Goal: Information Seeking & Learning: Learn about a topic

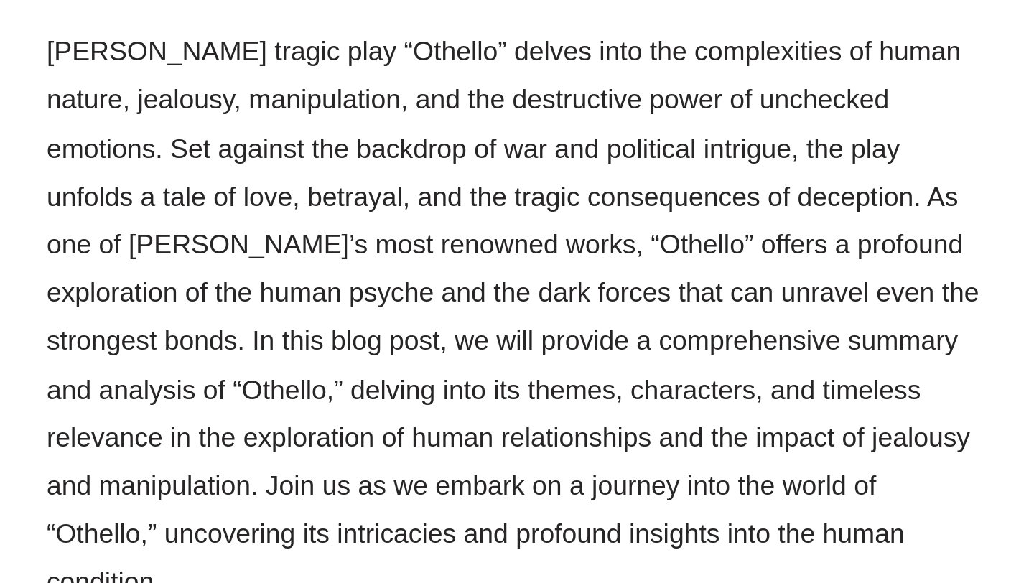
click at [369, 159] on p "[PERSON_NAME] tragic play “Othello” delves into the complexities of human natur…" at bounding box center [362, 298] width 481 height 294
click at [416, 164] on p "[PERSON_NAME] tragic play “Othello” delves into the complexities of human natur…" at bounding box center [362, 298] width 481 height 294
click at [484, 165] on p "[PERSON_NAME] tragic play “Othello” delves into the complexities of human natur…" at bounding box center [362, 298] width 481 height 294
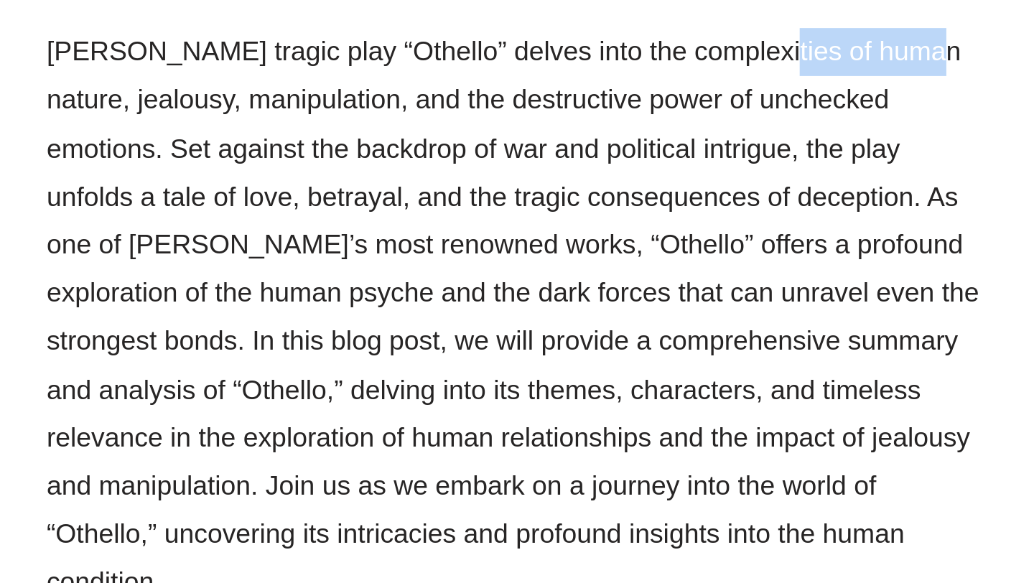
click at [154, 187] on p "[PERSON_NAME] tragic play “Othello” delves into the complexities of human natur…" at bounding box center [362, 298] width 481 height 294
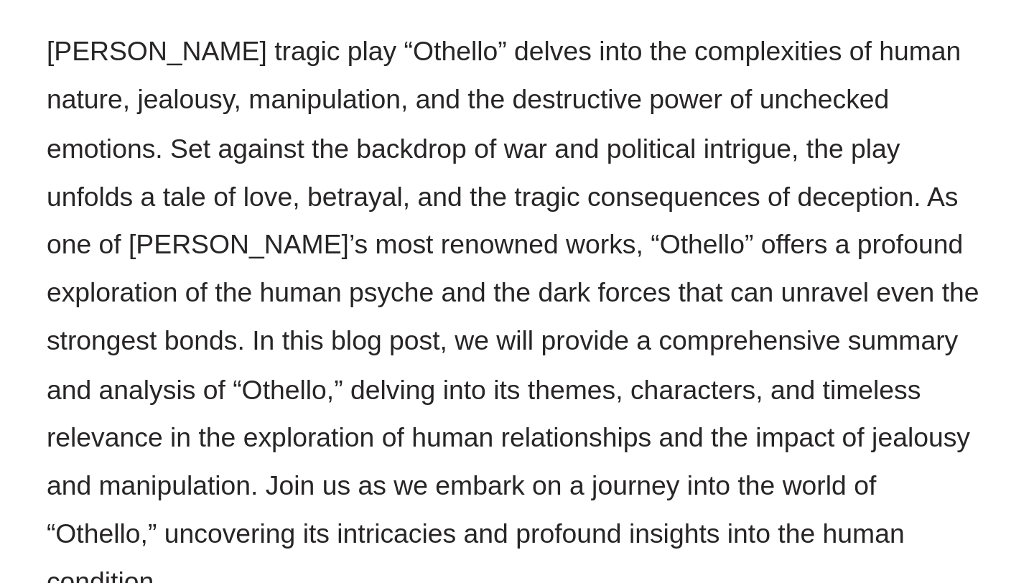
click at [159, 188] on p "[PERSON_NAME] tragic play “Othello” delves into the complexities of human natur…" at bounding box center [362, 298] width 481 height 294
click at [185, 189] on p "[PERSON_NAME] tragic play “Othello” delves into the complexities of human natur…" at bounding box center [362, 298] width 481 height 294
click at [244, 190] on p "[PERSON_NAME] tragic play “Othello” delves into the complexities of human natur…" at bounding box center [362, 298] width 481 height 294
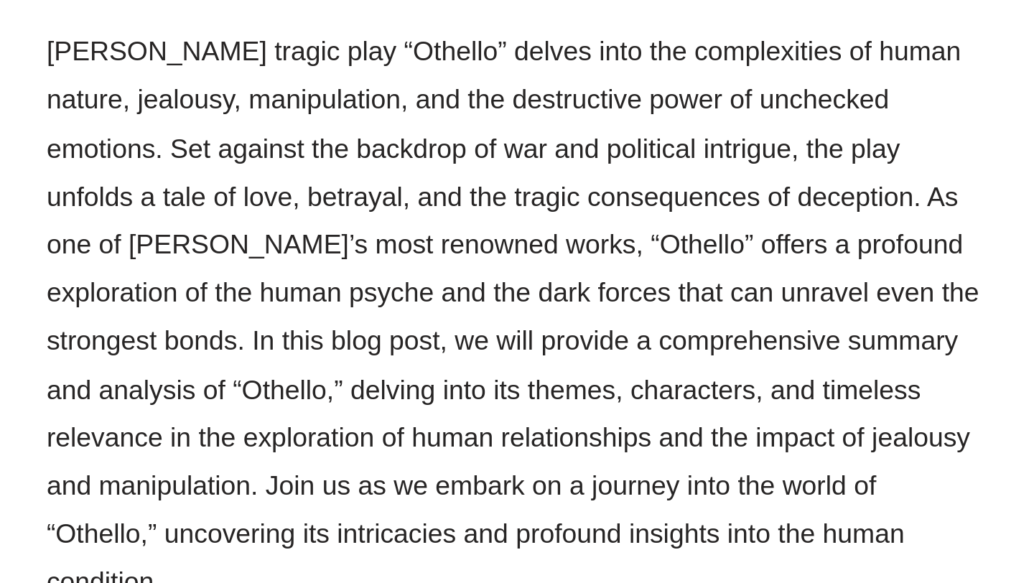
click at [244, 190] on p "[PERSON_NAME] tragic play “Othello” delves into the complexities of human natur…" at bounding box center [362, 298] width 481 height 294
click at [302, 188] on p "[PERSON_NAME] tragic play “Othello” delves into the complexities of human natur…" at bounding box center [362, 298] width 481 height 294
click at [377, 187] on p "[PERSON_NAME] tragic play “Othello” delves into the complexities of human natur…" at bounding box center [362, 298] width 481 height 294
click at [429, 186] on p "[PERSON_NAME] tragic play “Othello” delves into the complexities of human natur…" at bounding box center [362, 298] width 481 height 294
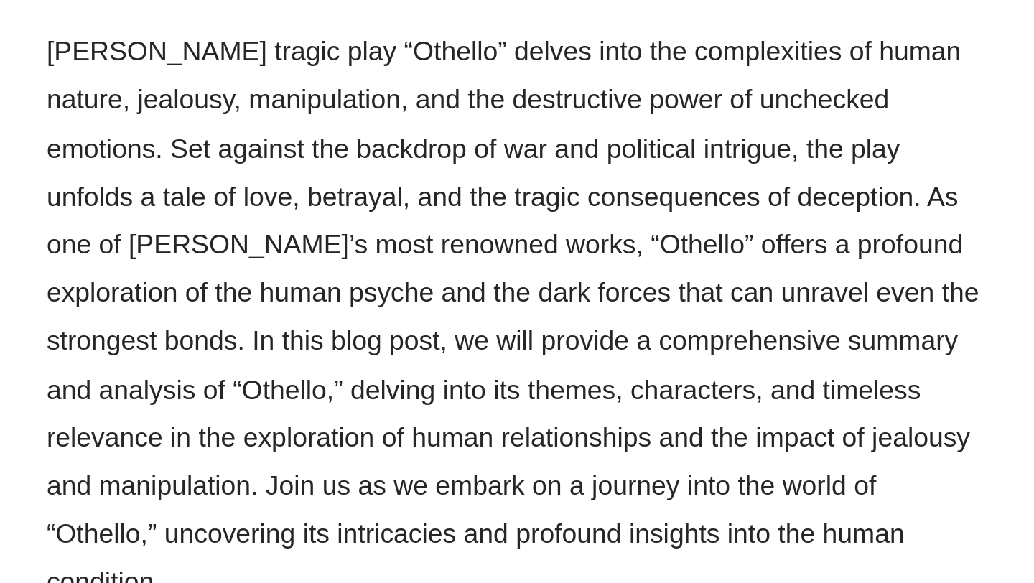
click at [429, 186] on p "[PERSON_NAME] tragic play “Othello” delves into the complexities of human natur…" at bounding box center [362, 298] width 481 height 294
click at [471, 190] on p "[PERSON_NAME] tragic play “Othello” delves into the complexities of human natur…" at bounding box center [362, 298] width 481 height 294
click at [485, 190] on p "[PERSON_NAME] tragic play “Othello” delves into the complexities of human natur…" at bounding box center [362, 298] width 481 height 294
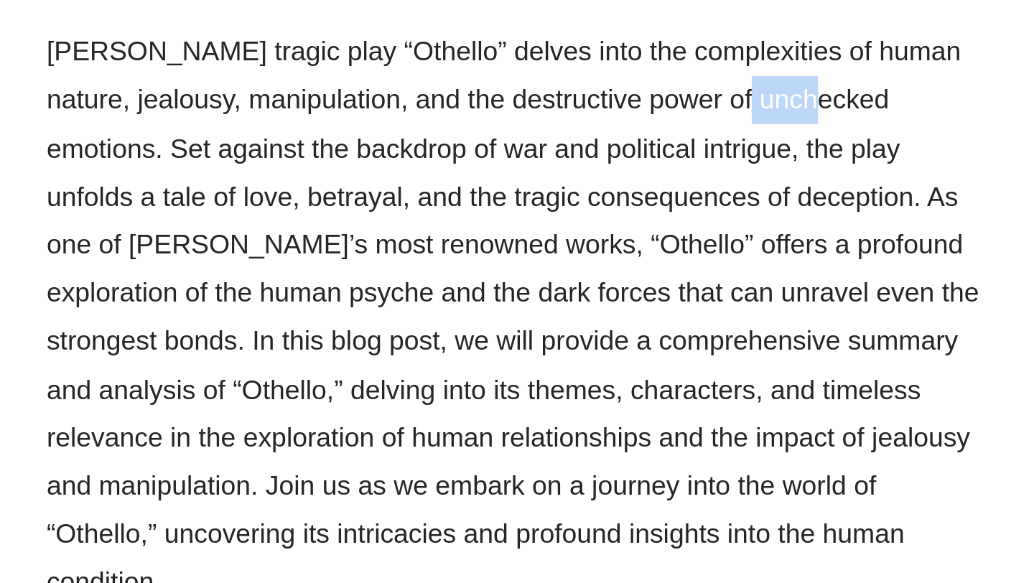
click at [433, 188] on p "[PERSON_NAME] tragic play “Othello” delves into the complexities of human natur…" at bounding box center [362, 298] width 481 height 294
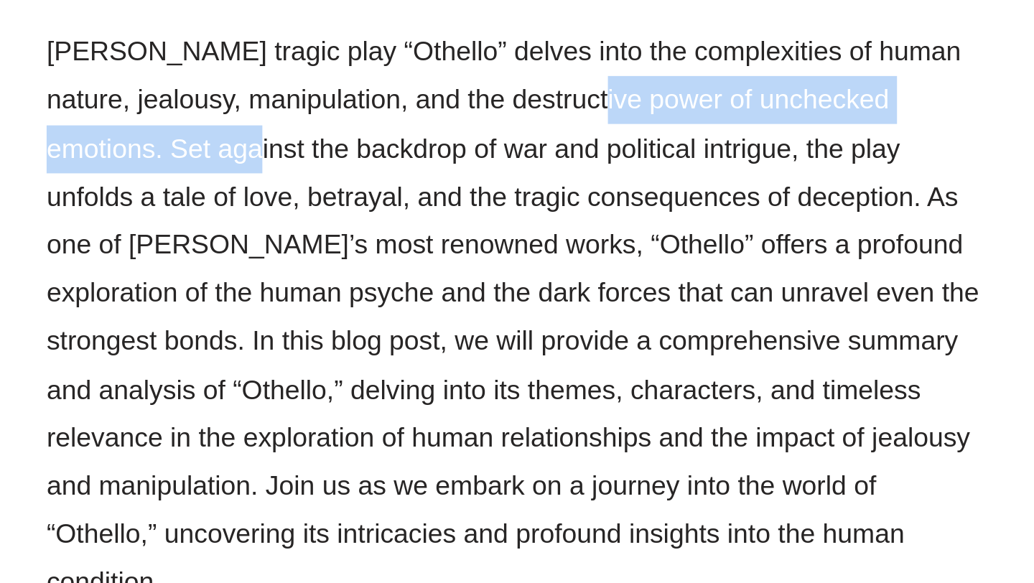
drag, startPoint x: 405, startPoint y: 188, endPoint x: 179, endPoint y: 224, distance: 228.3
click at [179, 224] on p "[PERSON_NAME] tragic play “Othello” delves into the complexities of human natur…" at bounding box center [362, 298] width 481 height 294
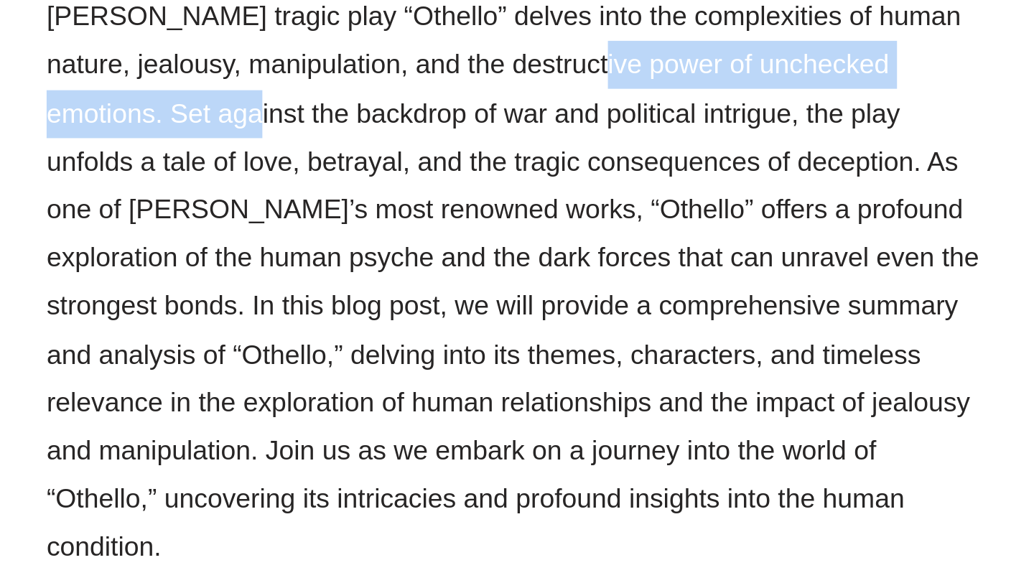
copy p "destructive power of unchecked emotions."
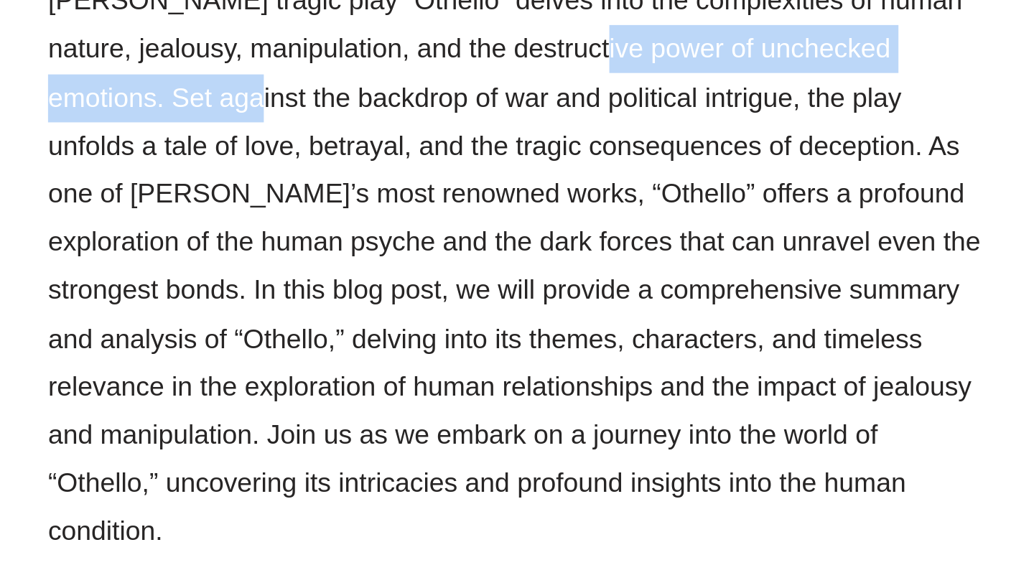
click at [390, 286] on p "[PERSON_NAME] tragic play “Othello” delves into the complexities of human natur…" at bounding box center [362, 298] width 481 height 294
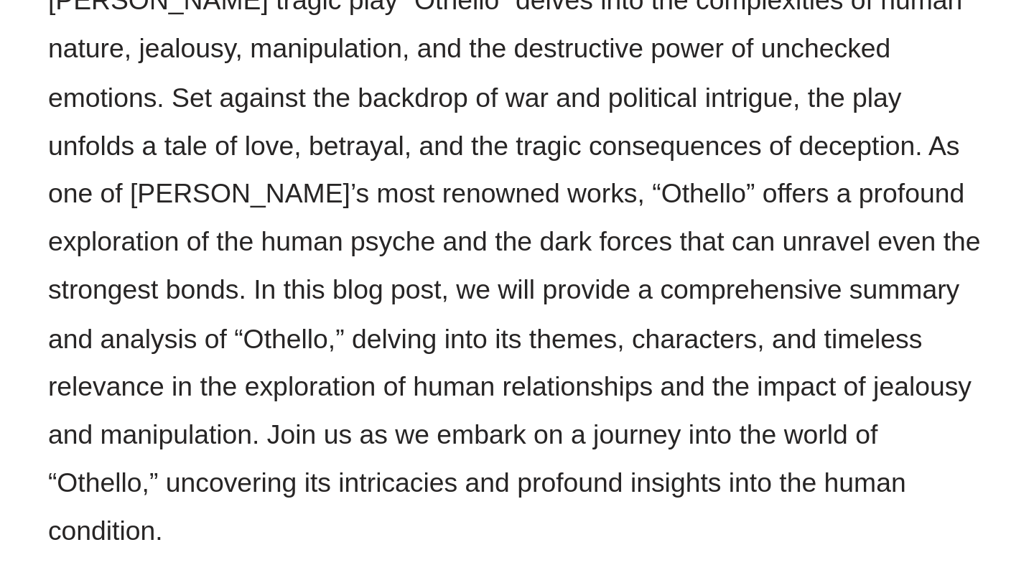
click at [343, 288] on p "[PERSON_NAME] tragic play “Othello” delves into the complexities of human natur…" at bounding box center [362, 298] width 481 height 294
click at [256, 286] on p "[PERSON_NAME] tragic play “Othello” delves into the complexities of human natur…" at bounding box center [362, 298] width 481 height 294
click at [271, 309] on p "[PERSON_NAME] tragic play “Othello” delves into the complexities of human natur…" at bounding box center [362, 298] width 481 height 294
click at [277, 315] on p "[PERSON_NAME] tragic play “Othello” delves into the complexities of human natur…" at bounding box center [362, 298] width 481 height 294
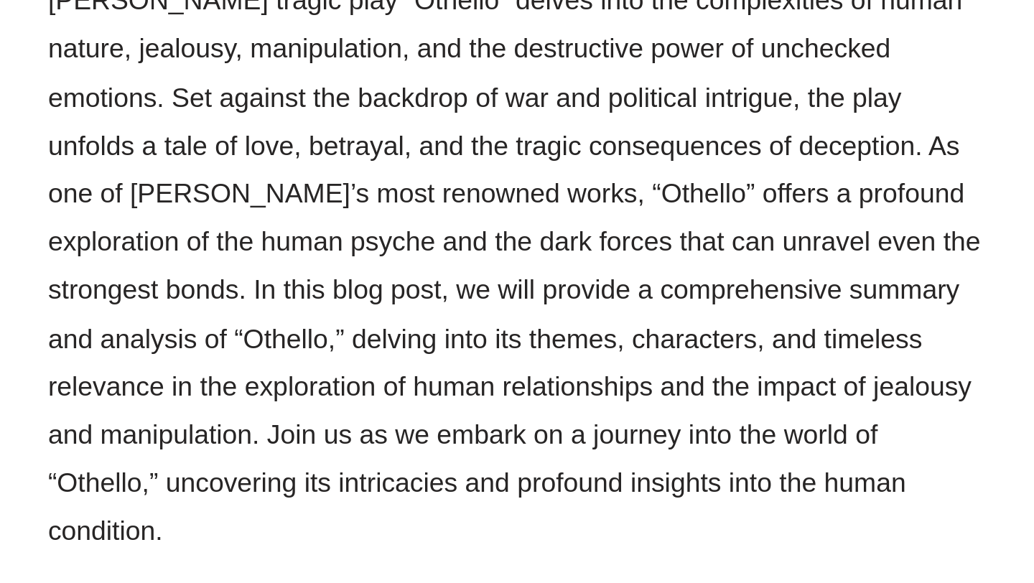
click at [277, 315] on p "[PERSON_NAME] tragic play “Othello” delves into the complexities of human natur…" at bounding box center [362, 298] width 481 height 294
click at [277, 336] on p "[PERSON_NAME] tragic play “Othello” delves into the complexities of human natur…" at bounding box center [362, 298] width 481 height 294
click at [291, 337] on p "[PERSON_NAME] tragic play “Othello” delves into the complexities of human natur…" at bounding box center [362, 298] width 481 height 294
click at [361, 336] on p "[PERSON_NAME] tragic play “Othello” delves into the complexities of human natur…" at bounding box center [362, 298] width 481 height 294
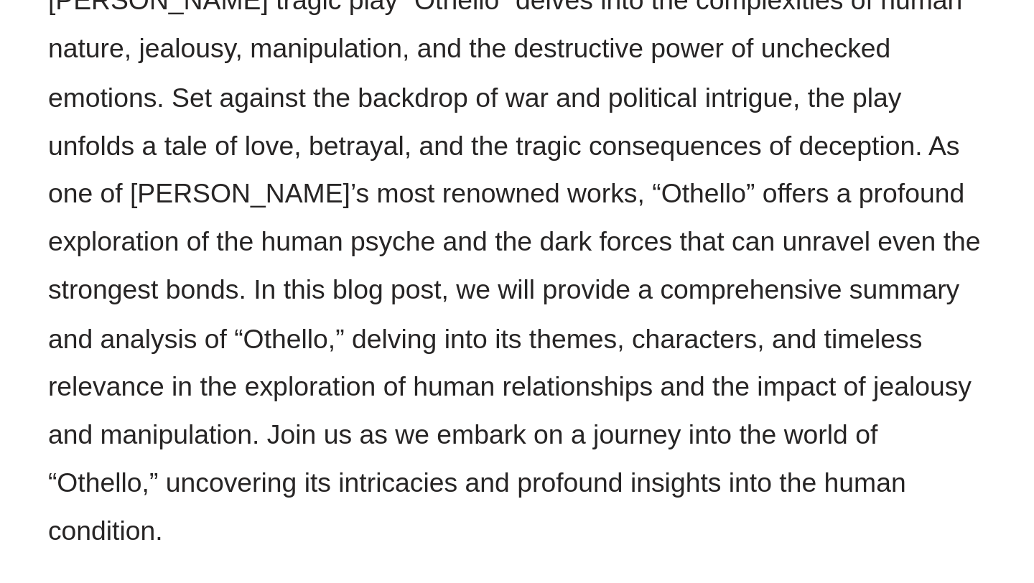
click at [381, 336] on p "[PERSON_NAME] tragic play “Othello” delves into the complexities of human natur…" at bounding box center [362, 298] width 481 height 294
click at [429, 340] on p "[PERSON_NAME] tragic play “Othello” delves into the complexities of human natur…" at bounding box center [362, 298] width 481 height 294
click at [531, 337] on p "[PERSON_NAME] tragic play “Othello” delves into the complexities of human natur…" at bounding box center [362, 298] width 481 height 294
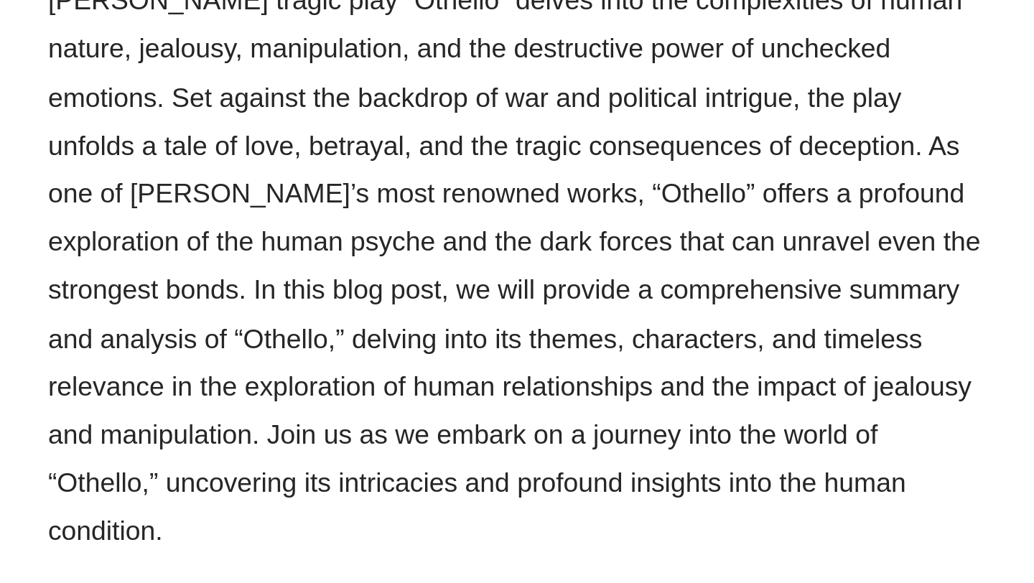
click at [247, 380] on p "[PERSON_NAME] tragic play “Othello” delves into the complexities of human natur…" at bounding box center [362, 298] width 481 height 294
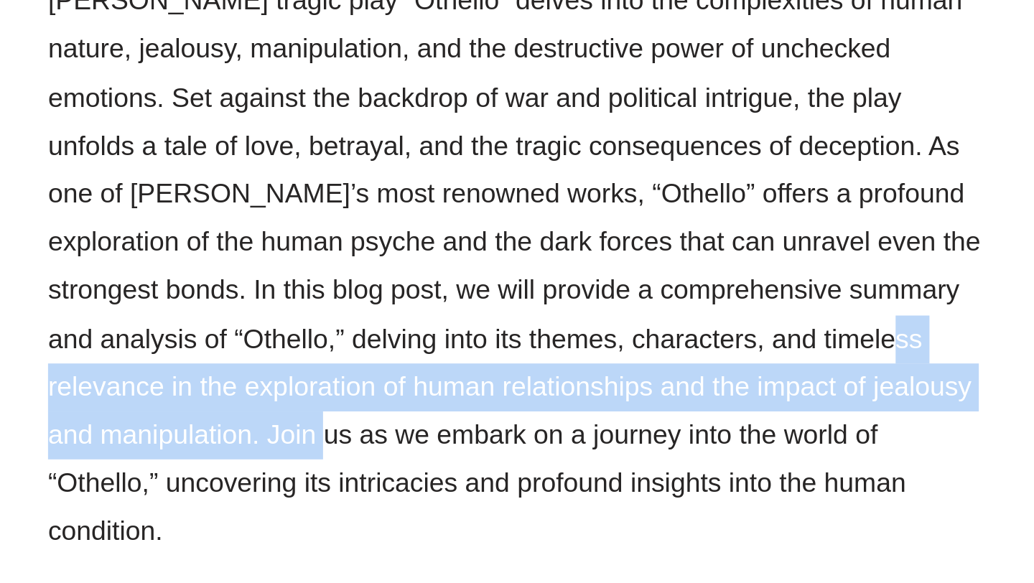
drag, startPoint x: 518, startPoint y: 336, endPoint x: 230, endPoint y: 390, distance: 292.2
click at [230, 390] on p "[PERSON_NAME] tragic play “Othello” delves into the complexities of human natur…" at bounding box center [362, 298] width 481 height 294
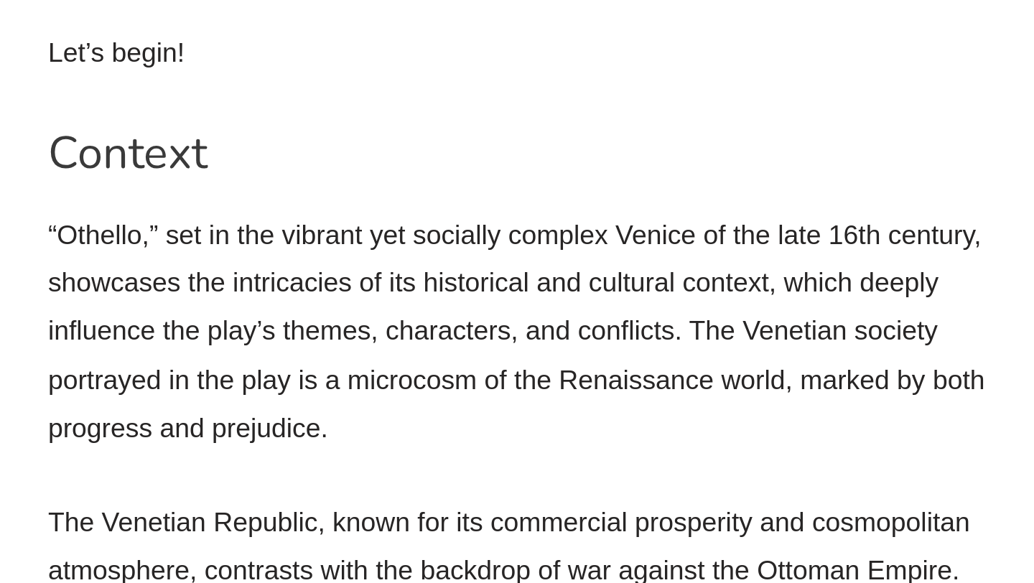
scroll to position [940, 0]
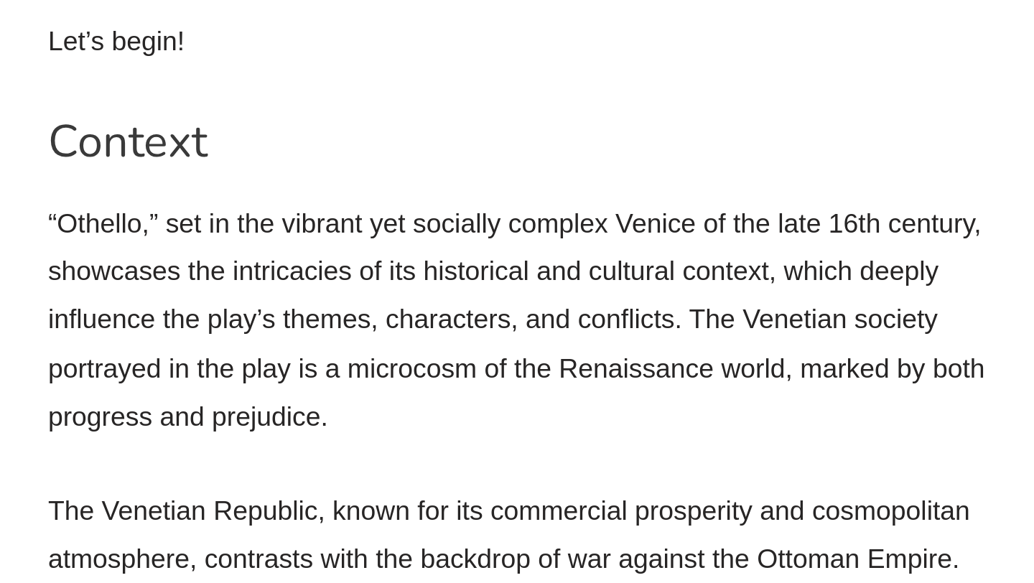
click at [253, 465] on p "“Othello,” set in the vibrant yet socially complex Venice of the late 16th cent…" at bounding box center [362, 449] width 481 height 123
click at [289, 395] on p "“Othello,” set in the vibrant yet socially complex Venice of the late 16th cent…" at bounding box center [362, 449] width 481 height 123
click at [325, 401] on p "“Othello,” set in the vibrant yet socially complex Venice of the late 16th cent…" at bounding box center [362, 449] width 481 height 123
click at [347, 401] on p "“Othello,” set in the vibrant yet socially complex Venice of the late 16th cent…" at bounding box center [362, 449] width 481 height 123
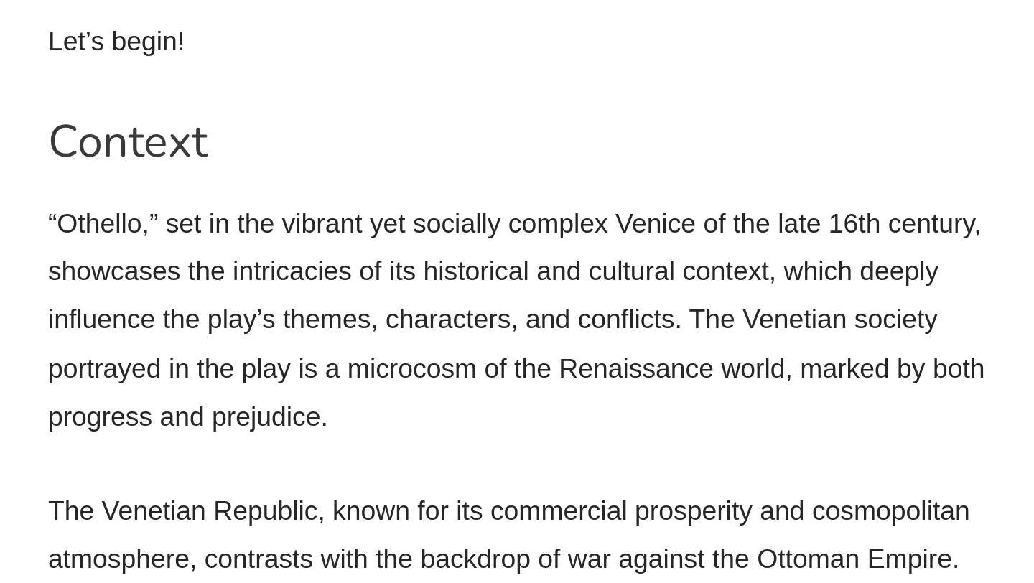
click at [347, 401] on p "“Othello,” set in the vibrant yet socially complex Venice of the late 16th cent…" at bounding box center [362, 449] width 481 height 123
click at [411, 391] on p "“Othello,” set in the vibrant yet socially complex Venice of the late 16th cent…" at bounding box center [362, 449] width 481 height 123
click at [263, 424] on p "“Othello,” set in the vibrant yet socially complex Venice of the late 16th cent…" at bounding box center [362, 449] width 481 height 123
click at [347, 431] on p "“Othello,” set in the vibrant yet socially complex Venice of the late 16th cent…" at bounding box center [362, 449] width 481 height 123
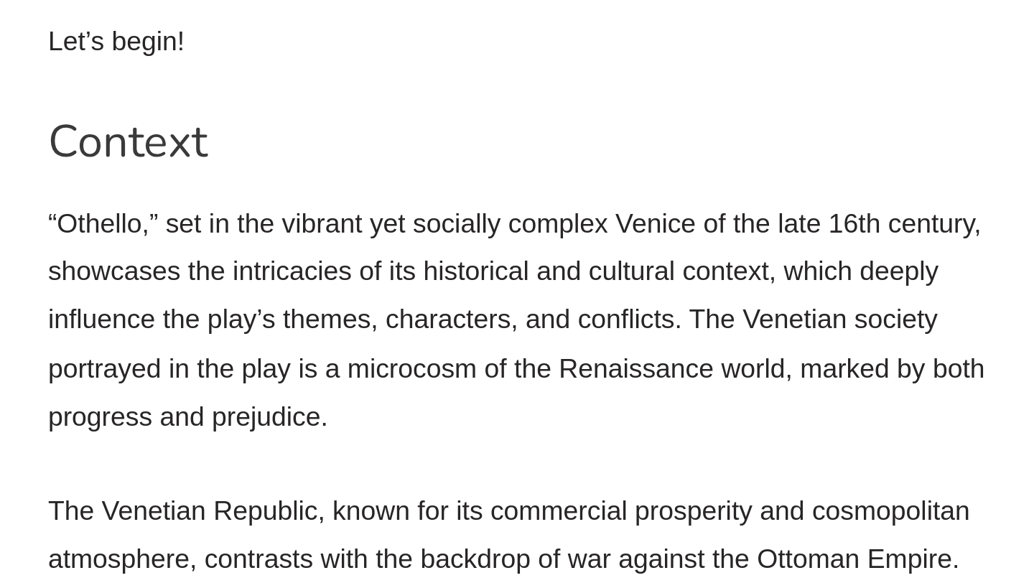
click at [347, 431] on p "“Othello,” set in the vibrant yet socially complex Venice of the late 16th cent…" at bounding box center [362, 449] width 481 height 123
click at [375, 431] on p "“Othello,” set in the vibrant yet socially complex Venice of the late 16th cent…" at bounding box center [362, 449] width 481 height 123
click at [337, 459] on p "“Othello,” set in the vibrant yet socially complex Venice of the late 16th cent…" at bounding box center [362, 449] width 481 height 123
click at [383, 455] on p "“Othello,” set in the vibrant yet socially complex Venice of the late 16th cent…" at bounding box center [362, 449] width 481 height 123
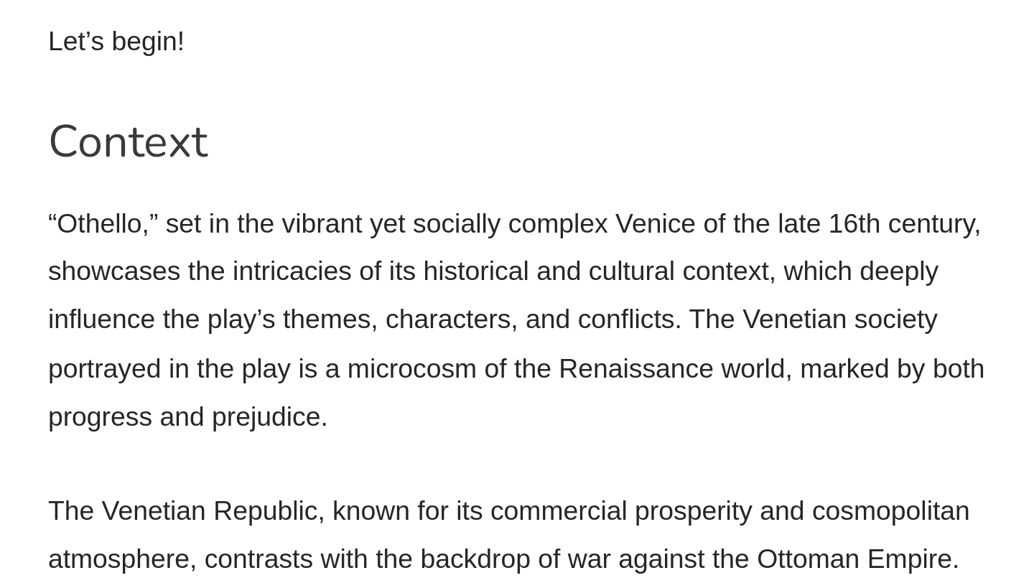
click at [383, 455] on p "“Othello,” set in the vibrant yet socially complex Venice of the late 16th cent…" at bounding box center [362, 449] width 481 height 123
click at [476, 452] on p "“Othello,” set in the vibrant yet socially complex Venice of the late 16th cent…" at bounding box center [362, 449] width 481 height 123
click at [499, 448] on p "“Othello,” set in the vibrant yet socially complex Venice of the late 16th cent…" at bounding box center [362, 449] width 481 height 123
click at [223, 481] on p "“Othello,” set in the vibrant yet socially complex Venice of the late 16th cent…" at bounding box center [362, 449] width 481 height 123
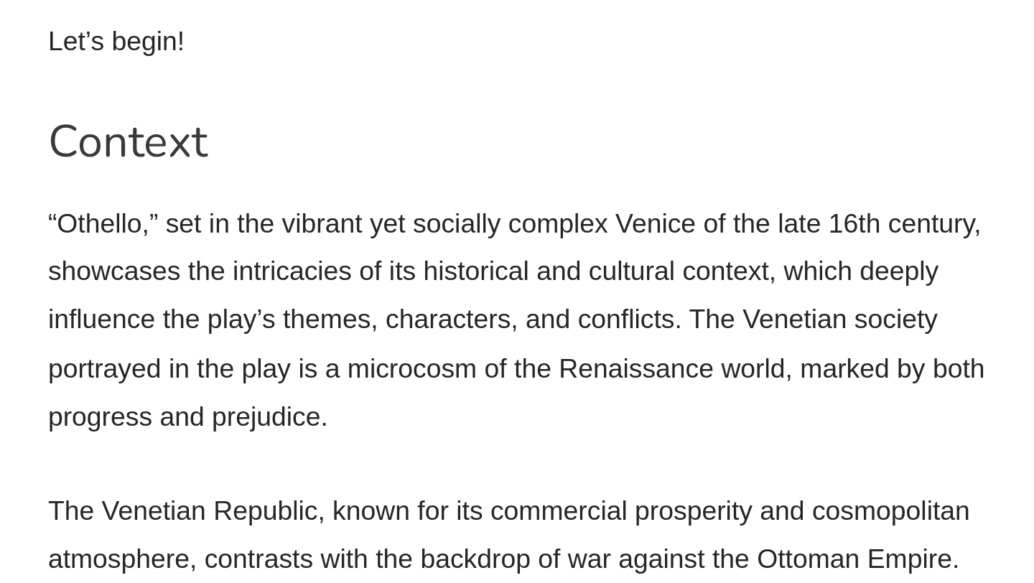
click at [223, 481] on p "“Othello,” set in the vibrant yet socially complex Venice of the late 16th cent…" at bounding box center [362, 449] width 481 height 123
click at [278, 481] on p "“Othello,” set in the vibrant yet socially complex Venice of the late 16th cent…" at bounding box center [362, 449] width 481 height 123
click at [310, 475] on p "“Othello,” set in the vibrant yet socially complex Venice of the late 16th cent…" at bounding box center [362, 449] width 481 height 123
click at [332, 475] on p "“Othello,” set in the vibrant yet socially complex Venice of the late 16th cent…" at bounding box center [362, 449] width 481 height 123
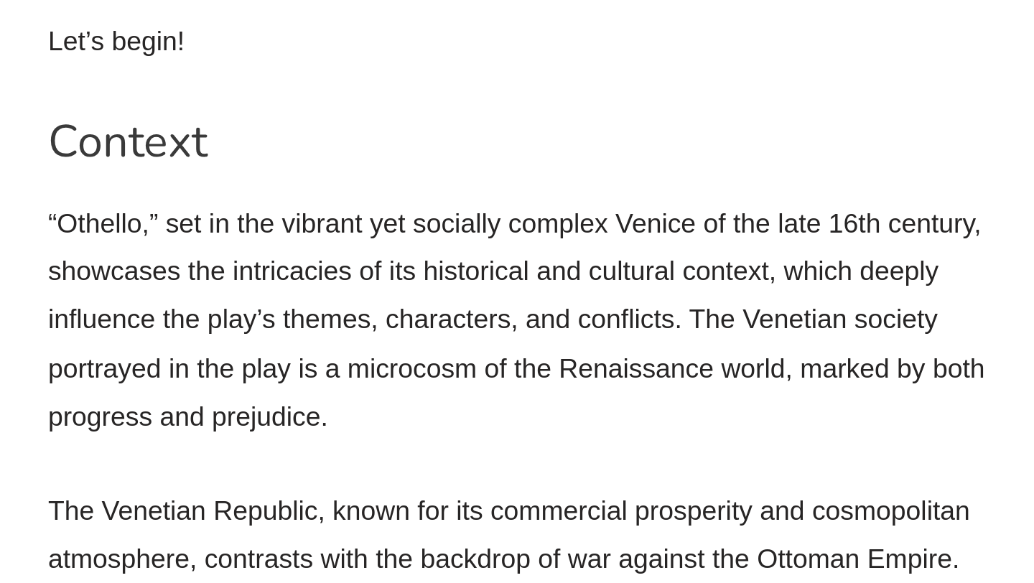
click at [332, 475] on p "“Othello,” set in the vibrant yet socially complex Venice of the late 16th cent…" at bounding box center [362, 449] width 481 height 123
click at [391, 472] on p "“Othello,” set in the vibrant yet socially complex Venice of the late 16th cent…" at bounding box center [362, 449] width 481 height 123
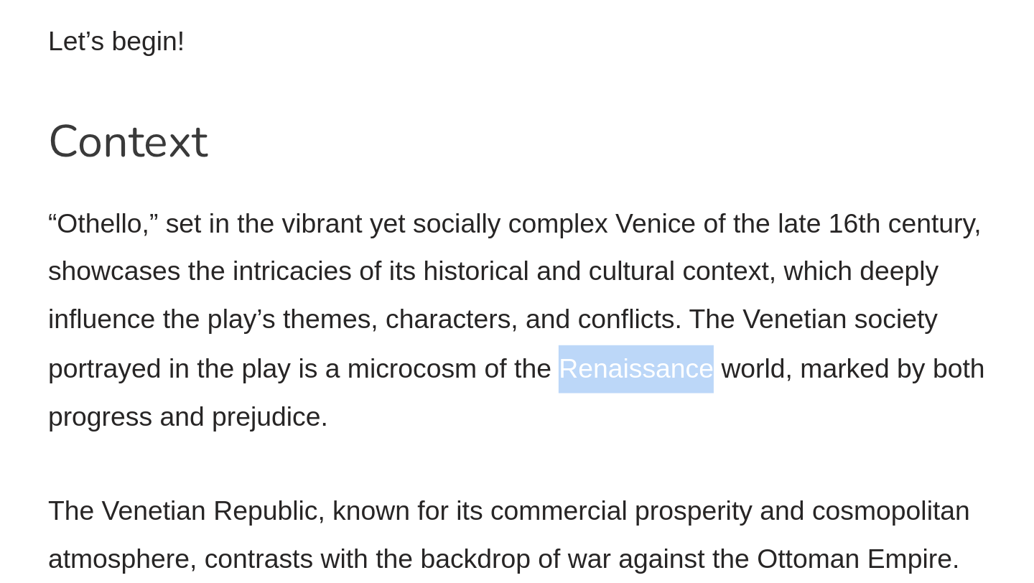
click at [460, 480] on p "“Othello,” set in the vibrant yet socially complex Venice of the late 16th cent…" at bounding box center [362, 449] width 481 height 123
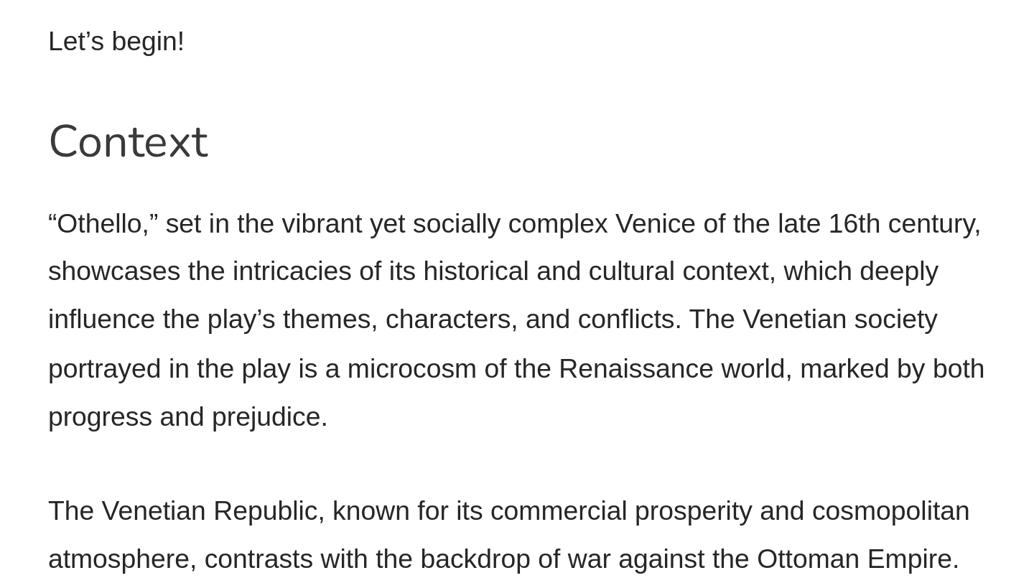
click at [465, 480] on p "“Othello,” set in the vibrant yet socially complex Venice of the late 16th cent…" at bounding box center [362, 449] width 481 height 123
click at [482, 478] on p "“Othello,” set in the vibrant yet socially complex Venice of the late 16th cent…" at bounding box center [362, 449] width 481 height 123
click at [169, 497] on p "“Othello,” set in the vibrant yet socially complex Venice of the late 16th cent…" at bounding box center [362, 449] width 481 height 123
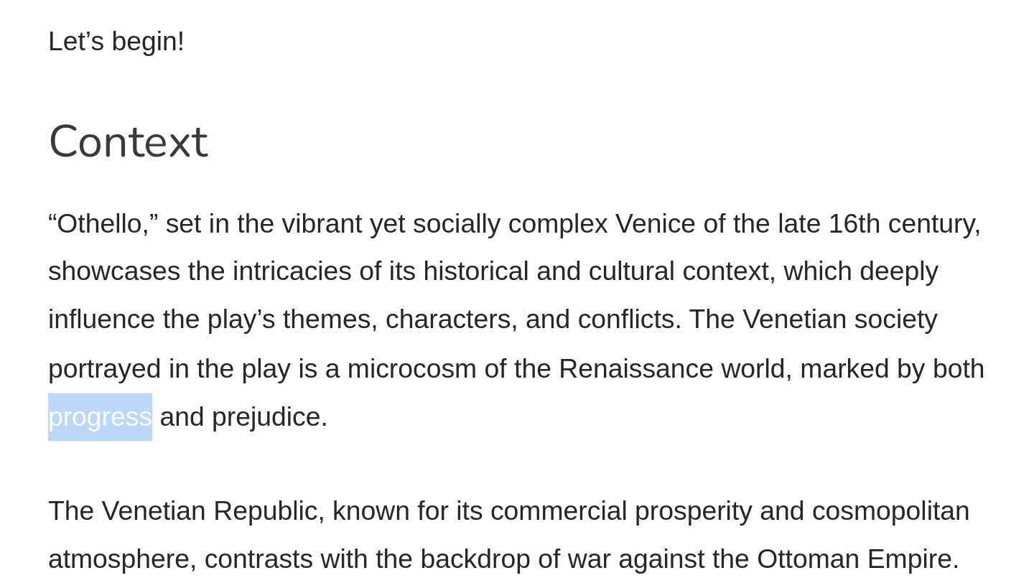
click at [224, 497] on p "“Othello,” set in the vibrant yet socially complex Venice of the late 16th cent…" at bounding box center [362, 449] width 481 height 123
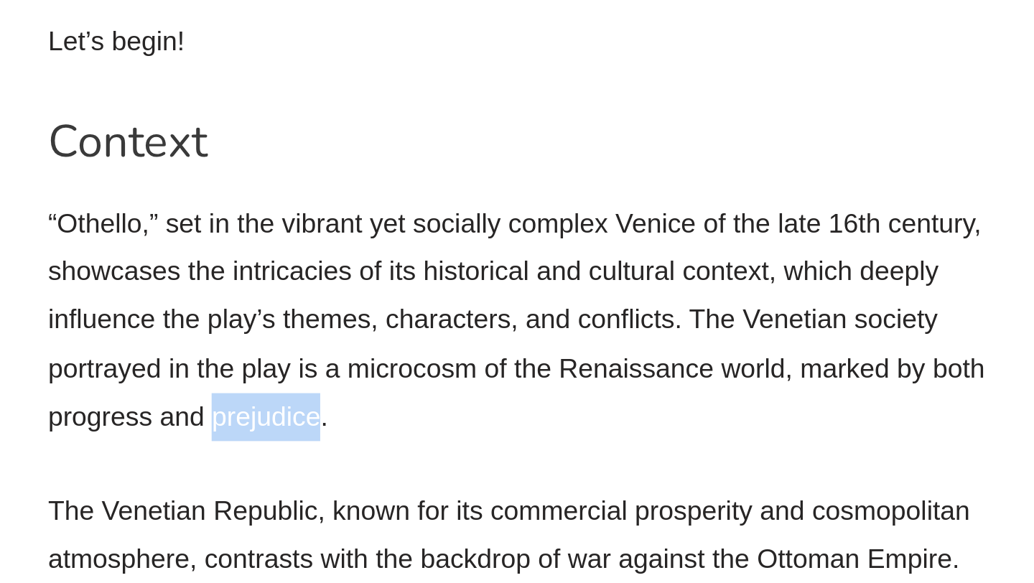
click at [260, 496] on p "“Othello,” set in the vibrant yet socially complex Venice of the late 16th cent…" at bounding box center [362, 449] width 481 height 123
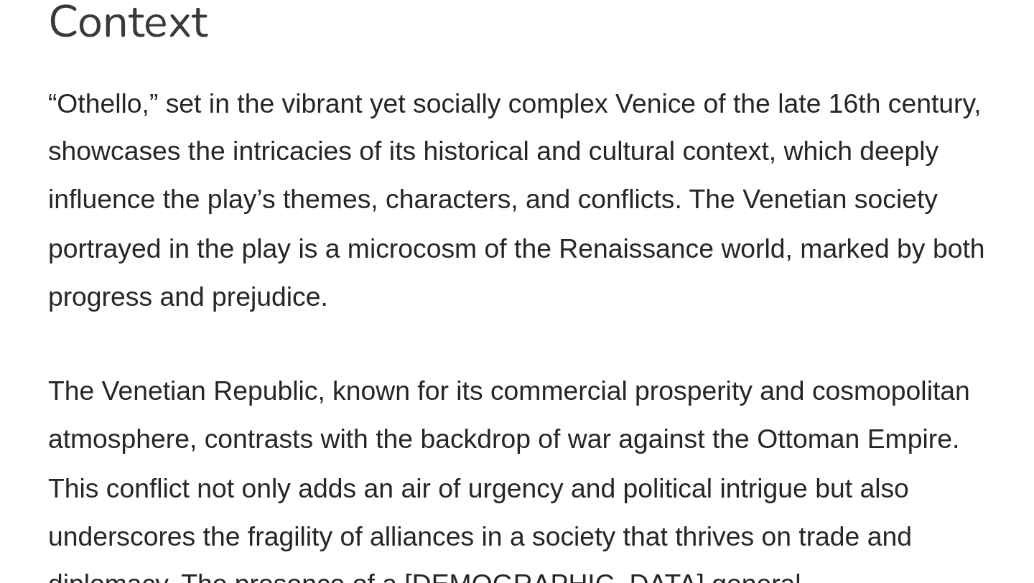
scroll to position [1031, 0]
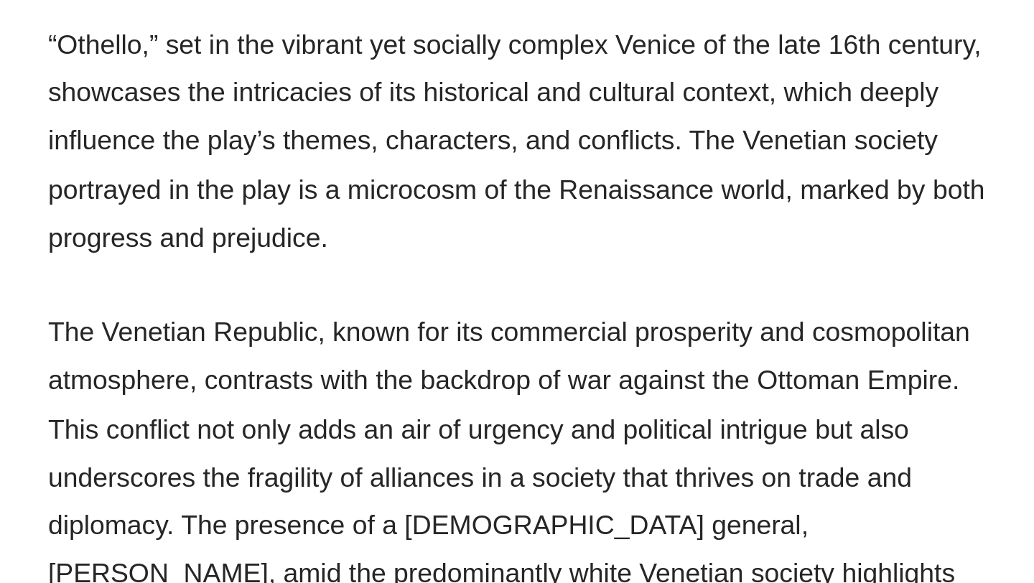
click at [345, 449] on p "The Venetian Republic, known for its commercial prosperity and cosmopolitan atm…" at bounding box center [362, 553] width 481 height 221
click at [365, 451] on p "The Venetian Republic, known for its commercial prosperity and cosmopolitan atm…" at bounding box center [362, 553] width 481 height 221
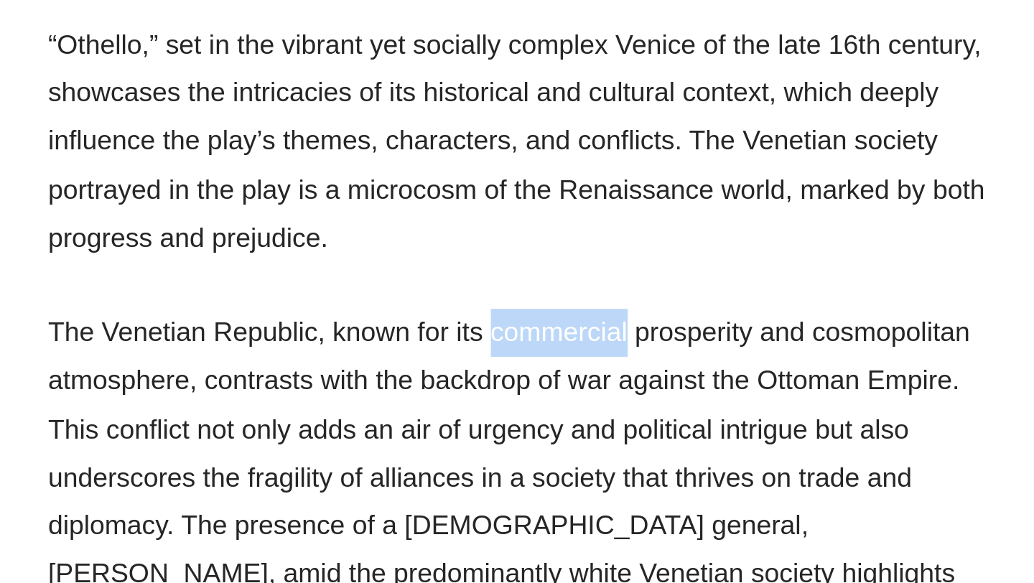
click at [416, 450] on p "The Venetian Republic, known for its commercial prosperity and cosmopolitan atm…" at bounding box center [362, 553] width 481 height 221
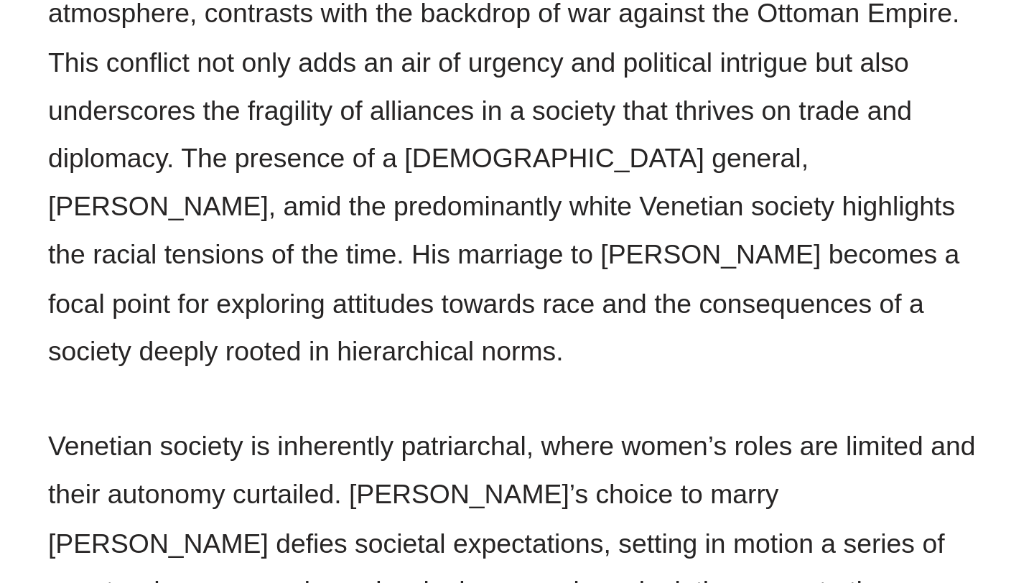
scroll to position [1221, 0]
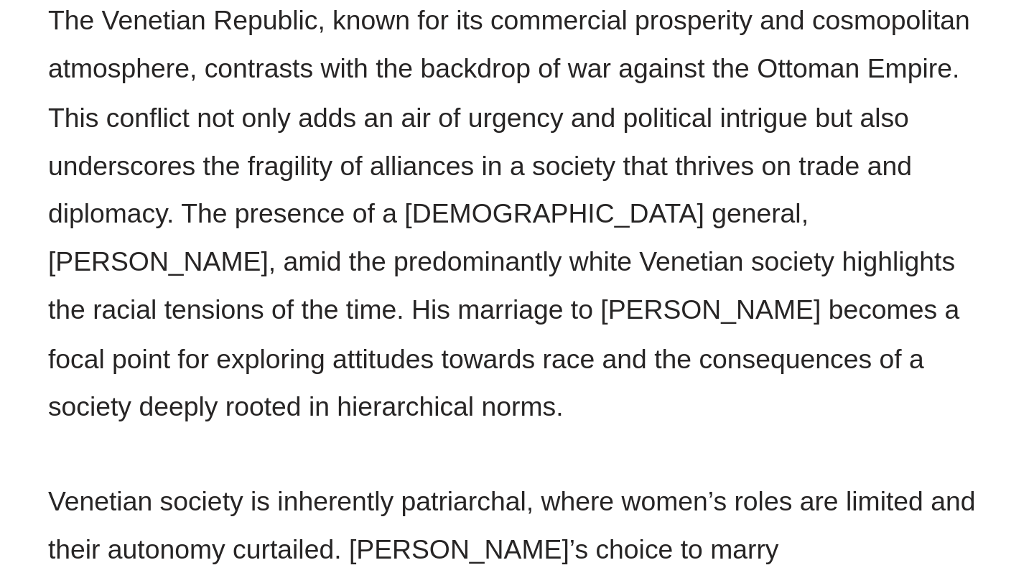
click at [330, 340] on p "The Venetian Republic, known for its commercial prosperity and cosmopolitan atm…" at bounding box center [362, 363] width 481 height 221
click at [388, 336] on p "The Venetian Republic, known for its commercial prosperity and cosmopolitan atm…" at bounding box center [362, 363] width 481 height 221
click at [456, 338] on p "The Venetian Republic, known for its commercial prosperity and cosmopolitan atm…" at bounding box center [362, 363] width 481 height 221
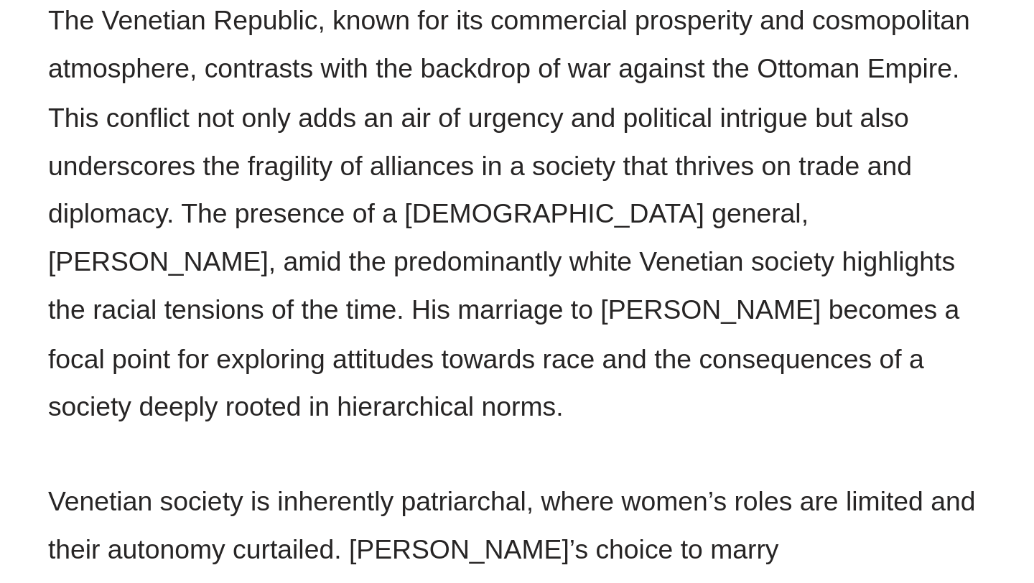
click at [456, 338] on p "The Venetian Republic, known for its commercial prosperity and cosmopolitan atm…" at bounding box center [362, 363] width 481 height 221
click at [501, 334] on p "The Venetian Republic, known for its commercial prosperity and cosmopolitan atm…" at bounding box center [362, 363] width 481 height 221
click at [258, 360] on p "The Venetian Republic, known for its commercial prosperity and cosmopolitan atm…" at bounding box center [362, 363] width 481 height 221
click at [308, 358] on p "The Venetian Republic, known for its commercial prosperity and cosmopolitan atm…" at bounding box center [362, 363] width 481 height 221
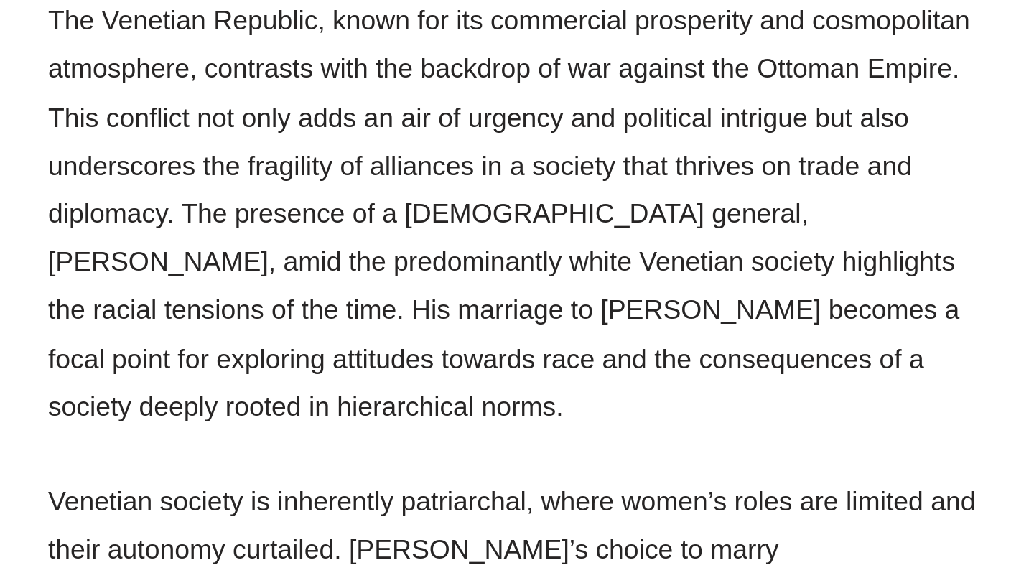
click at [323, 361] on p "The Venetian Republic, known for its commercial prosperity and cosmopolitan atm…" at bounding box center [362, 363] width 481 height 221
click at [362, 364] on p "The Venetian Republic, known for its commercial prosperity and cosmopolitan atm…" at bounding box center [362, 363] width 481 height 221
click at [423, 362] on p "The Venetian Republic, known for its commercial prosperity and cosmopolitan atm…" at bounding box center [362, 363] width 481 height 221
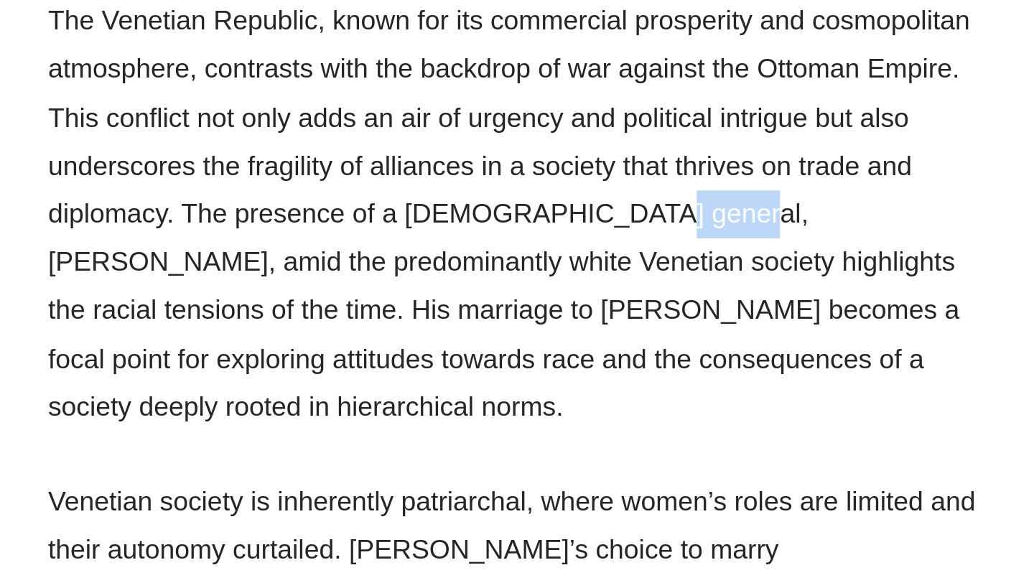
click at [462, 363] on p "The Venetian Republic, known for its commercial prosperity and cosmopolitan atm…" at bounding box center [362, 363] width 481 height 221
click at [509, 364] on p "The Venetian Republic, known for its commercial prosperity and cosmopolitan atm…" at bounding box center [362, 363] width 481 height 221
click at [524, 363] on p "The Venetian Republic, known for its commercial prosperity and cosmopolitan atm…" at bounding box center [362, 363] width 481 height 221
click at [212, 383] on p "The Venetian Republic, known for its commercial prosperity and cosmopolitan atm…" at bounding box center [362, 363] width 481 height 221
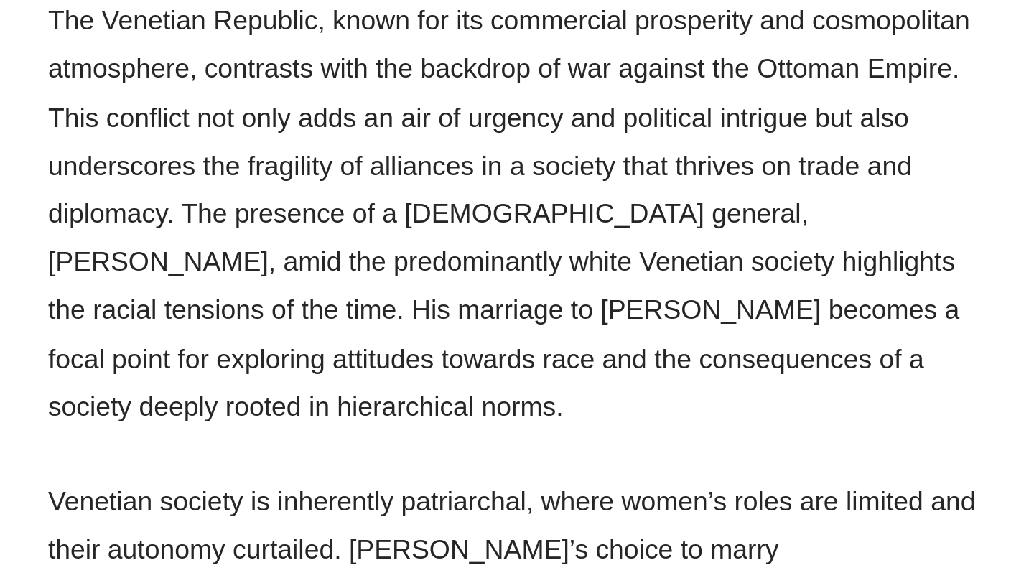
click at [202, 386] on p "The Venetian Republic, known for its commercial prosperity and cosmopolitan atm…" at bounding box center [362, 363] width 481 height 221
click at [235, 383] on p "The Venetian Republic, known for its commercial prosperity and cosmopolitan atm…" at bounding box center [362, 363] width 481 height 221
click at [263, 388] on p "The Venetian Republic, known for its commercial prosperity and cosmopolitan atm…" at bounding box center [362, 363] width 481 height 221
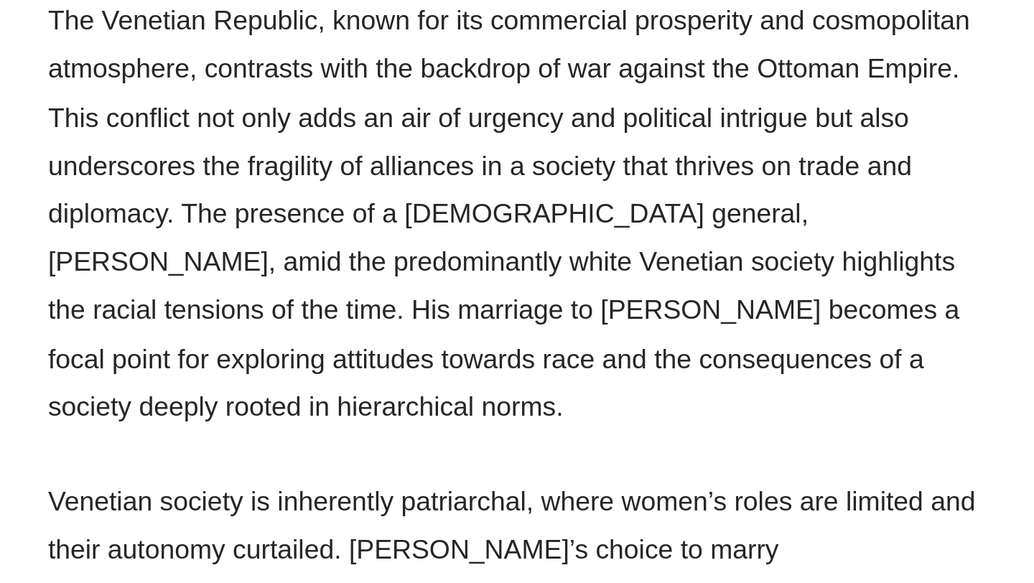
click at [263, 388] on p "The Venetian Republic, known for its commercial prosperity and cosmopolitan atm…" at bounding box center [362, 363] width 481 height 221
click at [325, 396] on p "The Venetian Republic, known for its commercial prosperity and cosmopolitan atm…" at bounding box center [362, 363] width 481 height 221
click at [348, 394] on p "The Venetian Republic, known for its commercial prosperity and cosmopolitan atm…" at bounding box center [362, 363] width 481 height 221
click at [363, 388] on p "The Venetian Republic, known for its commercial prosperity and cosmopolitan atm…" at bounding box center [362, 363] width 481 height 221
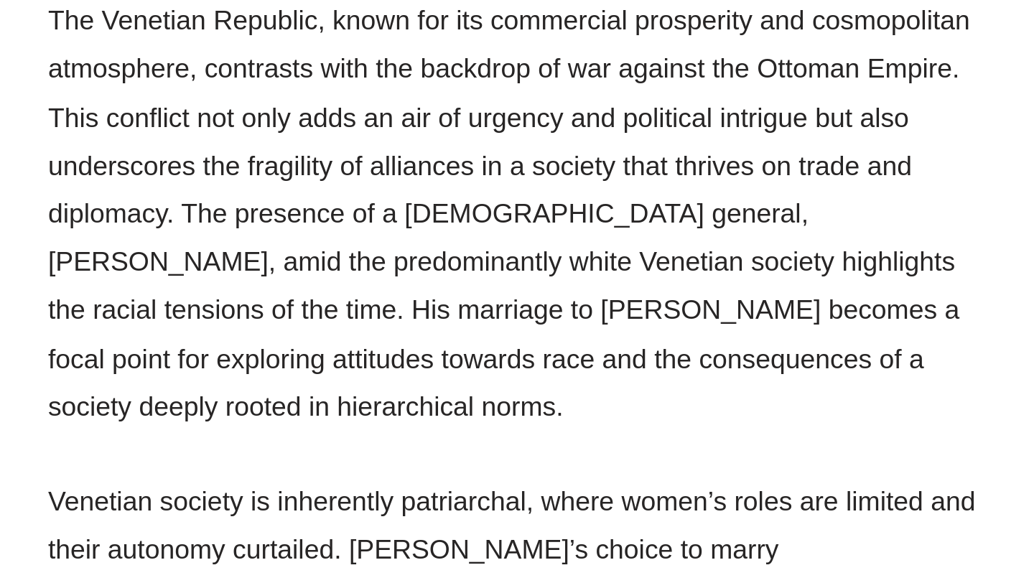
click at [286, 414] on p "The Venetian Republic, known for its commercial prosperity and cosmopolitan atm…" at bounding box center [362, 363] width 481 height 221
click at [312, 414] on p "The Venetian Republic, known for its commercial prosperity and cosmopolitan atm…" at bounding box center [362, 363] width 481 height 221
click at [368, 411] on p "The Venetian Republic, known for its commercial prosperity and cosmopolitan atm…" at bounding box center [362, 363] width 481 height 221
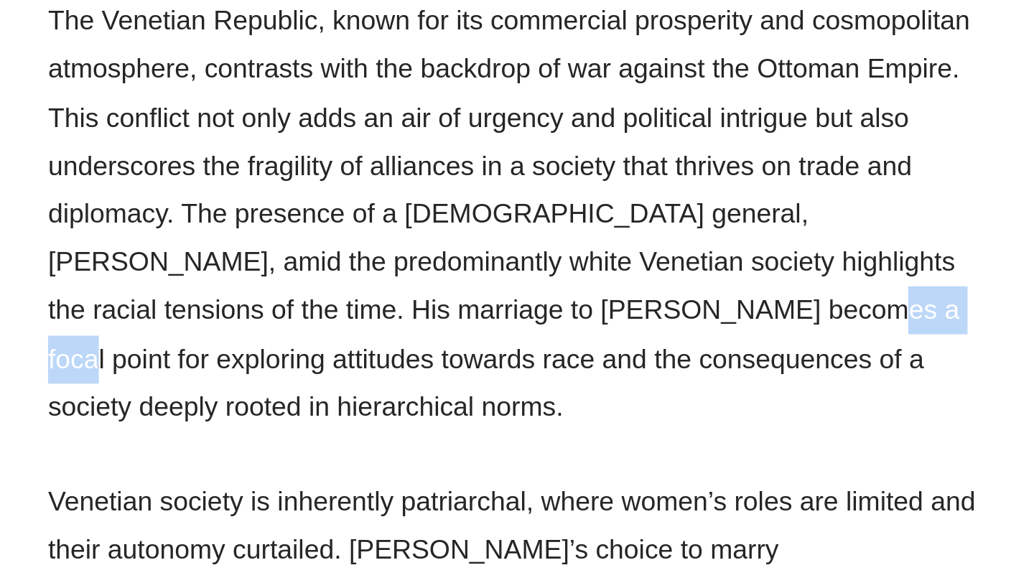
click at [403, 411] on p "The Venetian Republic, known for its commercial prosperity and cosmopolitan atm…" at bounding box center [362, 363] width 481 height 221
click at [421, 411] on p "The Venetian Republic, known for its commercial prosperity and cosmopolitan atm…" at bounding box center [362, 363] width 481 height 221
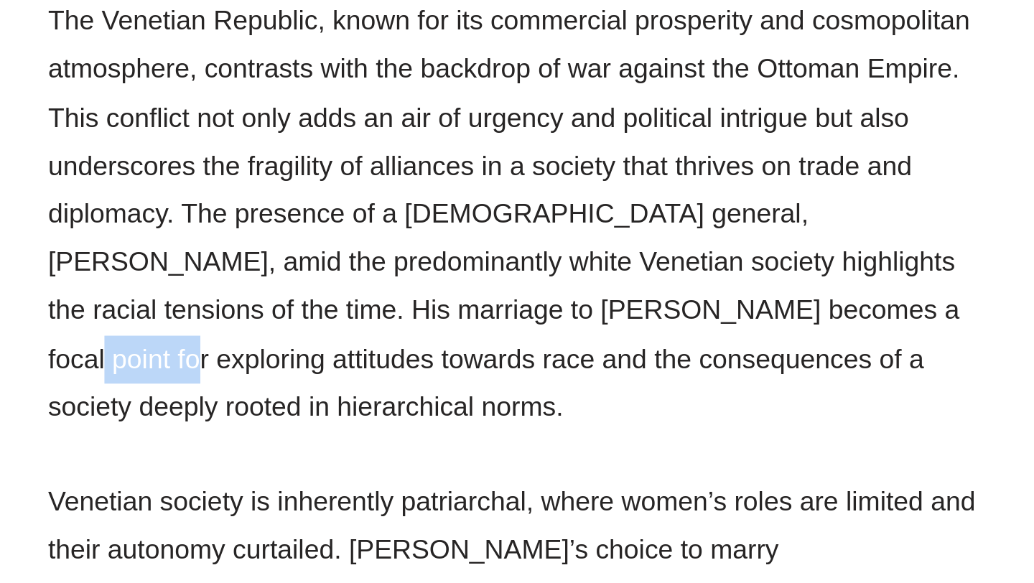
click at [450, 409] on p "The Venetian Republic, known for its commercial prosperity and cosmopolitan atm…" at bounding box center [362, 363] width 481 height 221
click at [477, 405] on p "The Venetian Republic, known for its commercial prosperity and cosmopolitan atm…" at bounding box center [362, 363] width 481 height 221
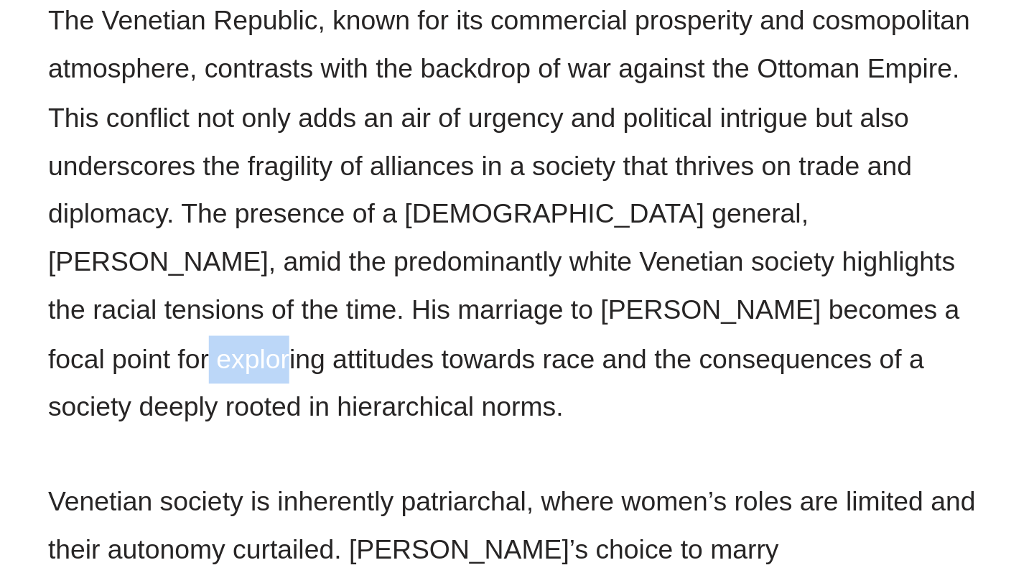
click at [500, 407] on p "The Venetian Republic, known for its commercial prosperity and cosmopolitan atm…" at bounding box center [362, 363] width 481 height 221
click at [261, 437] on p "The Venetian Republic, known for its commercial prosperity and cosmopolitan atm…" at bounding box center [362, 363] width 481 height 221
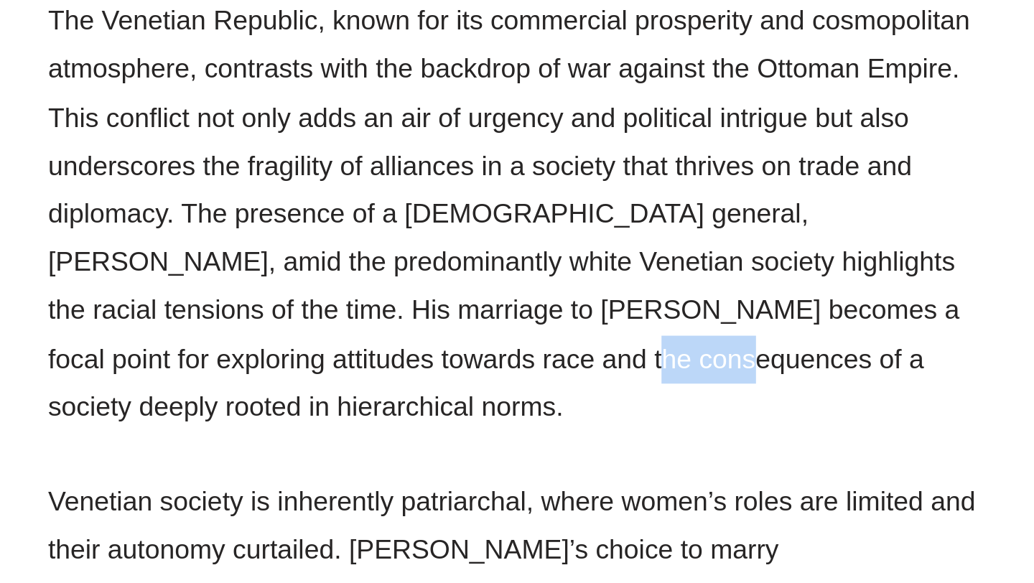
click at [279, 437] on p "The Venetian Republic, known for its commercial prosperity and cosmopolitan atm…" at bounding box center [362, 363] width 481 height 221
click at [289, 437] on p "The Venetian Republic, known for its commercial prosperity and cosmopolitan atm…" at bounding box center [362, 363] width 481 height 221
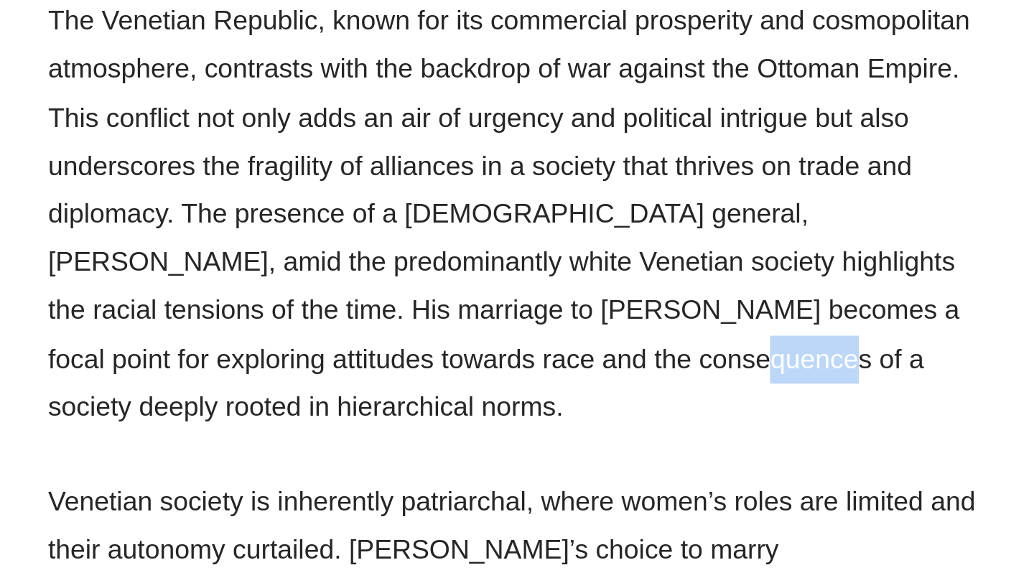
click at [337, 444] on p "The Venetian Republic, known for its commercial prosperity and cosmopolitan atm…" at bounding box center [362, 363] width 481 height 221
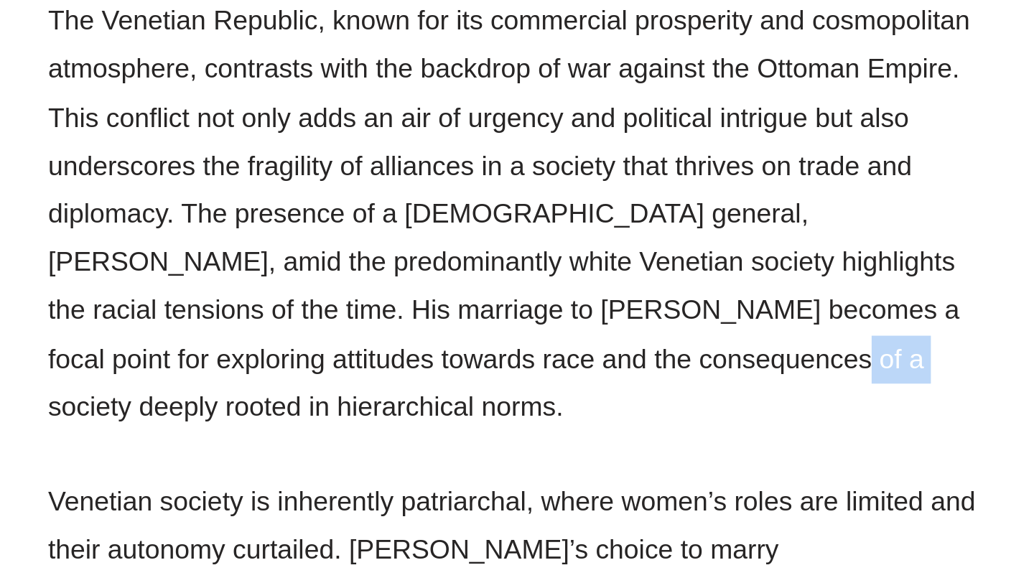
click at [368, 439] on p "The Venetian Republic, known for its commercial prosperity and cosmopolitan atm…" at bounding box center [362, 363] width 481 height 221
click at [401, 436] on p "The Venetian Republic, known for its commercial prosperity and cosmopolitan atm…" at bounding box center [362, 363] width 481 height 221
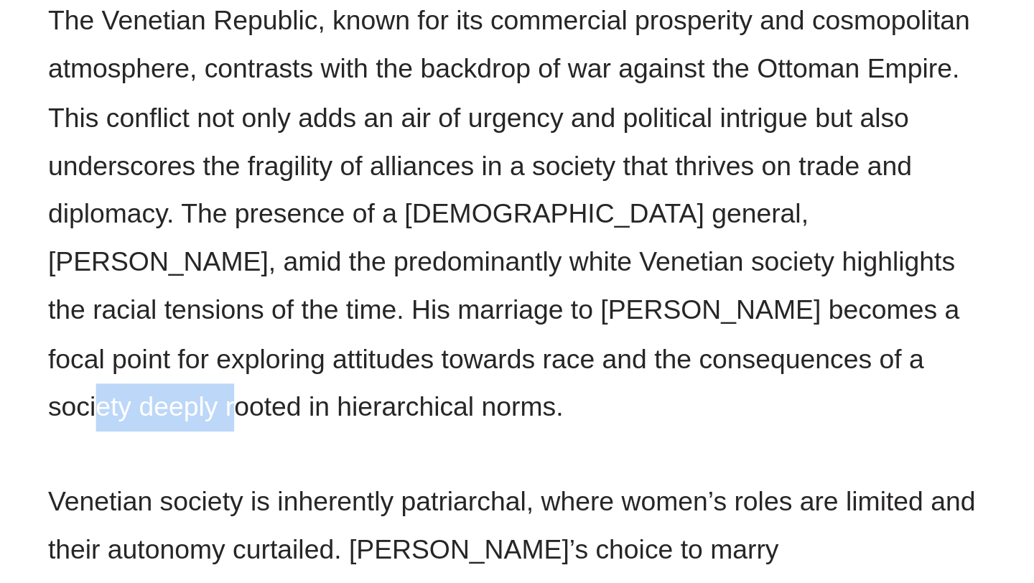
click at [479, 437] on p "The Venetian Republic, known for its commercial prosperity and cosmopolitan atm…" at bounding box center [362, 363] width 481 height 221
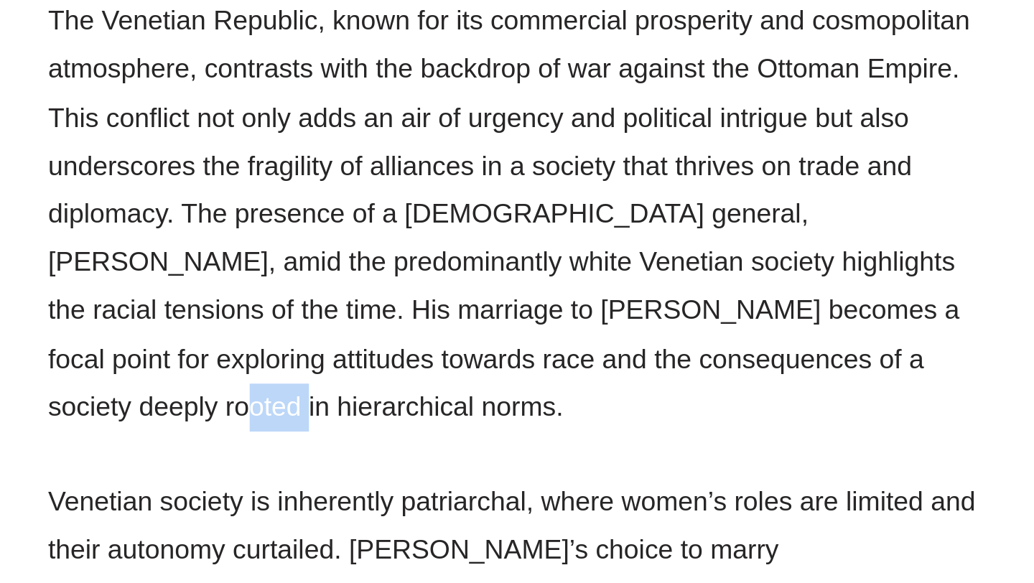
click at [503, 437] on p "The Venetian Republic, known for its commercial prosperity and cosmopolitan atm…" at bounding box center [362, 363] width 481 height 221
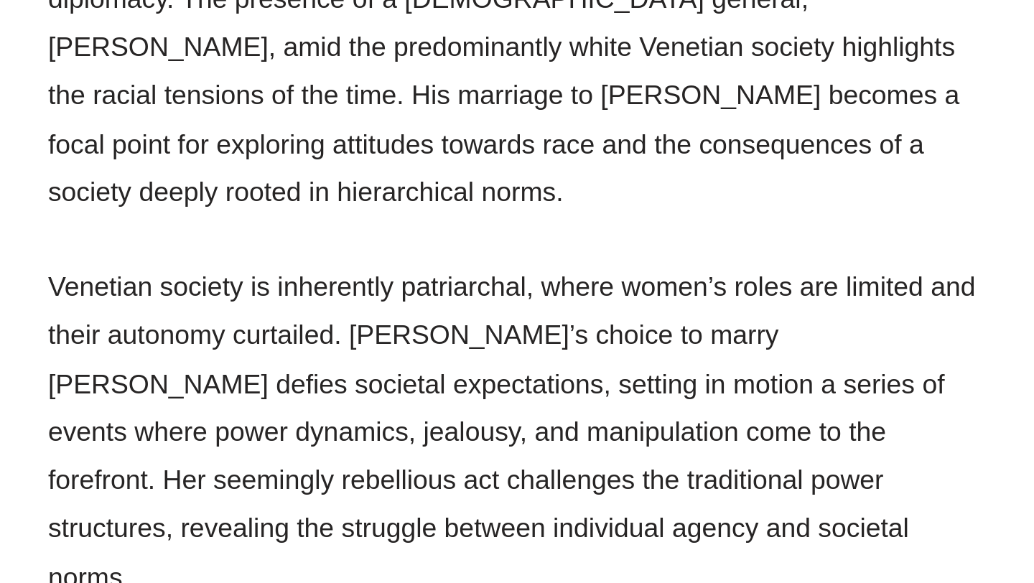
scroll to position [1309, 0]
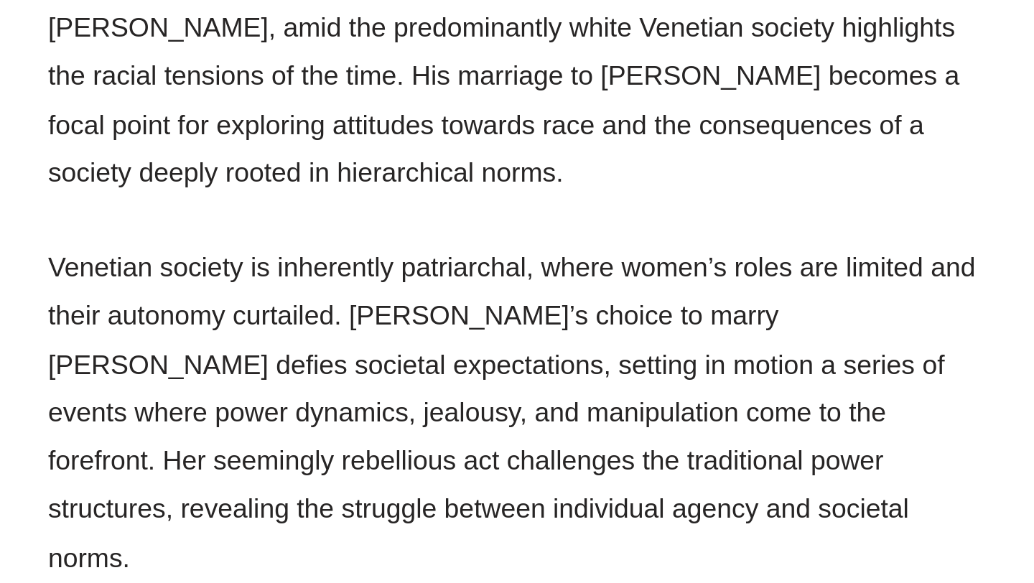
click at [201, 410] on p "Venetian society is inherently patriarchal, where women’s roles are limited and…" at bounding box center [362, 496] width 481 height 172
click at [267, 410] on p "Venetian society is inherently patriarchal, where women’s roles are limited and…" at bounding box center [362, 496] width 481 height 172
click at [326, 410] on p "Venetian society is inherently patriarchal, where women’s roles are limited and…" at bounding box center [362, 496] width 481 height 172
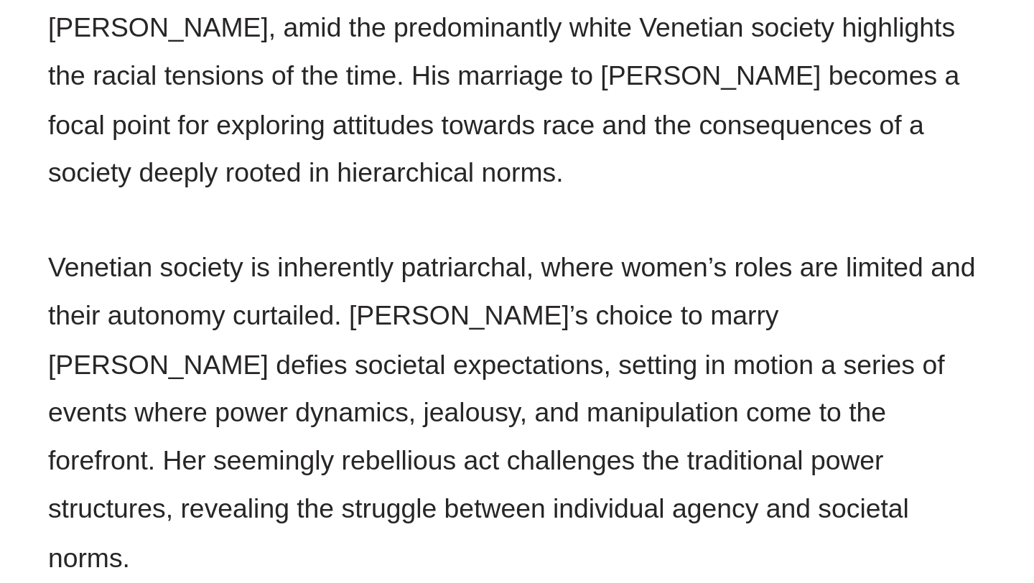
click at [326, 410] on p "Venetian society is inherently patriarchal, where women’s roles are limited and…" at bounding box center [362, 496] width 481 height 172
click at [367, 410] on p "Venetian society is inherently patriarchal, where women’s roles are limited and…" at bounding box center [362, 496] width 481 height 172
click at [394, 410] on p "Venetian society is inherently patriarchal, where women’s roles are limited and…" at bounding box center [362, 496] width 481 height 172
click at [420, 410] on p "Venetian society is inherently patriarchal, where women’s roles are limited and…" at bounding box center [362, 496] width 481 height 172
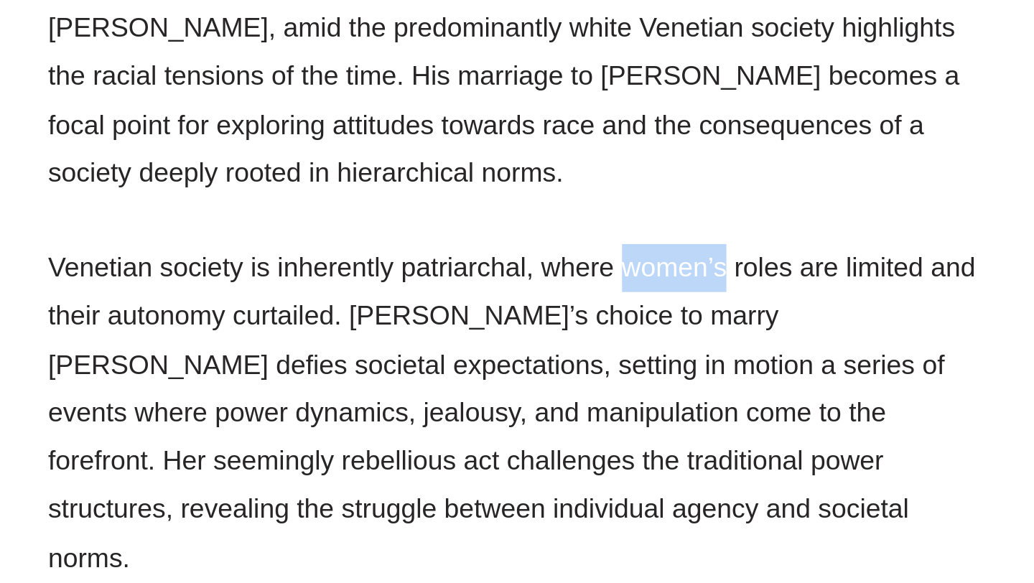
click at [470, 410] on p "Venetian society is inherently patriarchal, where women’s roles are limited and…" at bounding box center [362, 496] width 481 height 172
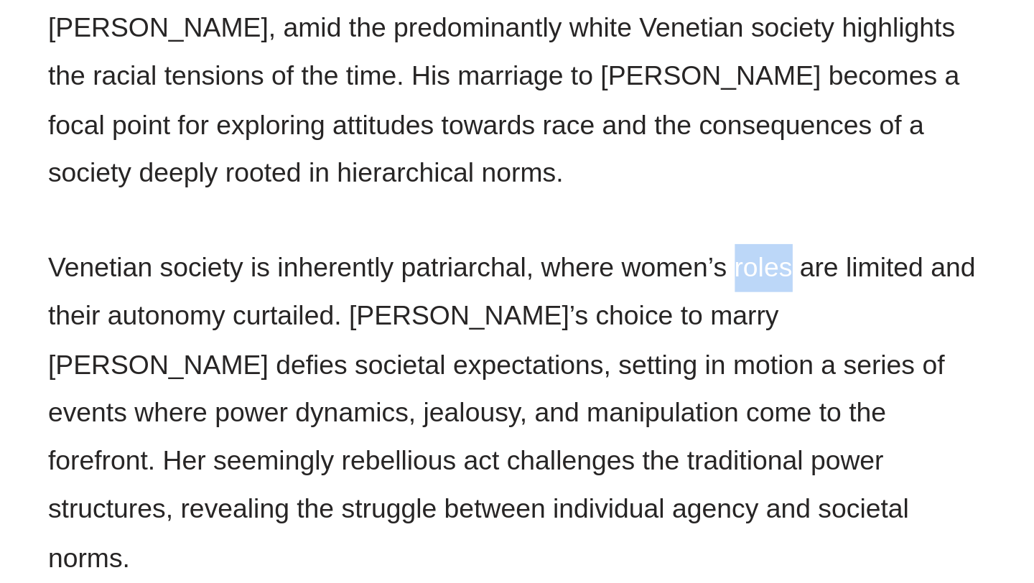
click at [528, 410] on p "Venetian society is inherently patriarchal, where women’s roles are limited and…" at bounding box center [362, 496] width 481 height 172
click at [544, 410] on p "Venetian society is inherently patriarchal, where women’s roles are limited and…" at bounding box center [362, 496] width 481 height 172
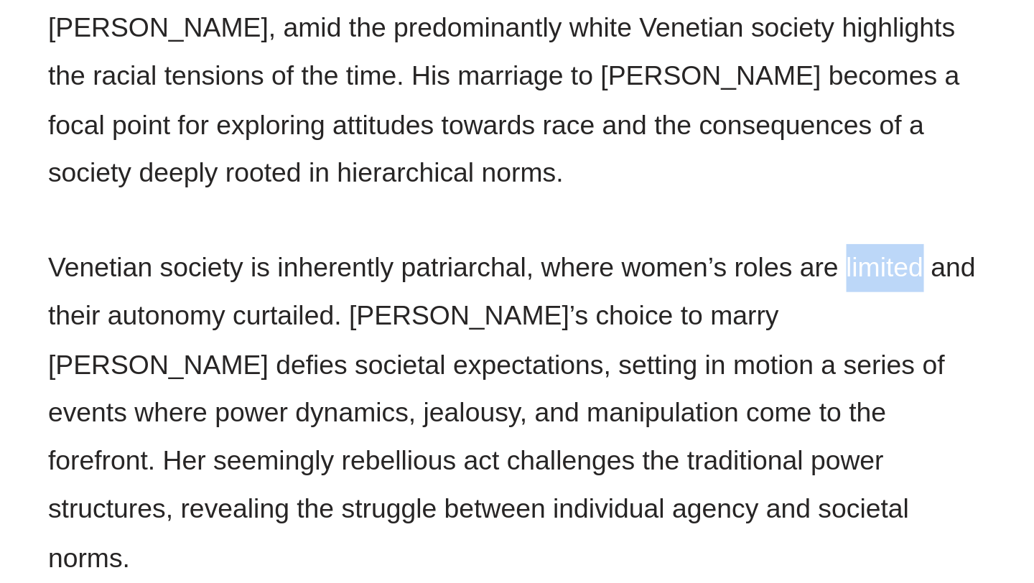
click at [172, 440] on p "Venetian society is inherently patriarchal, where women’s roles are limited and…" at bounding box center [362, 496] width 481 height 172
click at [215, 431] on p "Venetian society is inherently patriarchal, where women’s roles are limited and…" at bounding box center [362, 496] width 481 height 172
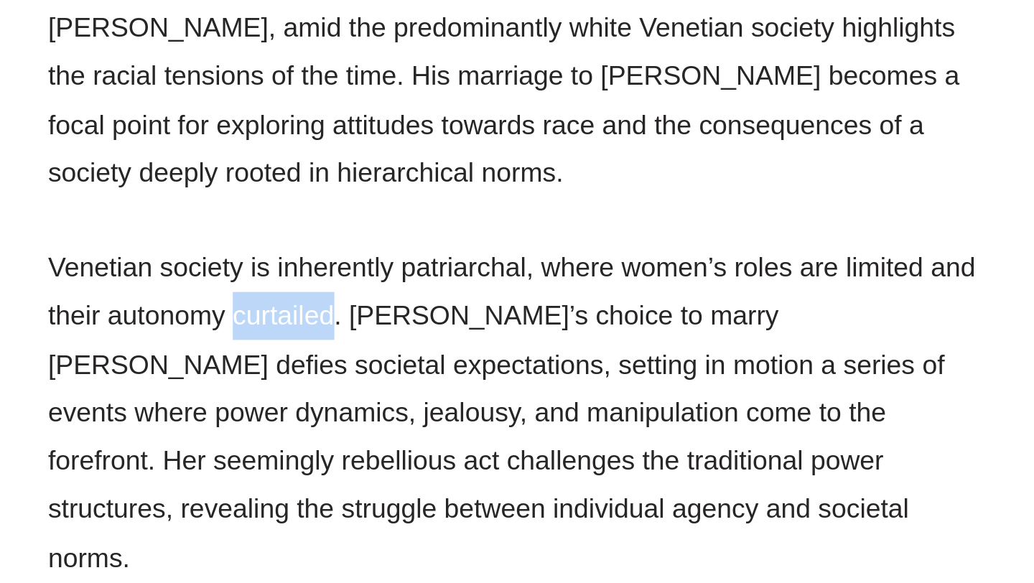
click at [284, 425] on p "Venetian society is inherently patriarchal, where women’s roles are limited and…" at bounding box center [362, 496] width 481 height 172
click at [301, 426] on p "Venetian society is inherently patriarchal, where women’s roles are limited and…" at bounding box center [362, 496] width 481 height 172
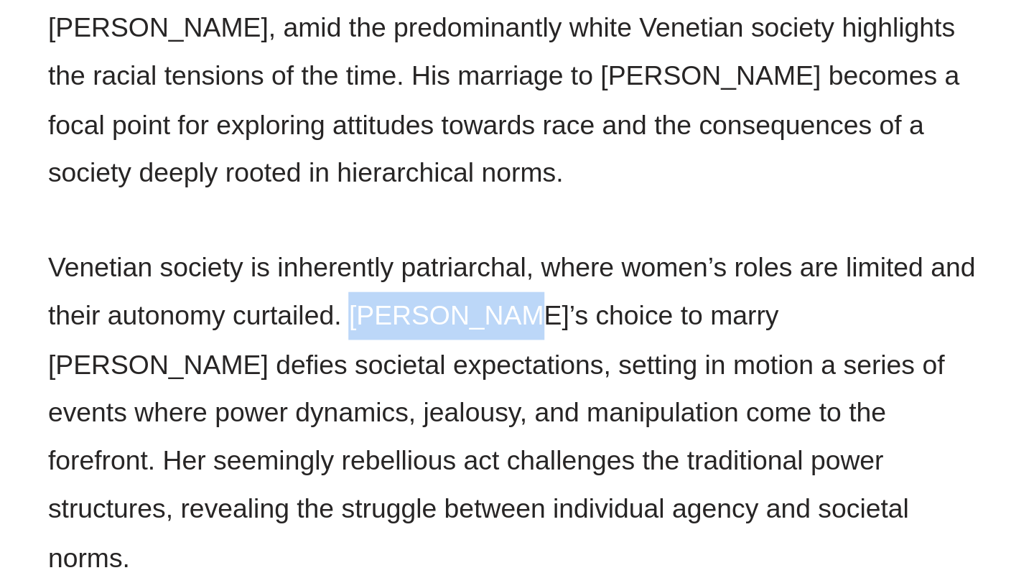
click at [394, 422] on p "Venetian society is inherently patriarchal, where women’s roles are limited and…" at bounding box center [362, 496] width 481 height 172
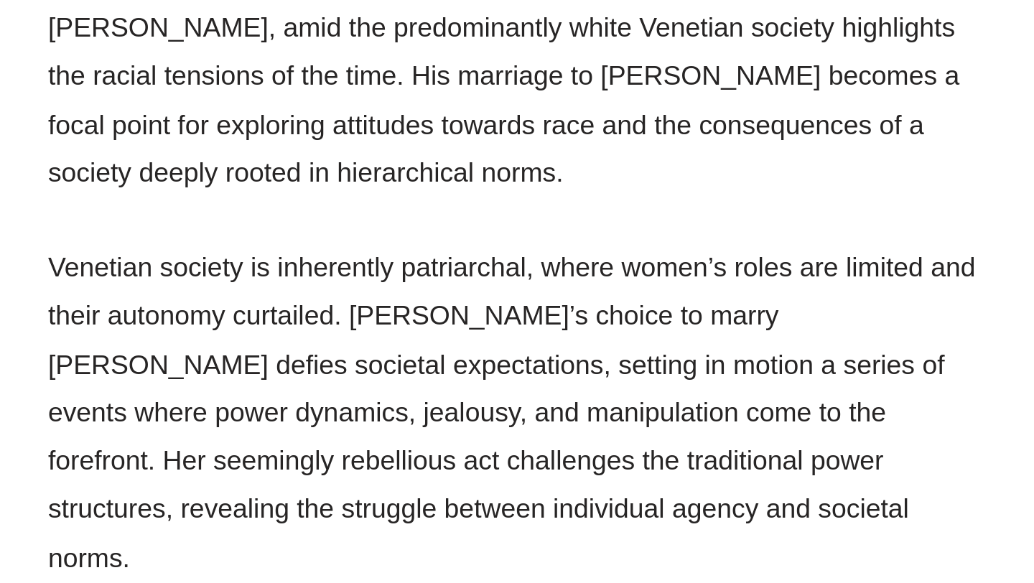
click at [394, 422] on p "Venetian society is inherently patriarchal, where women’s roles are limited and…" at bounding box center [362, 496] width 481 height 172
click at [434, 424] on p "Venetian society is inherently patriarchal, where women’s roles are limited and…" at bounding box center [362, 496] width 481 height 172
click at [470, 425] on p "Venetian society is inherently patriarchal, where women’s roles are limited and…" at bounding box center [362, 496] width 481 height 172
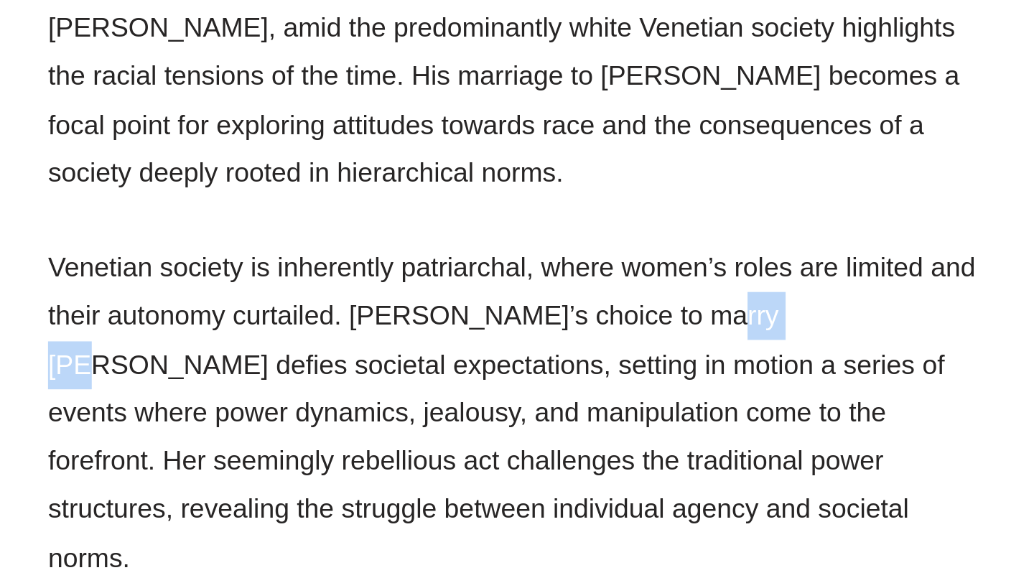
click at [506, 425] on p "Venetian society is inherently patriarchal, where women’s roles are limited and…" at bounding box center [362, 496] width 481 height 172
click at [523, 423] on p "Venetian society is inherently patriarchal, where women’s roles are limited and…" at bounding box center [362, 496] width 481 height 172
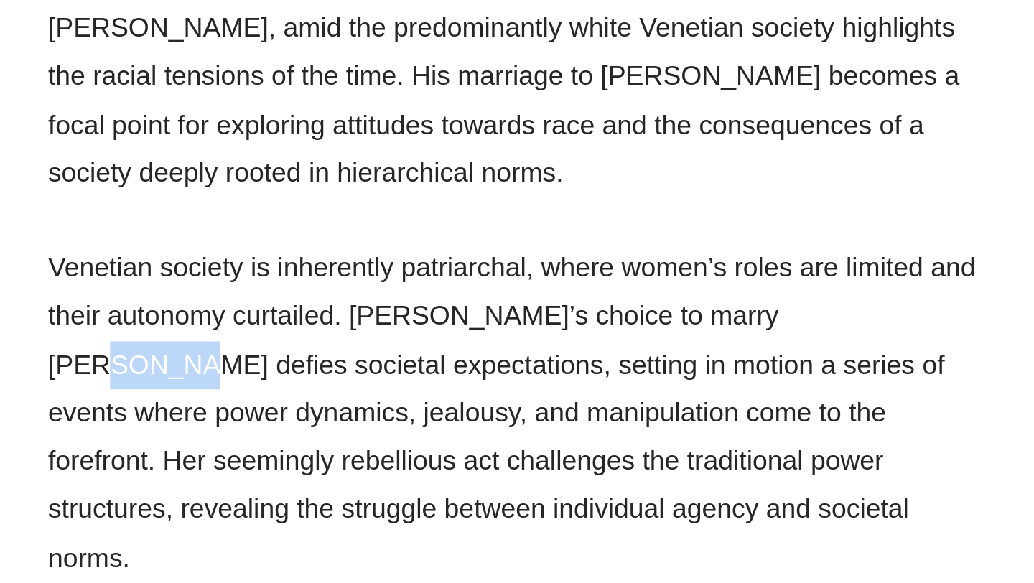
click at [556, 421] on p "Venetian society is inherently patriarchal, where women’s roles are limited and…" at bounding box center [362, 496] width 481 height 172
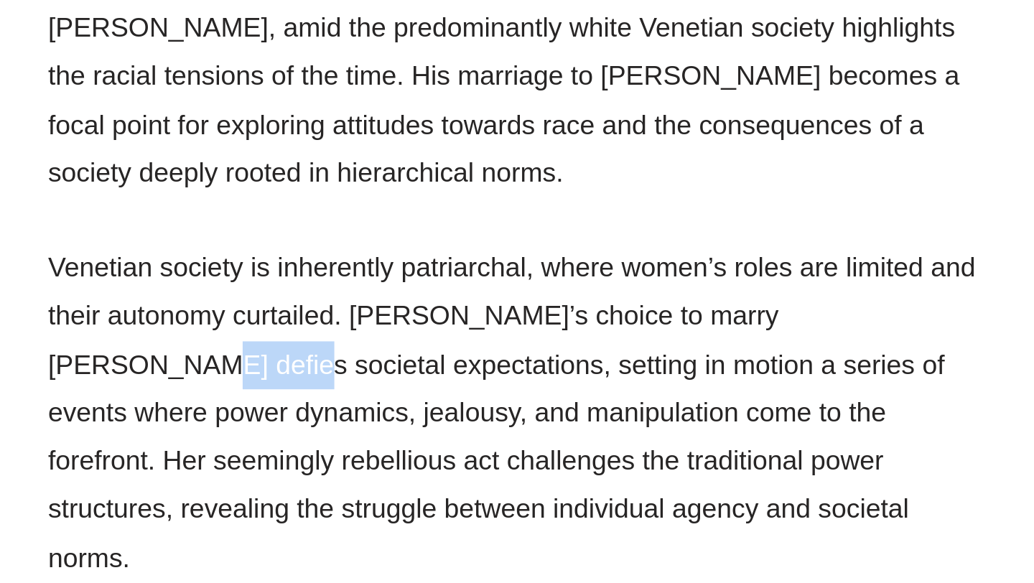
click at [172, 448] on p "Venetian society is inherently patriarchal, where women’s roles are limited and…" at bounding box center [362, 496] width 481 height 172
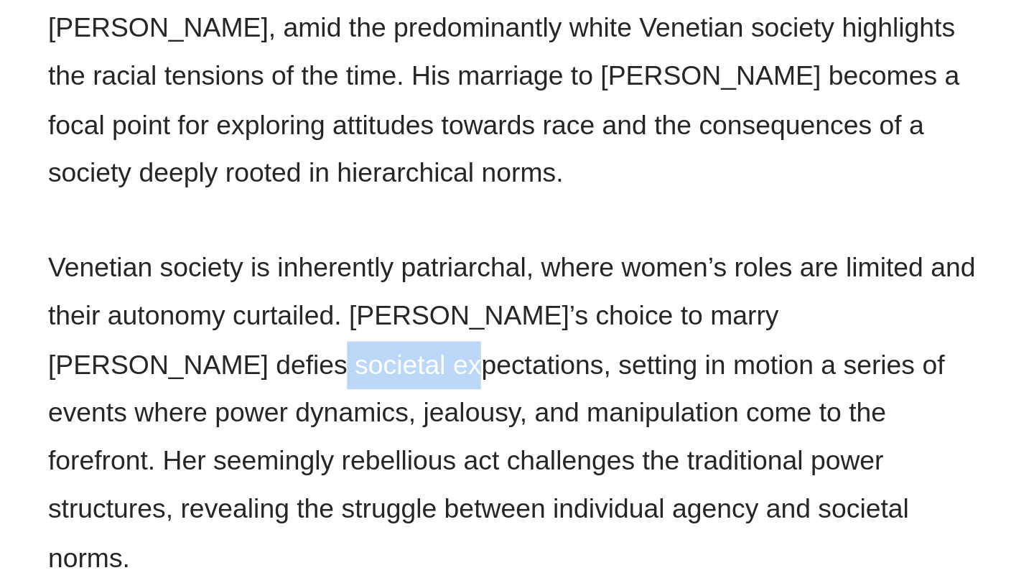
click at [225, 451] on p "Venetian society is inherently patriarchal, where women’s roles are limited and…" at bounding box center [362, 496] width 481 height 172
click at [279, 451] on p "Venetian society is inherently patriarchal, where women’s roles are limited and…" at bounding box center [362, 496] width 481 height 172
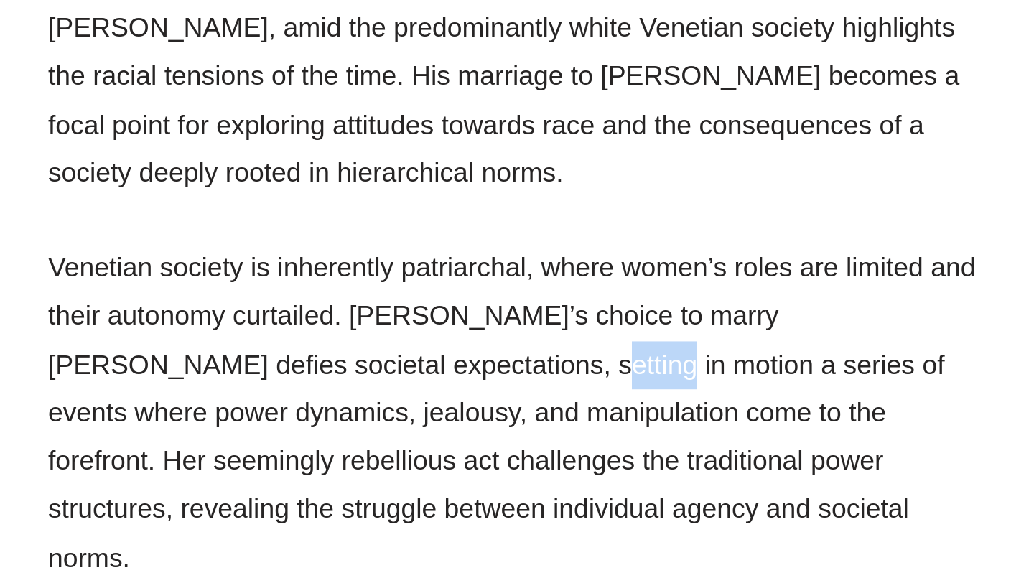
click at [312, 450] on p "Venetian society is inherently patriarchal, where women’s roles are limited and…" at bounding box center [362, 496] width 481 height 172
click at [335, 449] on p "Venetian society is inherently patriarchal, where women’s roles are limited and…" at bounding box center [362, 496] width 481 height 172
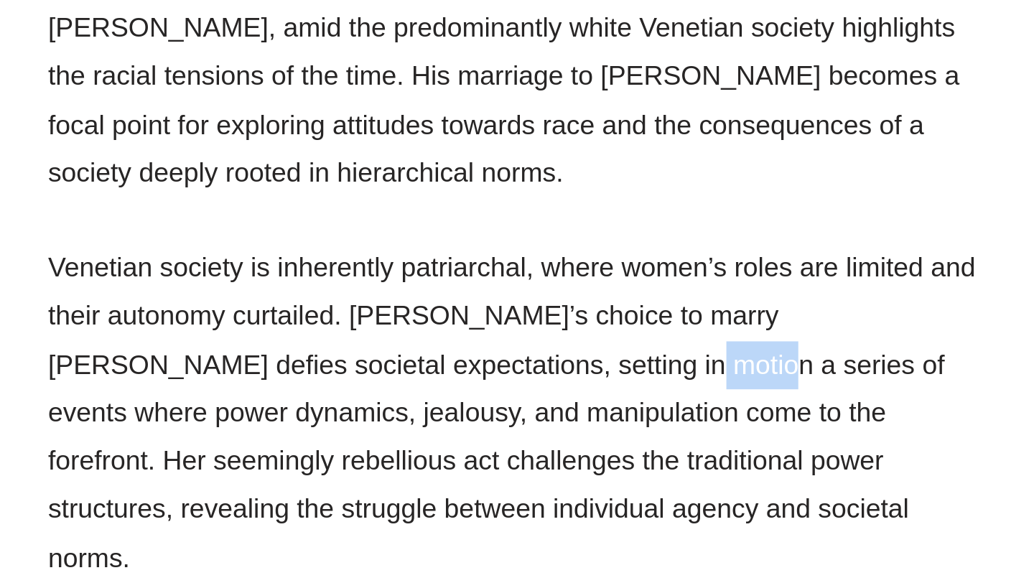
click at [384, 447] on p "Venetian society is inherently patriarchal, where women’s roles are limited and…" at bounding box center [362, 496] width 481 height 172
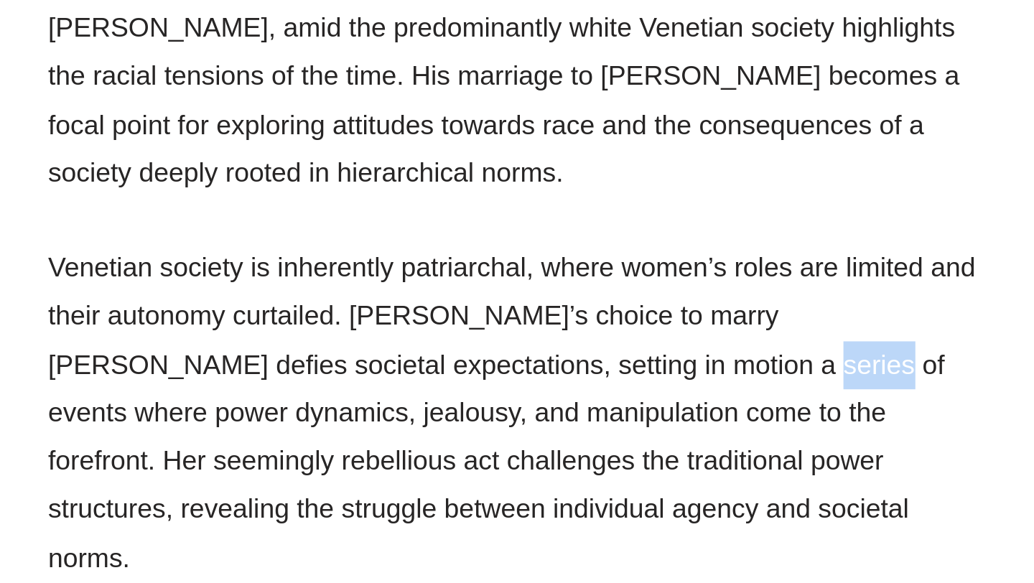
click at [464, 449] on p "Venetian society is inherently patriarchal, where women’s roles are limited and…" at bounding box center [362, 496] width 481 height 172
click at [489, 449] on p "Venetian society is inherently patriarchal, where women’s roles are limited and…" at bounding box center [362, 496] width 481 height 172
click at [503, 449] on p "Venetian society is inherently patriarchal, where women’s roles are limited and…" at bounding box center [362, 496] width 481 height 172
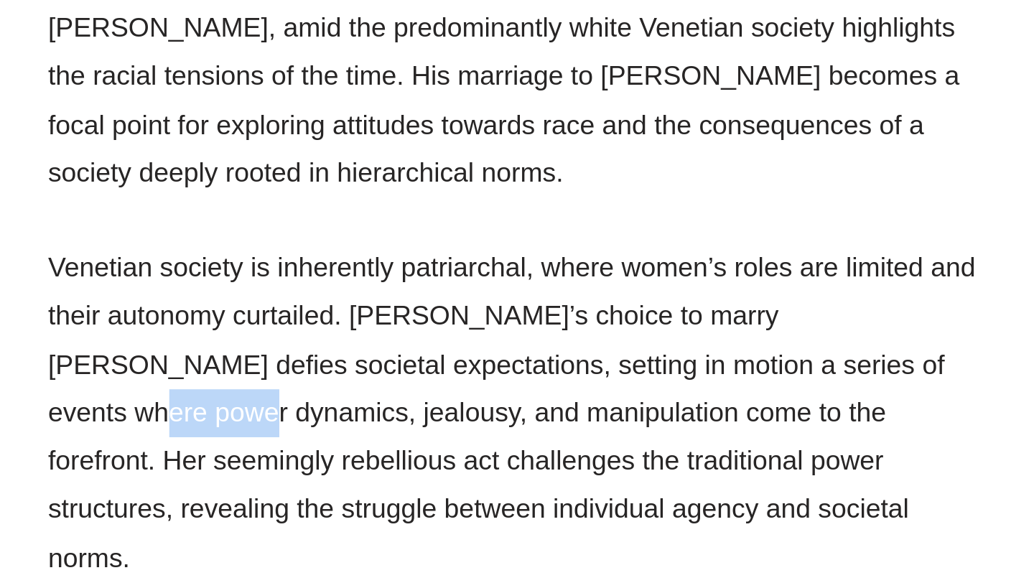
click at [263, 477] on p "Venetian society is inherently patriarchal, where women’s roles are limited and…" at bounding box center [362, 496] width 481 height 172
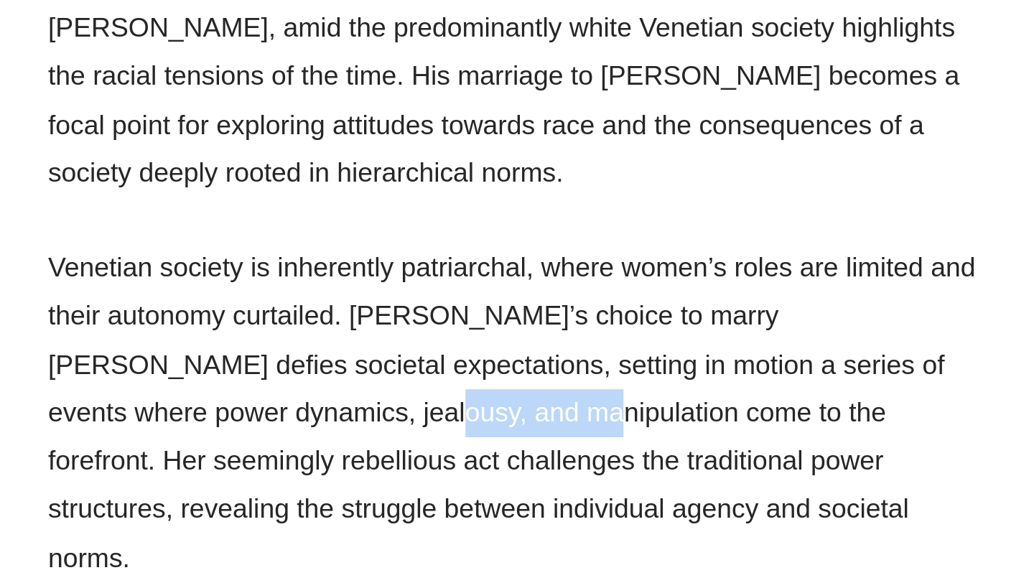
click at [301, 478] on p "Venetian society is inherently patriarchal, where women’s roles are limited and…" at bounding box center [362, 496] width 481 height 172
click at [395, 478] on p "Venetian society is inherently patriarchal, where women’s roles are limited and…" at bounding box center [362, 496] width 481 height 172
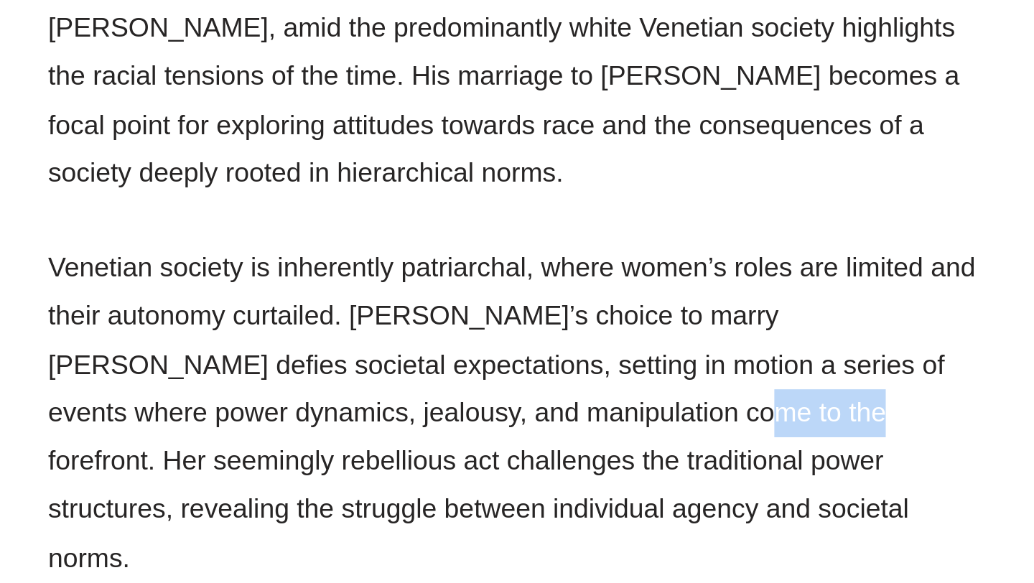
click at [457, 476] on p "Venetian society is inherently patriarchal, where women’s roles are limited and…" at bounding box center [362, 496] width 481 height 172
click at [469, 473] on p "Venetian society is inherently patriarchal, where women’s roles are limited and…" at bounding box center [362, 496] width 481 height 172
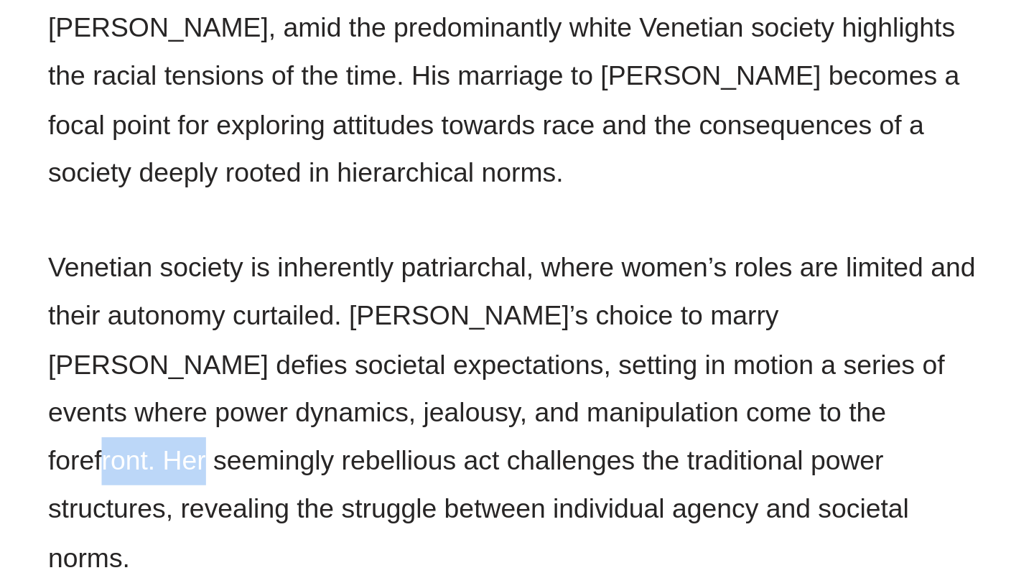
click at [535, 472] on p "Venetian society is inherently patriarchal, where women’s roles are limited and…" at bounding box center [362, 496] width 481 height 172
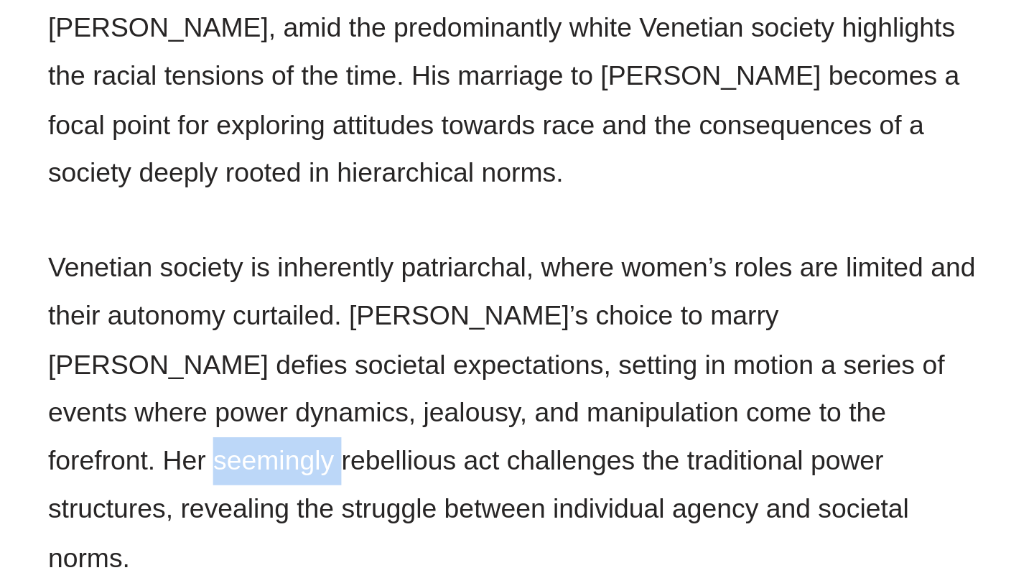
click at [579, 472] on p "Venetian society is inherently patriarchal, where women’s roles are limited and…" at bounding box center [362, 496] width 481 height 172
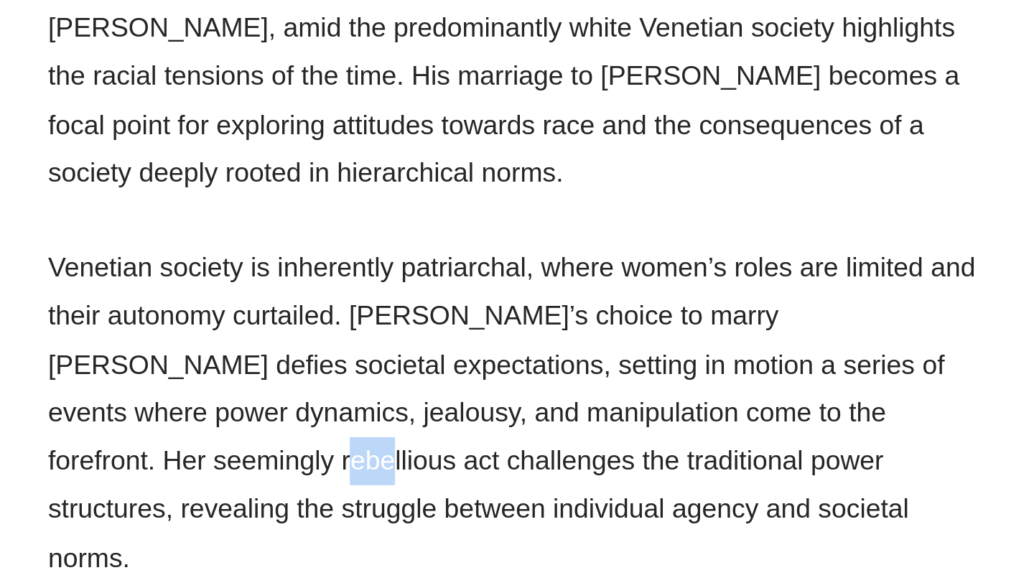
click at [170, 493] on p "Venetian society is inherently patriarchal, where women’s roles are limited and…" at bounding box center [362, 496] width 481 height 172
click at [243, 498] on p "Venetian society is inherently patriarchal, where women’s roles are limited and…" at bounding box center [362, 496] width 481 height 172
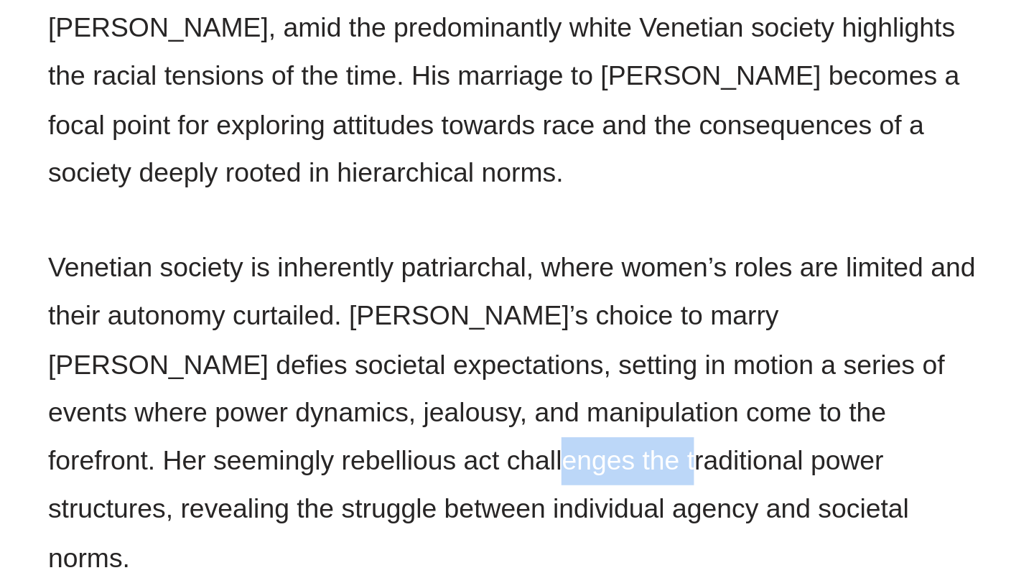
click at [295, 494] on p "Venetian society is inherently patriarchal, where women’s roles are limited and…" at bounding box center [362, 496] width 481 height 172
click at [339, 495] on p "Venetian society is inherently patriarchal, where women’s roles are limited and…" at bounding box center [362, 496] width 481 height 172
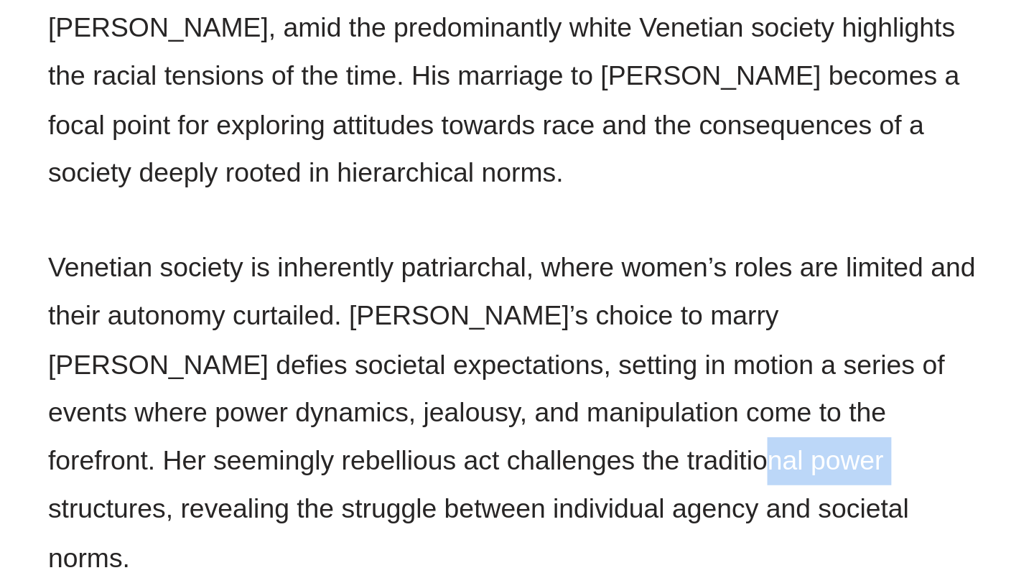
click at [411, 503] on p "Venetian society is inherently patriarchal, where women’s roles are limited and…" at bounding box center [362, 496] width 481 height 172
click at [503, 499] on p "Venetian society is inherently patriarchal, where women’s roles are limited and…" at bounding box center [362, 496] width 481 height 172
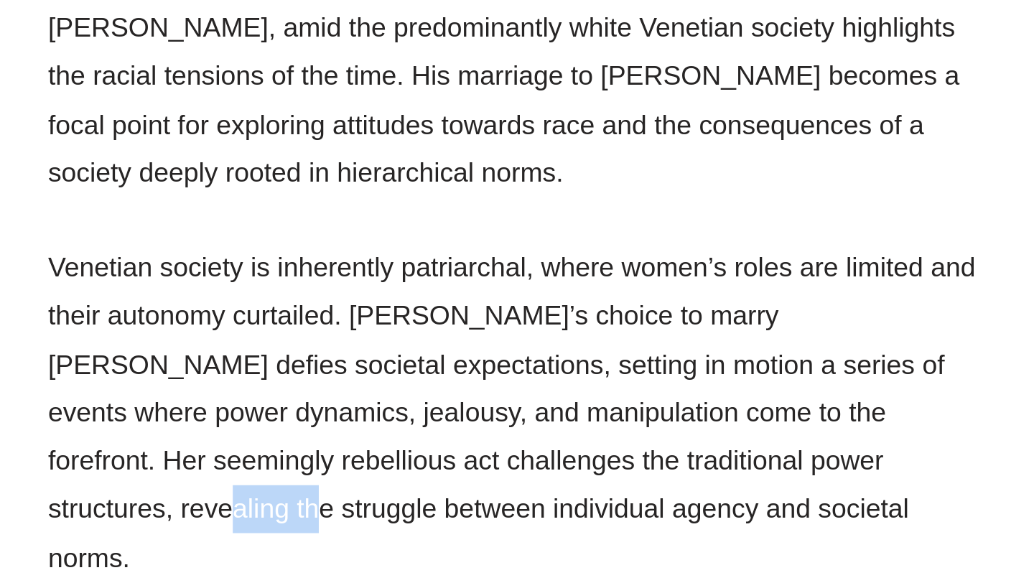
click at [151, 528] on p "Venetian society is inherently patriarchal, where women’s roles are limited and…" at bounding box center [362, 496] width 481 height 172
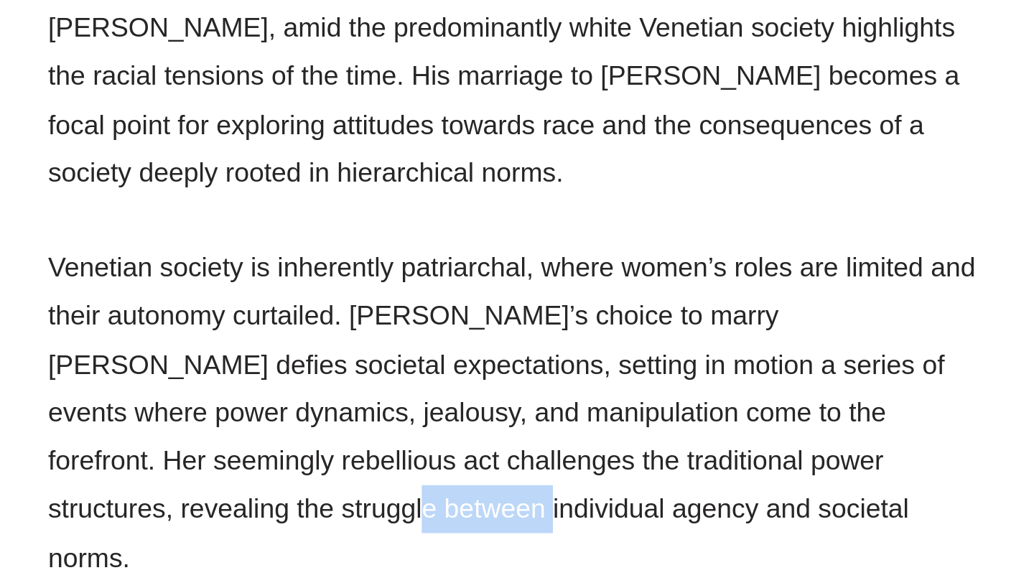
click at [208, 523] on p "Venetian society is inherently patriarchal, where women’s roles are limited and…" at bounding box center [362, 496] width 481 height 172
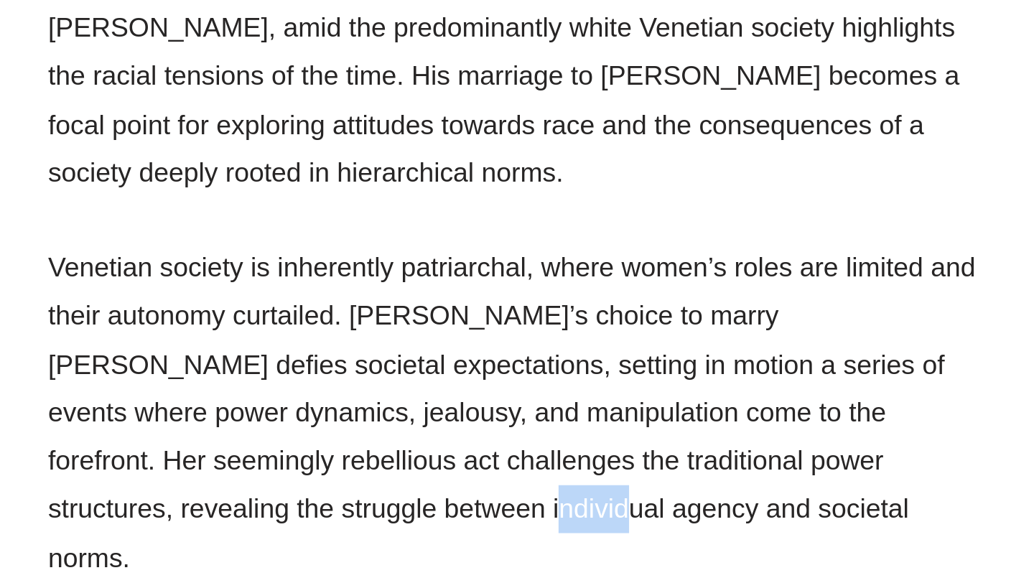
click at [277, 521] on p "Venetian society is inherently patriarchal, where women’s roles are limited and…" at bounding box center [362, 496] width 481 height 172
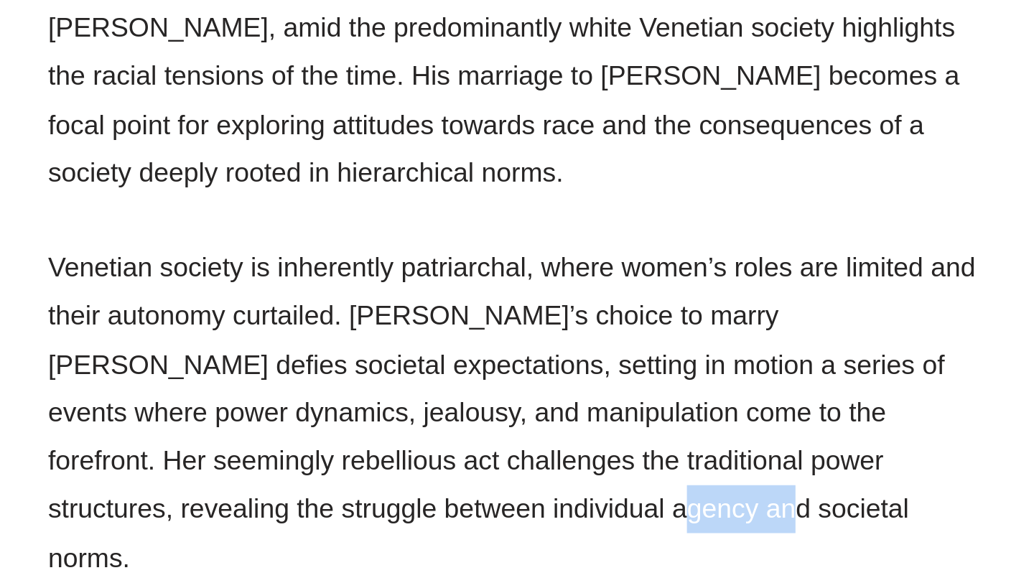
click at [333, 520] on p "Venetian society is inherently patriarchal, where women’s roles are limited and…" at bounding box center [362, 496] width 481 height 172
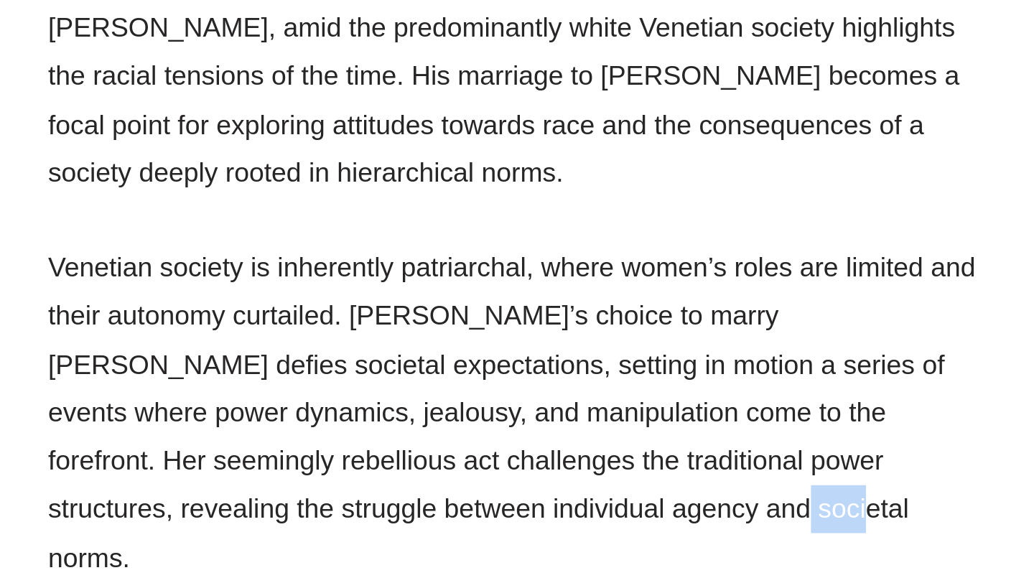
click at [364, 515] on p "Venetian society is inherently patriarchal, where women’s roles are limited and…" at bounding box center [362, 496] width 481 height 172
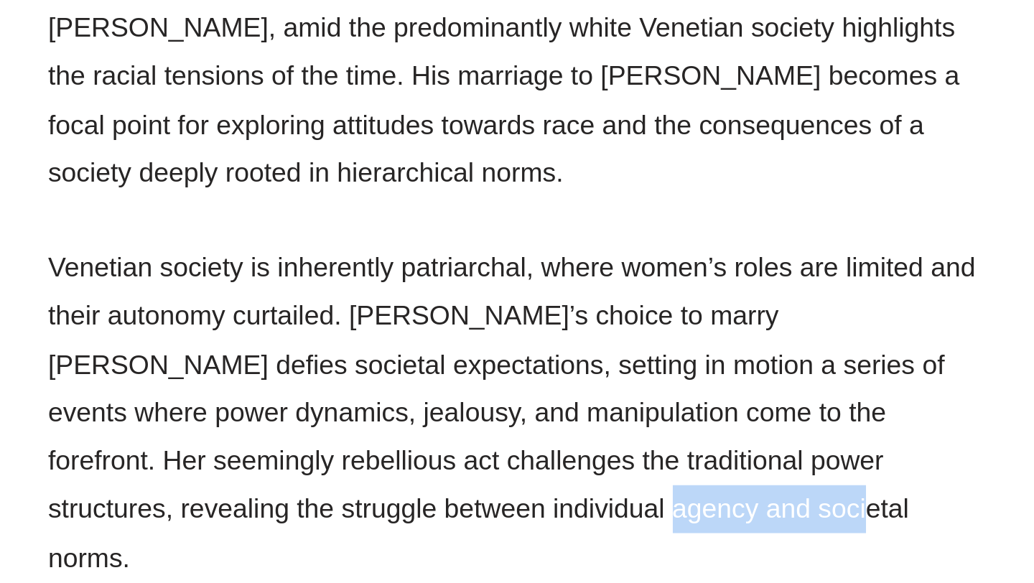
drag, startPoint x: 343, startPoint y: 520, endPoint x: 255, endPoint y: 521, distance: 88.3
click at [255, 521] on p "Venetian society is inherently patriarchal, where women’s roles are limited and…" at bounding box center [362, 496] width 481 height 172
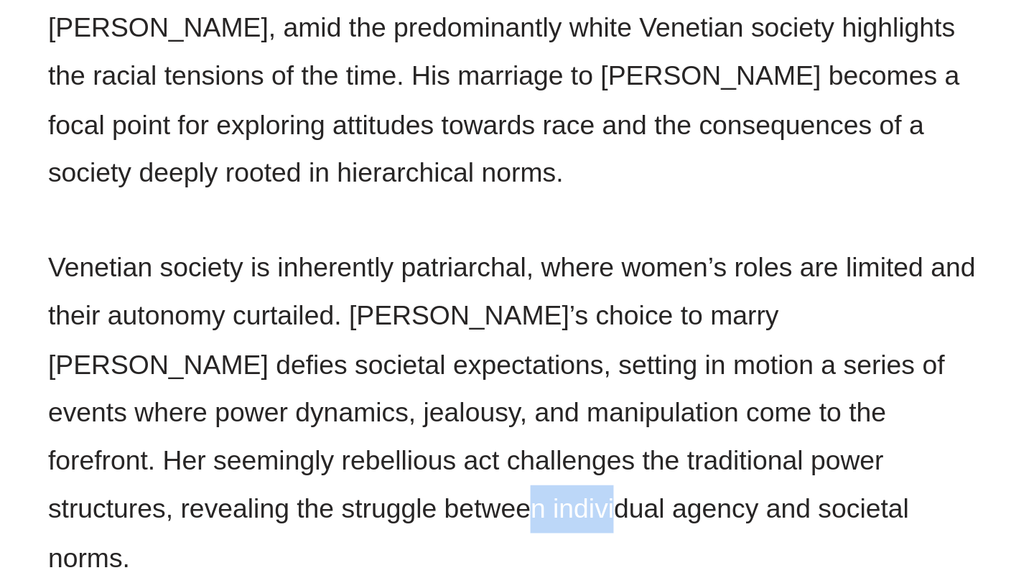
drag, startPoint x: 220, startPoint y: 521, endPoint x: 166, endPoint y: 521, distance: 54.6
click at [166, 521] on p "Venetian society is inherently patriarchal, where women’s roles are limited and…" at bounding box center [362, 496] width 481 height 172
drag, startPoint x: 226, startPoint y: 521, endPoint x: 148, endPoint y: 521, distance: 78.3
click at [148, 521] on p "Venetian society is inherently patriarchal, where women’s roles are limited and…" at bounding box center [362, 496] width 481 height 172
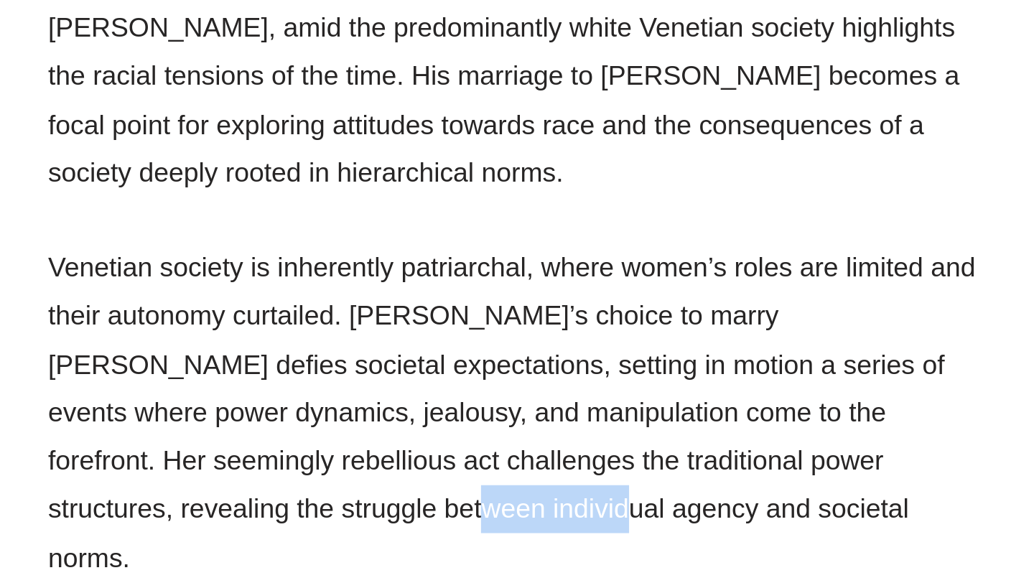
click at [148, 521] on p "Venetian society is inherently patriarchal, where women’s roles are limited and…" at bounding box center [362, 496] width 481 height 172
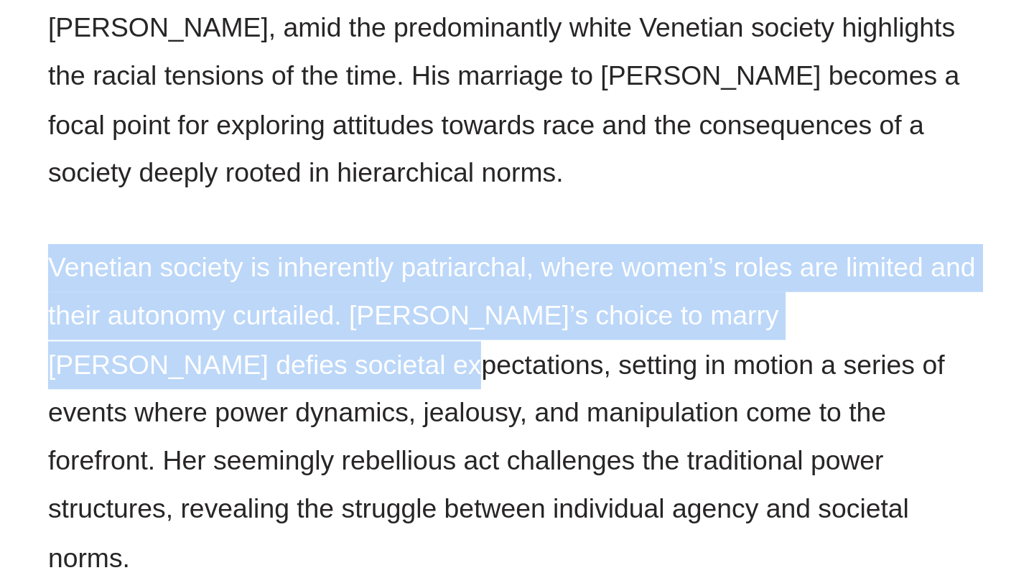
drag, startPoint x: 117, startPoint y: 397, endPoint x: 198, endPoint y: 448, distance: 95.8
copy p "Venetian society is inherently patriarchal, where women’s roles are limited and…"
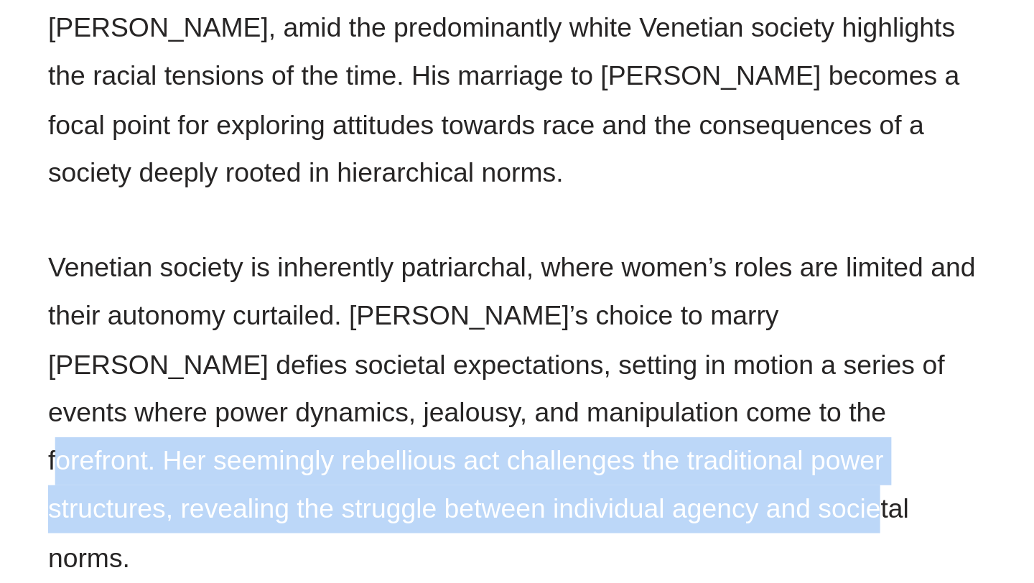
drag, startPoint x: 421, startPoint y: 473, endPoint x: 349, endPoint y: 513, distance: 82.6
click at [349, 513] on p "Venetian society is inherently patriarchal, where women’s roles are limited and…" at bounding box center [362, 496] width 481 height 172
copy p "Her seemingly rebellious act challenges the traditional power structures, revea…"
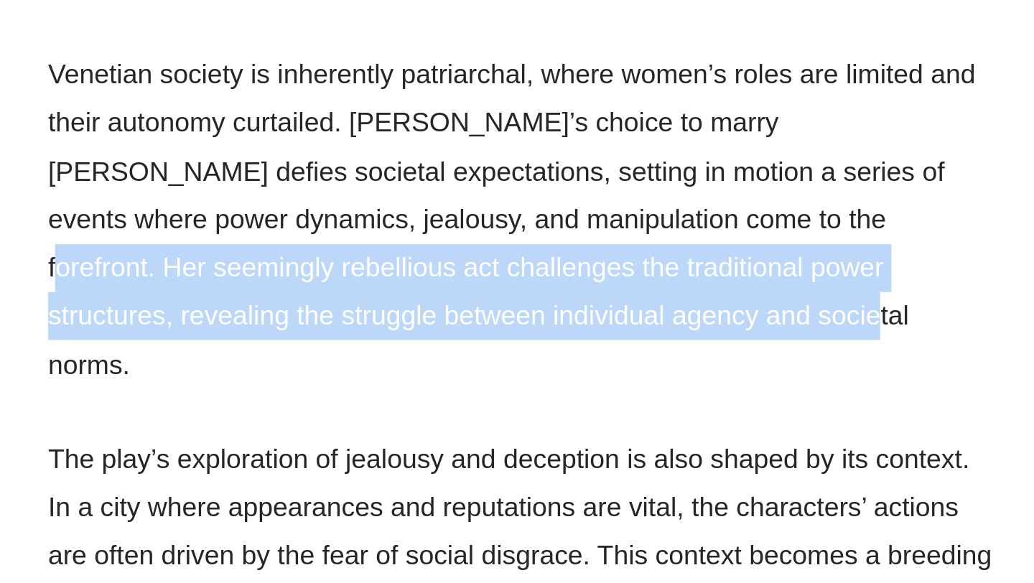
scroll to position [1410, 0]
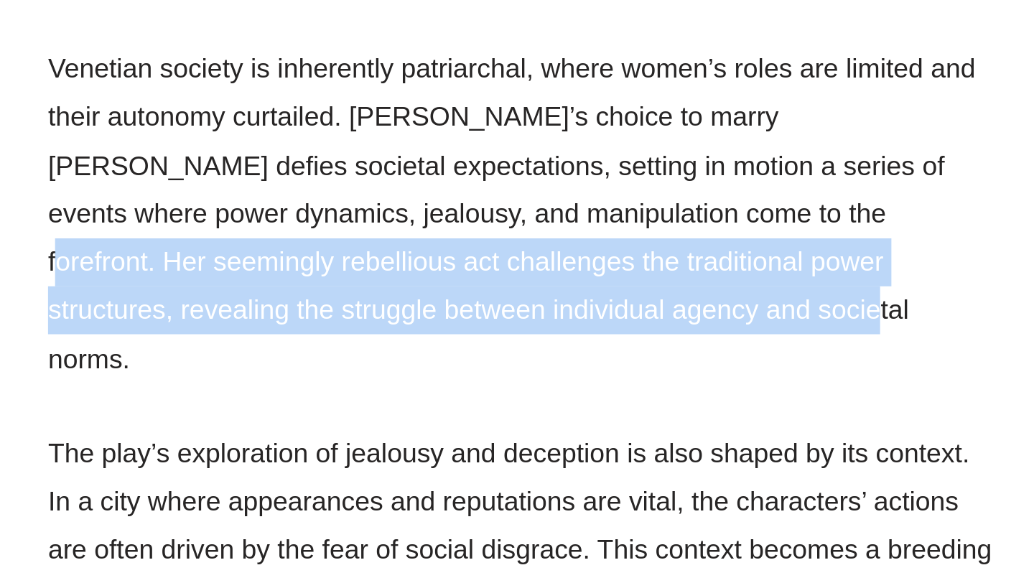
click at [301, 537] on p "The play’s exploration of jealousy and deception is also shaped by its context.…" at bounding box center [362, 566] width 481 height 123
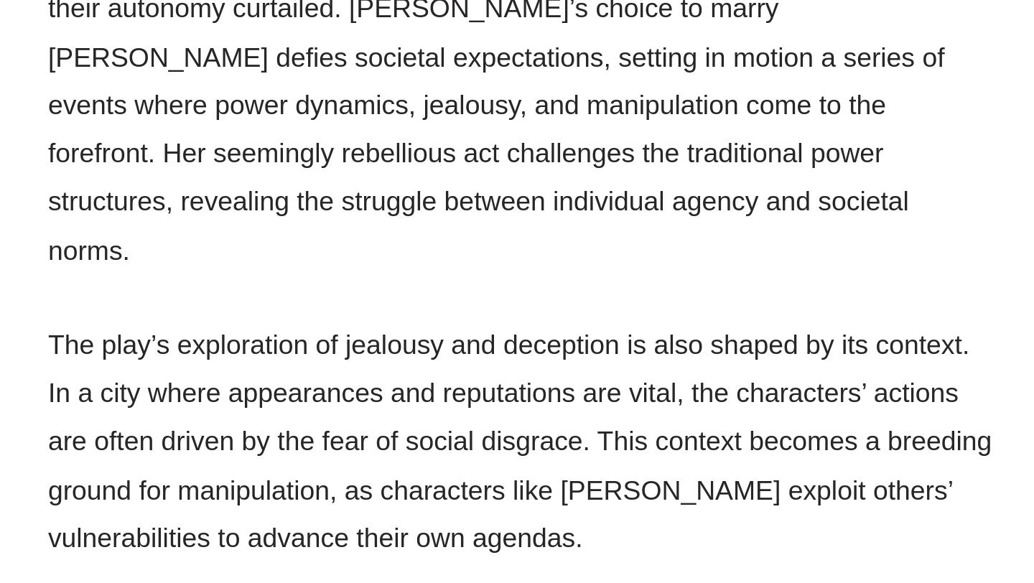
scroll to position [1503, 0]
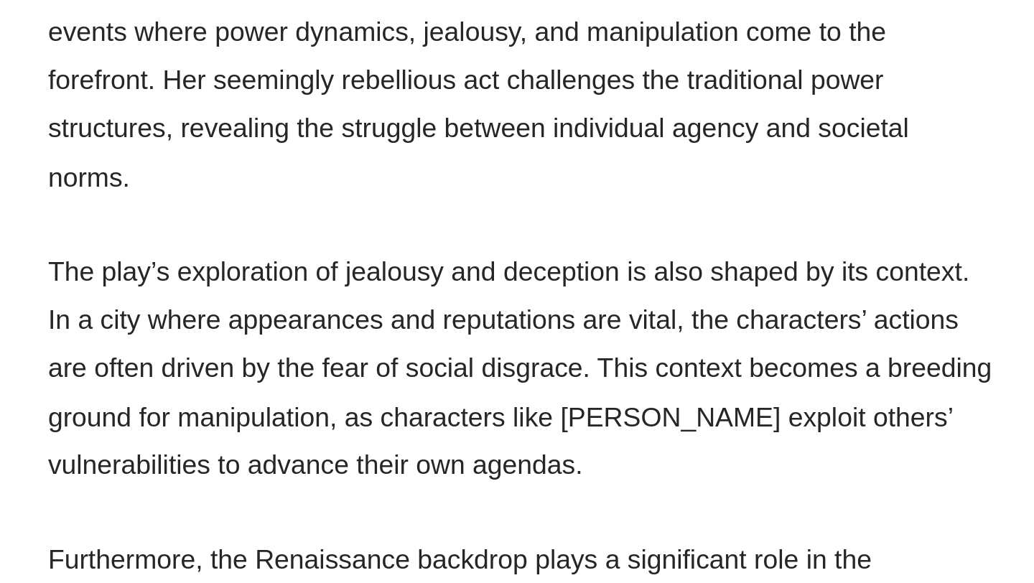
click at [366, 412] on p "The play’s exploration of jealousy and deception is also shaped by its context.…" at bounding box center [362, 473] width 481 height 123
click at [437, 412] on p "The play’s exploration of jealousy and deception is also shaped by its context.…" at bounding box center [362, 473] width 481 height 123
click at [268, 412] on p "The play’s exploration of jealousy and deception is also shaped by its context.…" at bounding box center [362, 473] width 481 height 123
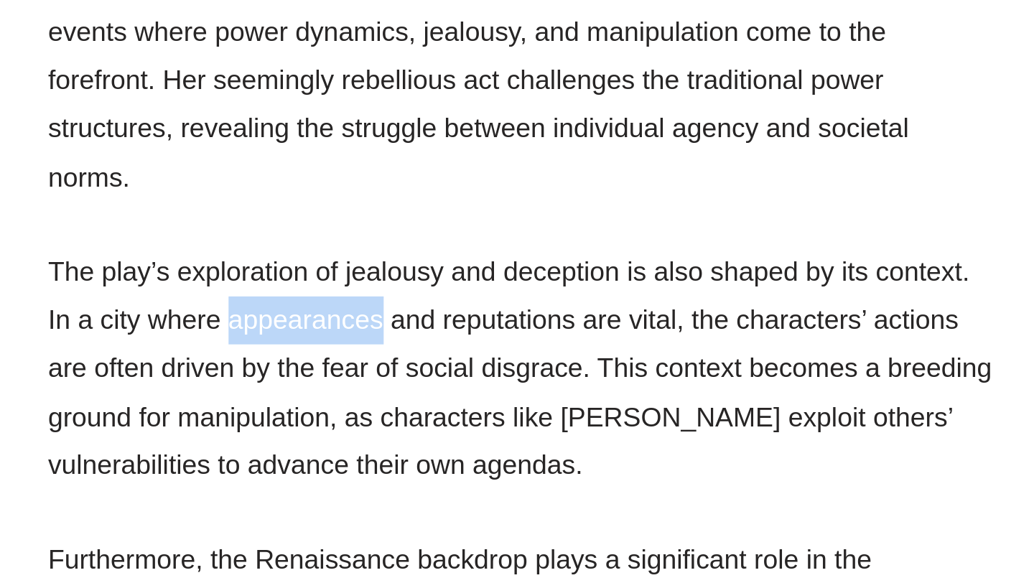
click at [357, 412] on p "The play’s exploration of jealousy and deception is also shaped by its context.…" at bounding box center [362, 473] width 481 height 123
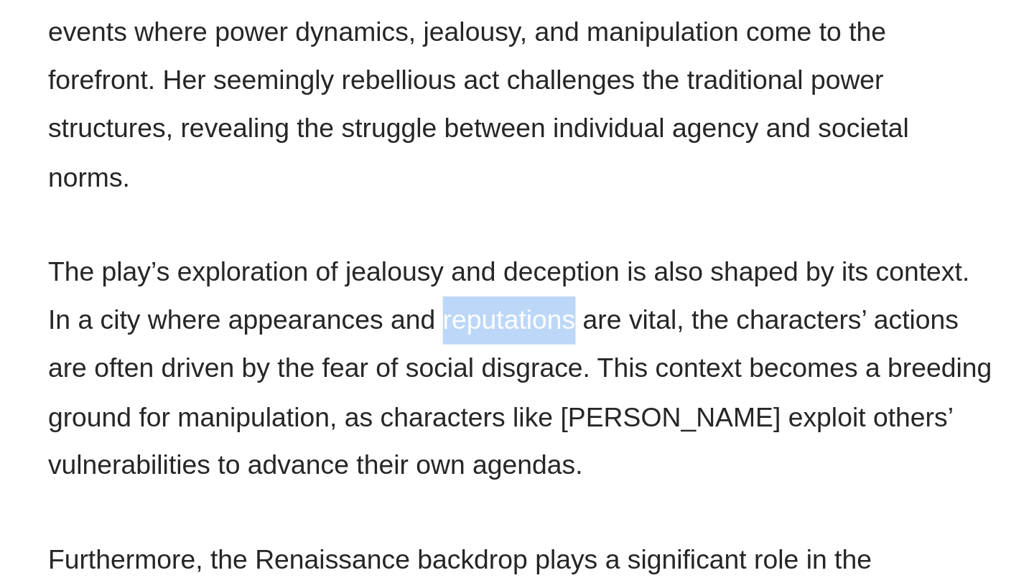
click at [443, 412] on p "The play’s exploration of jealousy and deception is also shaped by its context.…" at bounding box center [362, 473] width 481 height 123
click at [475, 412] on p "The play’s exploration of jealousy and deception is also shaped by its context.…" at bounding box center [362, 473] width 481 height 123
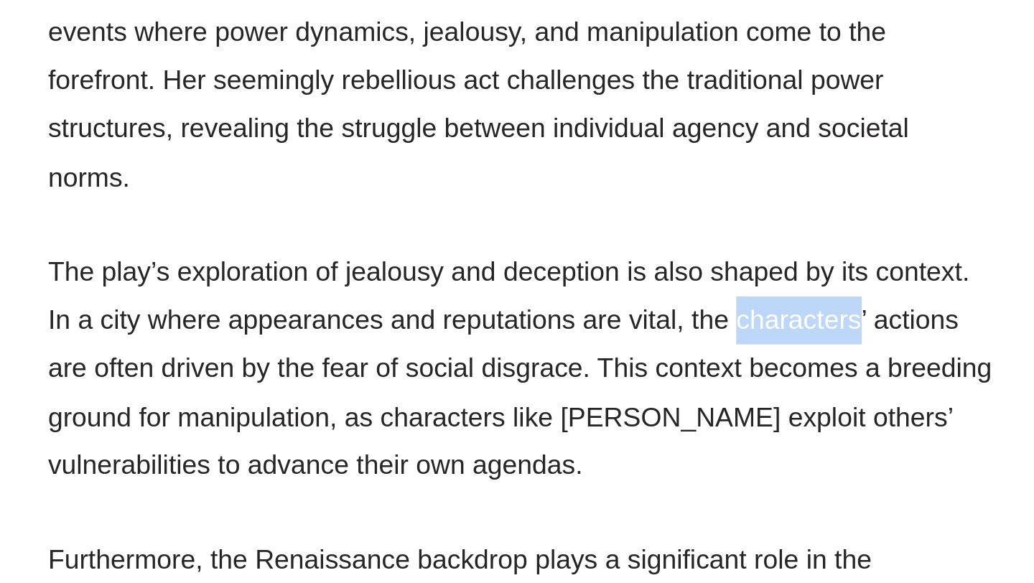
click at [548, 412] on p "The play’s exploration of jealousy and deception is also shaped by its context.…" at bounding box center [362, 473] width 481 height 123
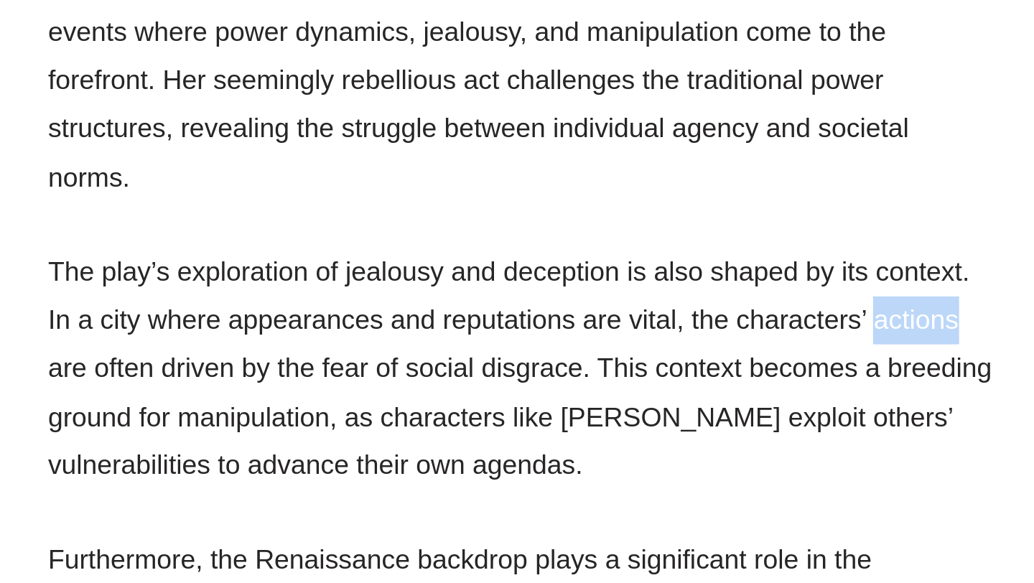
click at [276, 427] on p "The play’s exploration of jealousy and deception is also shaped by its context.…" at bounding box center [362, 473] width 481 height 123
click at [320, 427] on p "The play’s exploration of jealousy and deception is also shaped by its context.…" at bounding box center [362, 473] width 481 height 123
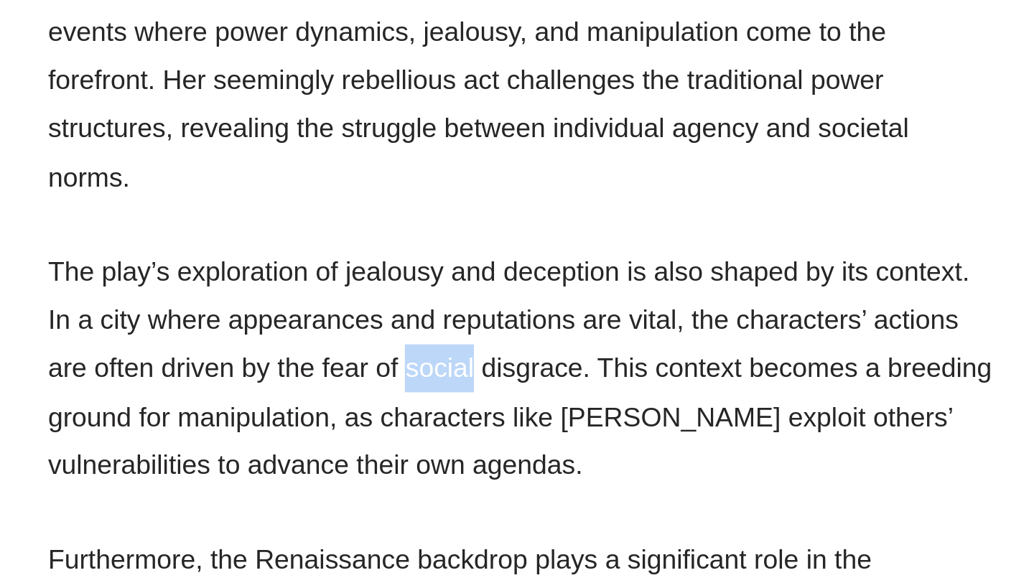
click at [355, 428] on p "The play’s exploration of jealousy and deception is also shaped by its context.…" at bounding box center [362, 473] width 481 height 123
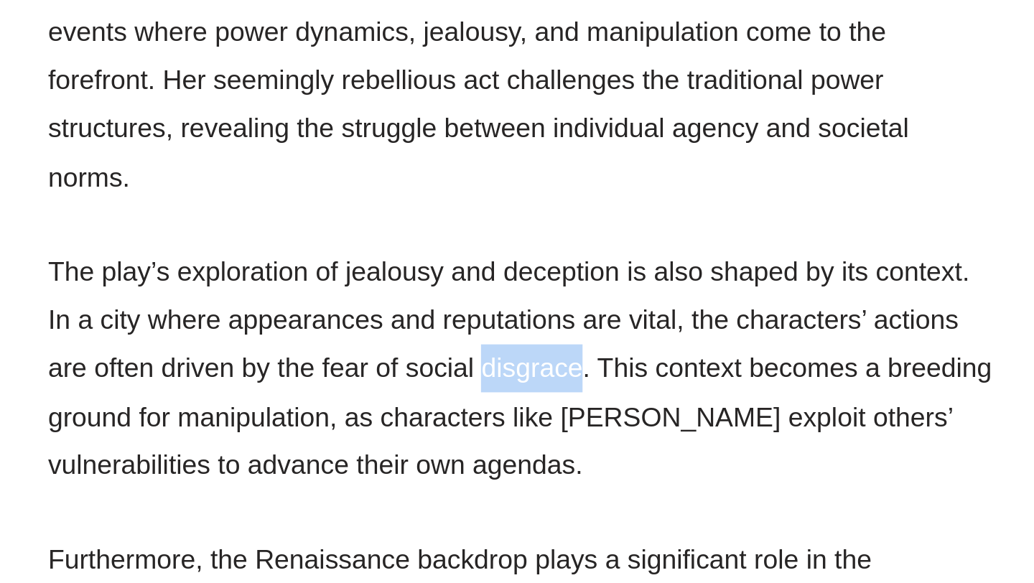
click at [373, 433] on p "The play’s exploration of jealousy and deception is also shaped by its context.…" at bounding box center [362, 473] width 481 height 123
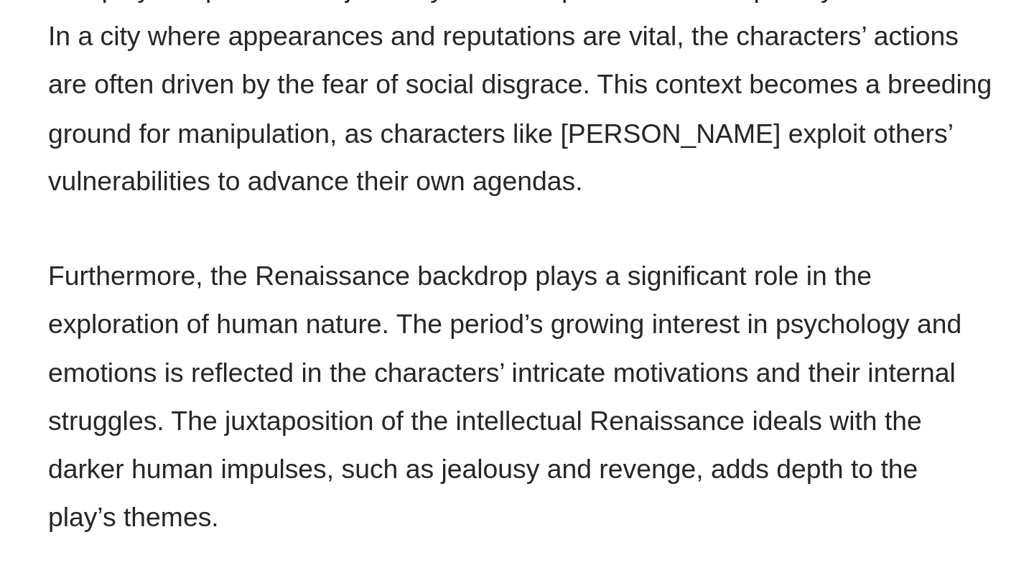
scroll to position [1650, 0]
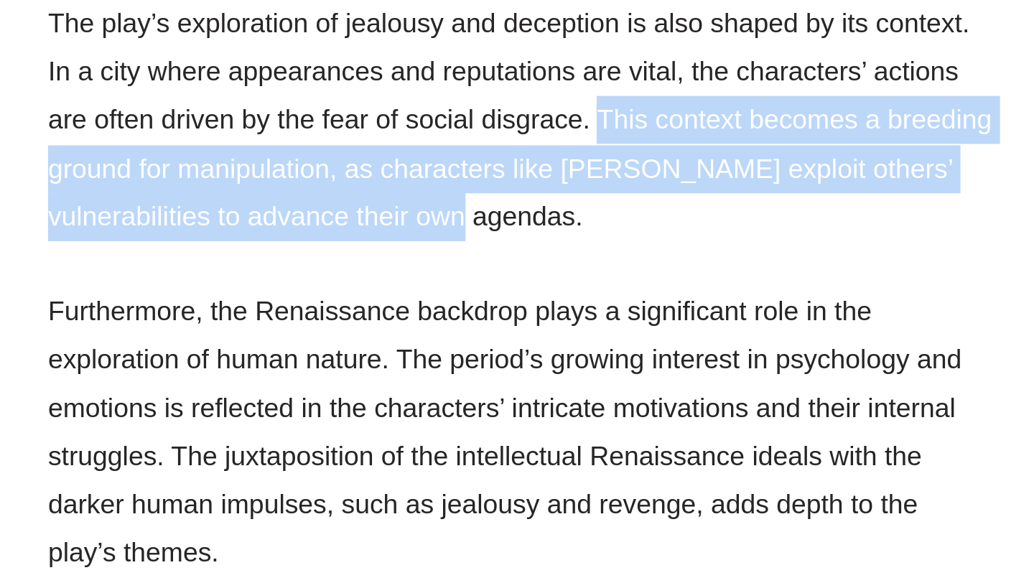
drag, startPoint x: 330, startPoint y: 324, endPoint x: 403, endPoint y: 281, distance: 85.2
click at [403, 281] on p "The play’s exploration of jealousy and deception is also shaped by its context.…" at bounding box center [362, 326] width 481 height 123
copy p "This context becomes a breeding ground for manipulation, as characters like [PE…"
click at [406, 421] on p "Furthermore, the Renaissance backdrop plays a significant role in the explorati…" at bounding box center [362, 484] width 481 height 147
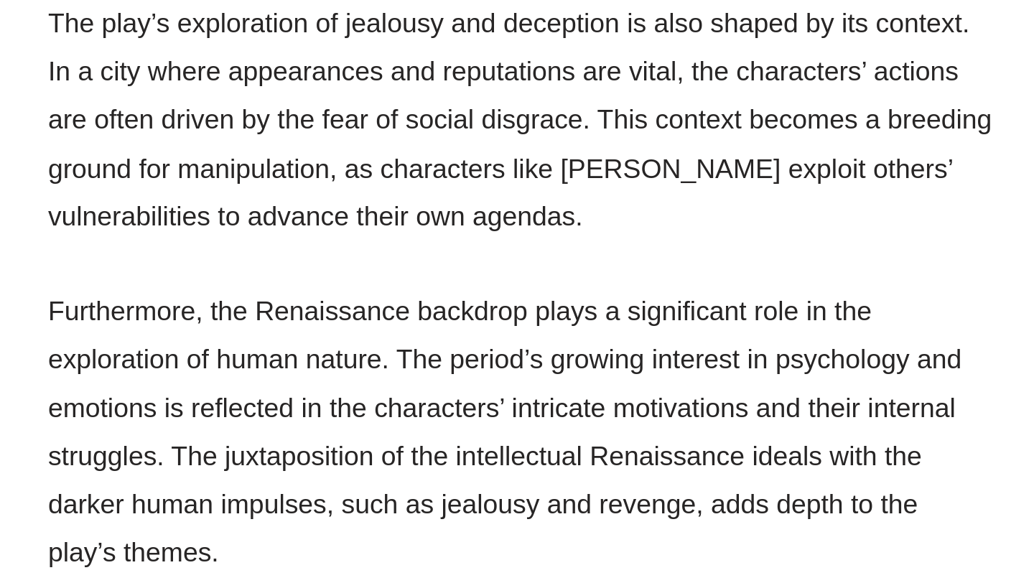
click at [376, 411] on p "Furthermore, the Renaissance backdrop plays a significant role in the explorati…" at bounding box center [362, 484] width 481 height 147
click at [435, 411] on p "Furthermore, the Renaissance backdrop plays a significant role in the explorati…" at bounding box center [362, 484] width 481 height 147
click at [283, 411] on p "Furthermore, the Renaissance backdrop plays a significant role in the explorati…" at bounding box center [362, 484] width 481 height 147
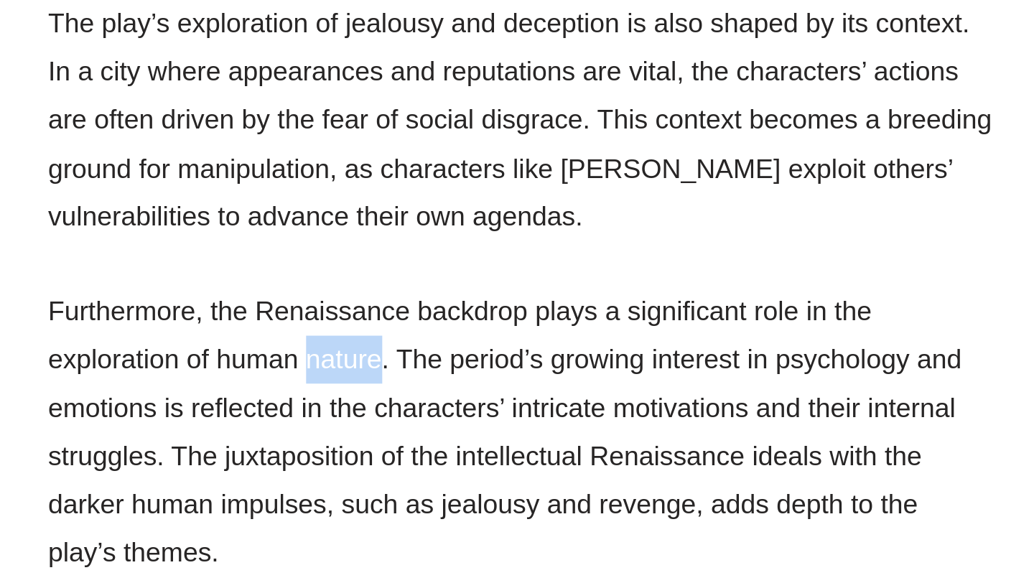
click at [347, 411] on p "Furthermore, the Renaissance backdrop plays a significant role in the explorati…" at bounding box center [362, 484] width 481 height 147
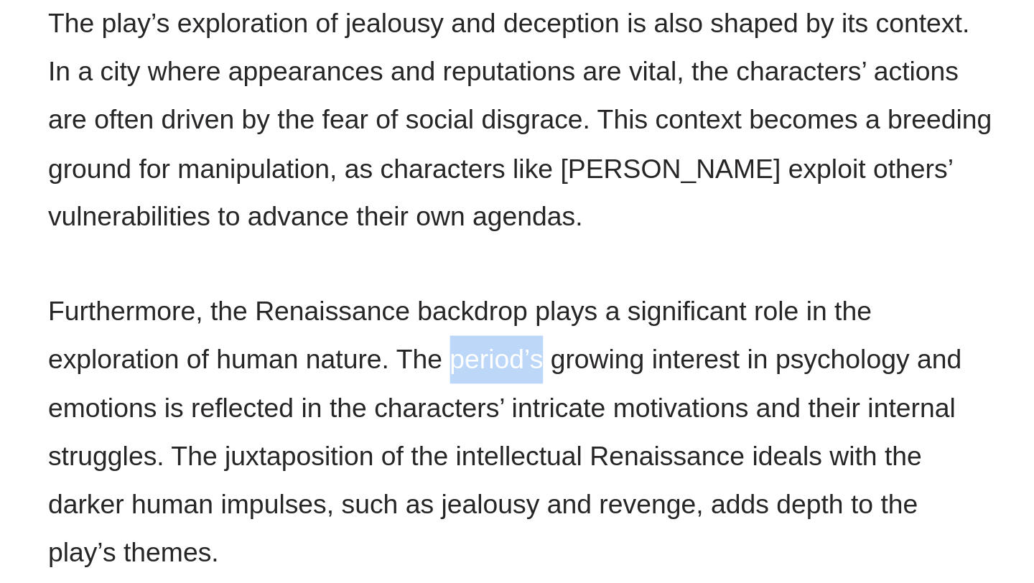
click at [395, 411] on p "Furthermore, the Renaissance backdrop plays a significant role in the explorati…" at bounding box center [362, 484] width 481 height 147
click at [424, 411] on p "Furthermore, the Renaissance backdrop plays a significant role in the explorati…" at bounding box center [362, 484] width 481 height 147
click at [225, 431] on p "Furthermore, the Renaissance backdrop plays a significant role in the explorati…" at bounding box center [362, 484] width 481 height 147
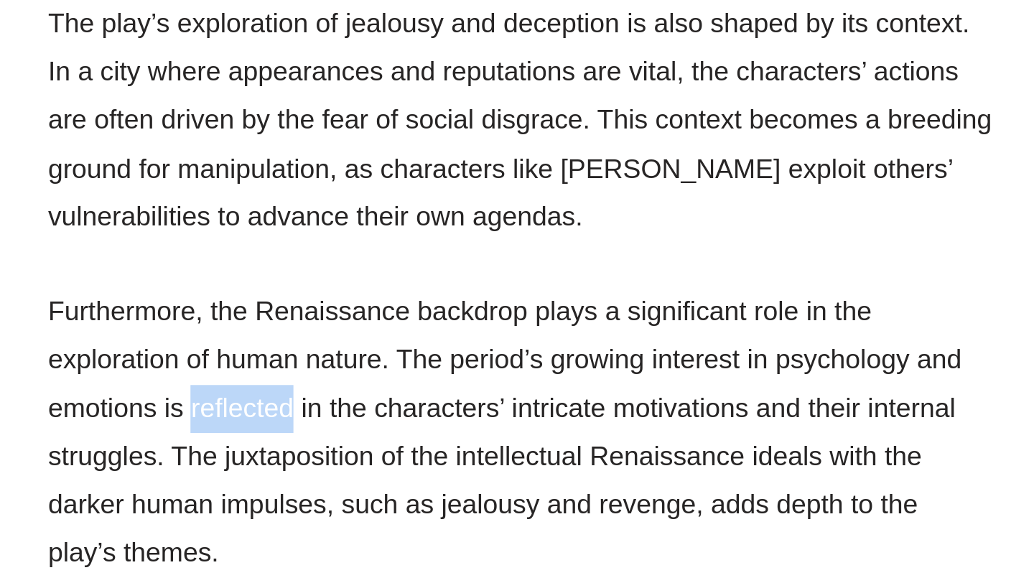
click at [304, 421] on p "Furthermore, the Renaissance backdrop plays a significant role in the explorati…" at bounding box center [362, 484] width 481 height 147
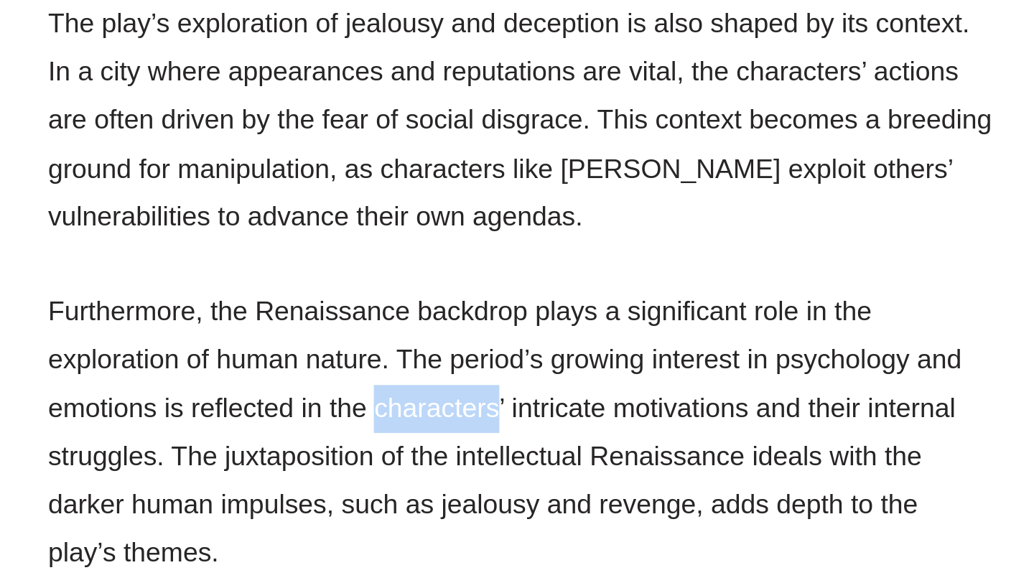
click at [367, 426] on p "Furthermore, the Renaissance backdrop plays a significant role in the explorati…" at bounding box center [362, 484] width 481 height 147
click at [413, 427] on p "Furthermore, the Renaissance backdrop plays a significant role in the explorati…" at bounding box center [362, 484] width 481 height 147
click at [532, 421] on p "Furthermore, the Renaissance backdrop plays a significant role in the explorati…" at bounding box center [362, 484] width 481 height 147
click at [228, 446] on p "Furthermore, the Renaissance backdrop plays a significant role in the explorati…" at bounding box center [362, 484] width 481 height 147
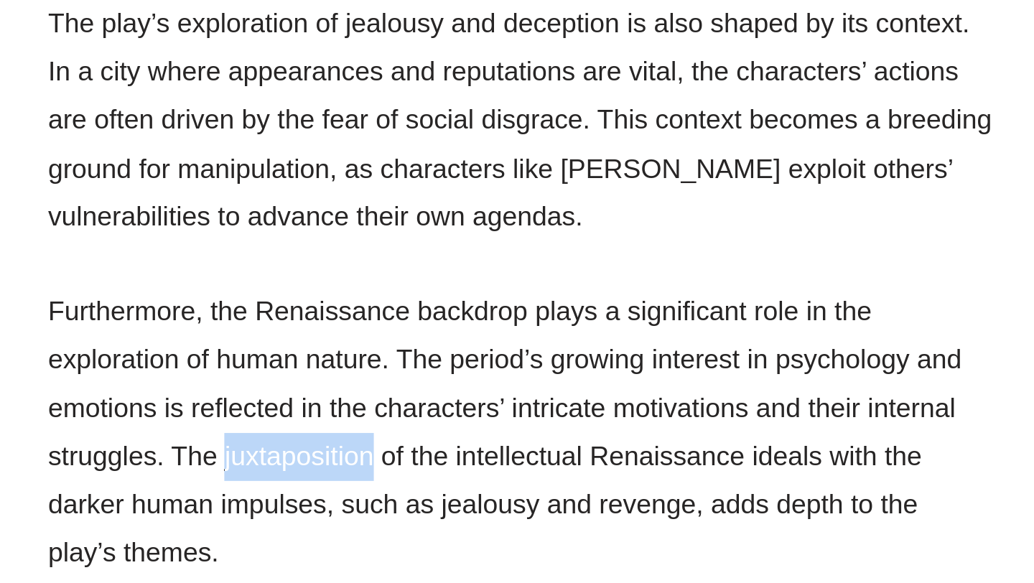
click at [281, 449] on p "Furthermore, the Renaissance backdrop plays a significant role in the explorati…" at bounding box center [362, 484] width 481 height 147
click at [329, 443] on p "Furthermore, the Renaissance backdrop plays a significant role in the explorati…" at bounding box center [362, 484] width 481 height 147
click at [277, 442] on p "Furthermore, the Renaissance backdrop plays a significant role in the explorati…" at bounding box center [362, 484] width 481 height 147
click at [336, 442] on p "Furthermore, the Renaissance backdrop plays a significant role in the explorati…" at bounding box center [362, 484] width 481 height 147
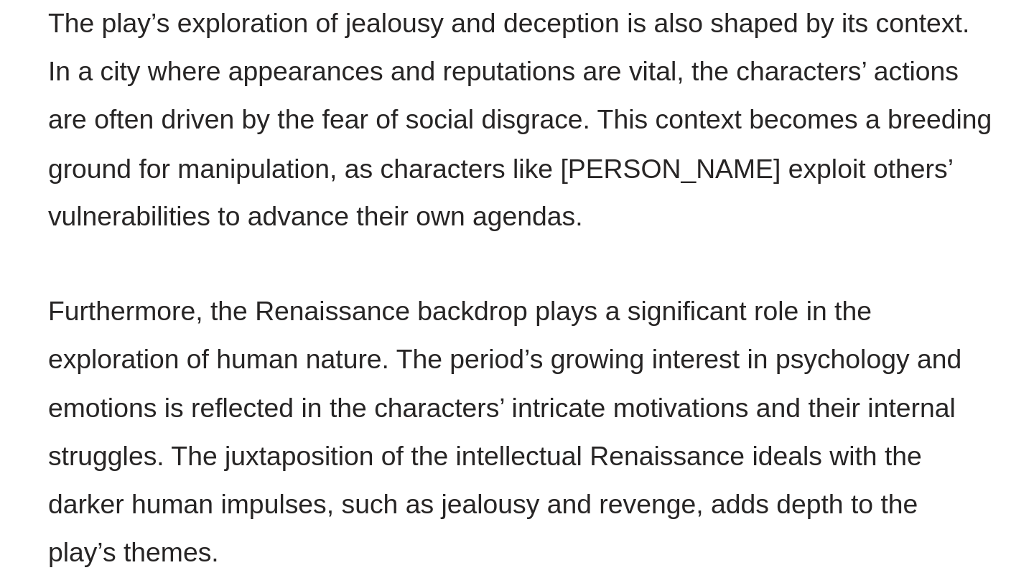
click at [347, 444] on p "Furthermore, the Renaissance backdrop plays a significant role in the explorati…" at bounding box center [362, 484] width 481 height 147
click at [396, 445] on p "Furthermore, the Renaissance backdrop plays a significant role in the explorati…" at bounding box center [362, 484] width 481 height 147
click at [412, 447] on p "Furthermore, the Renaissance backdrop plays a significant role in the explorati…" at bounding box center [362, 484] width 481 height 147
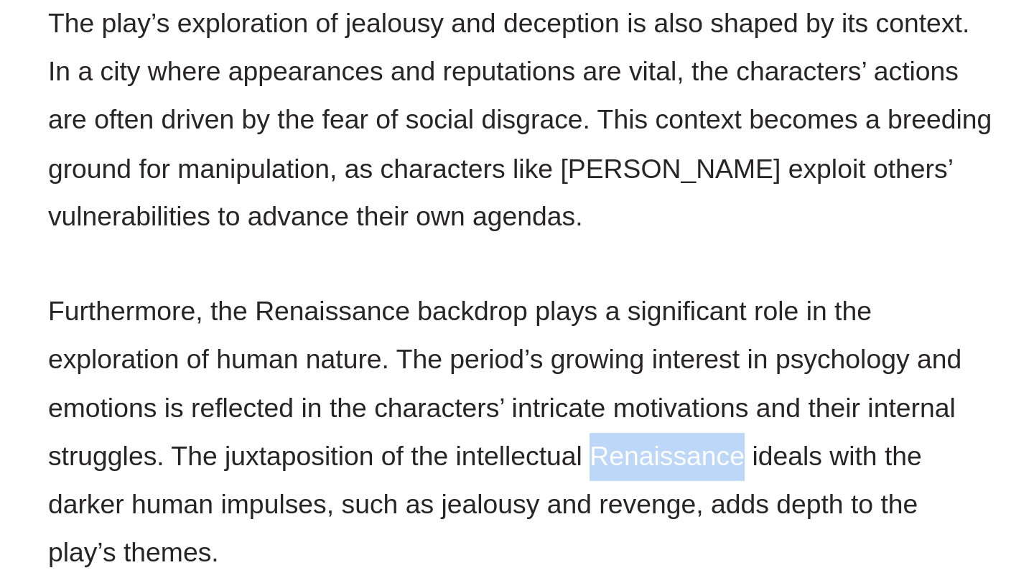
click at [462, 447] on p "Furthermore, the Renaissance backdrop plays a significant role in the explorati…" at bounding box center [362, 484] width 481 height 147
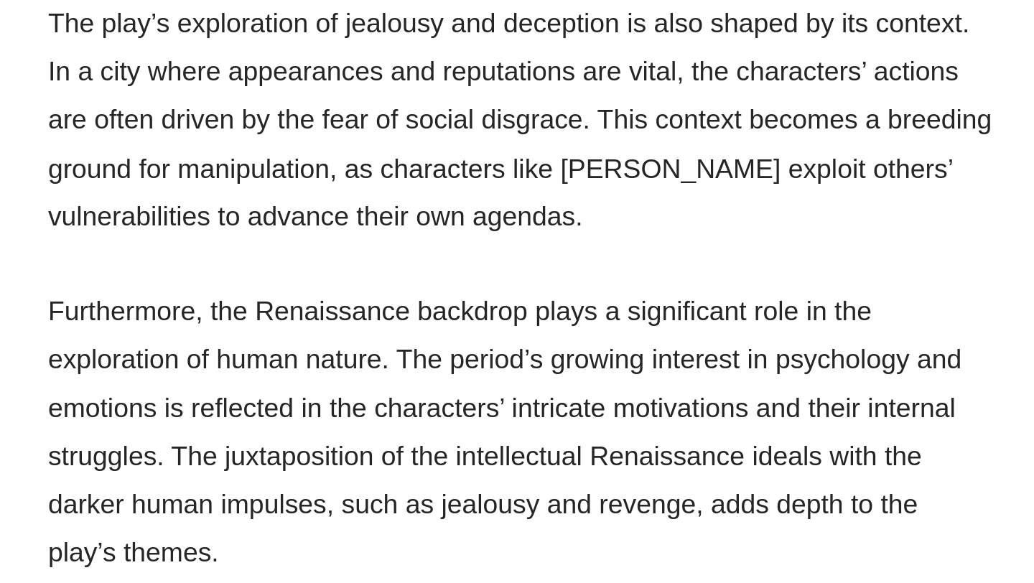
click at [493, 447] on p "Furthermore, the Renaissance backdrop plays a significant role in the explorati…" at bounding box center [362, 484] width 481 height 147
click at [515, 447] on p "Furthermore, the Renaissance backdrop plays a significant role in the explorati…" at bounding box center [362, 484] width 481 height 147
click at [197, 471] on p "Furthermore, the Renaissance backdrop plays a significant role in the explorati…" at bounding box center [362, 484] width 481 height 147
click at [230, 473] on p "Furthermore, the Renaissance backdrop plays a significant role in the explorati…" at bounding box center [362, 484] width 481 height 147
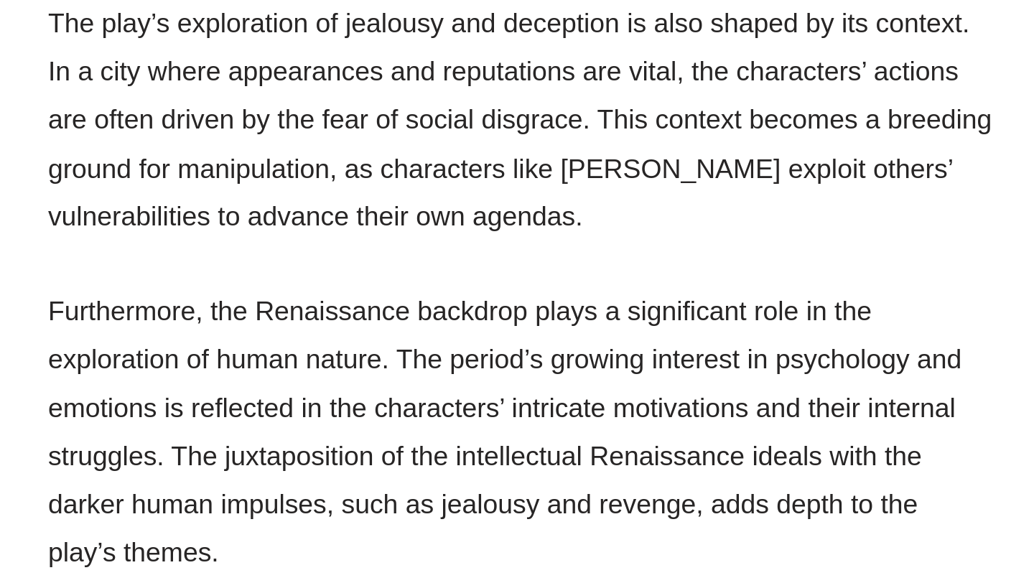
click at [230, 473] on p "Furthermore, the Renaissance backdrop plays a significant role in the explorati…" at bounding box center [362, 484] width 481 height 147
click at [357, 477] on p "Furthermore, the Renaissance backdrop plays a significant role in the explorati…" at bounding box center [362, 484] width 481 height 147
click at [416, 472] on p "Furthermore, the Renaissance backdrop plays a significant role in the explorati…" at bounding box center [362, 484] width 481 height 147
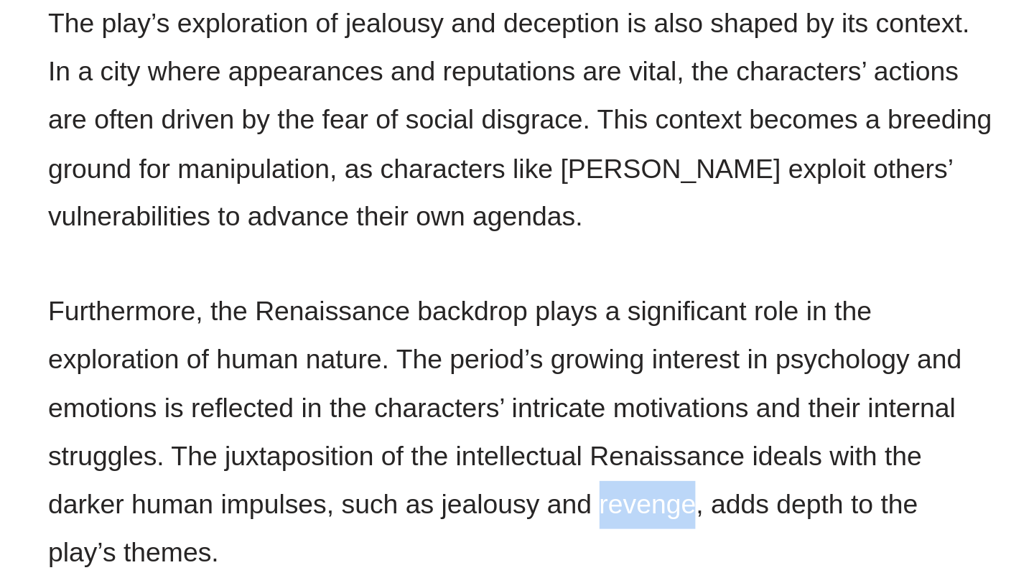
click at [449, 475] on p "Furthermore, the Renaissance backdrop plays a significant role in the explorati…" at bounding box center [362, 484] width 481 height 147
click at [205, 500] on p "Furthermore, the Renaissance backdrop plays a significant role in the explorati…" at bounding box center [362, 484] width 481 height 147
click at [236, 497] on p "Furthermore, the Renaissance backdrop plays a significant role in the explorati…" at bounding box center [362, 484] width 481 height 147
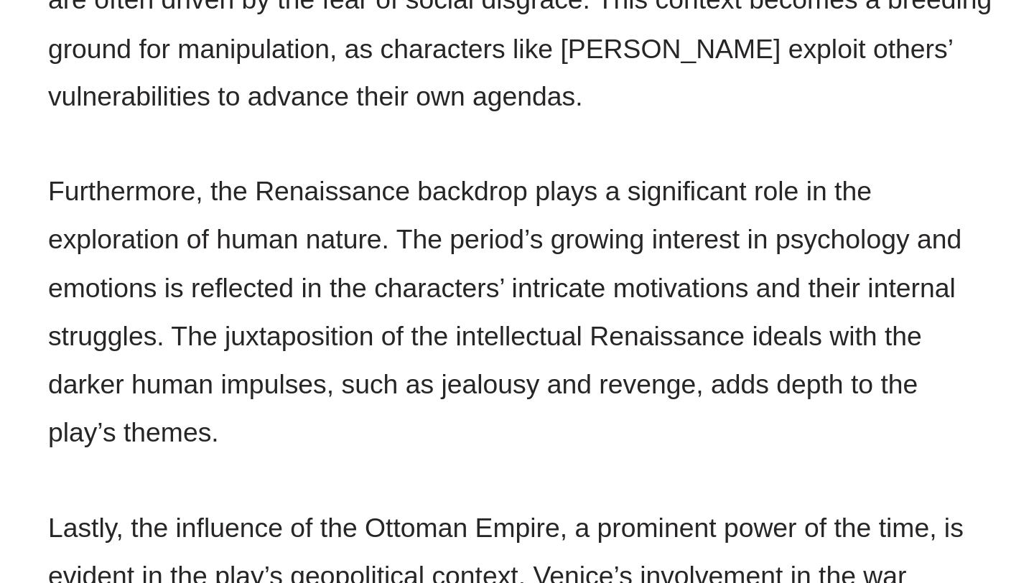
scroll to position [1724, 0]
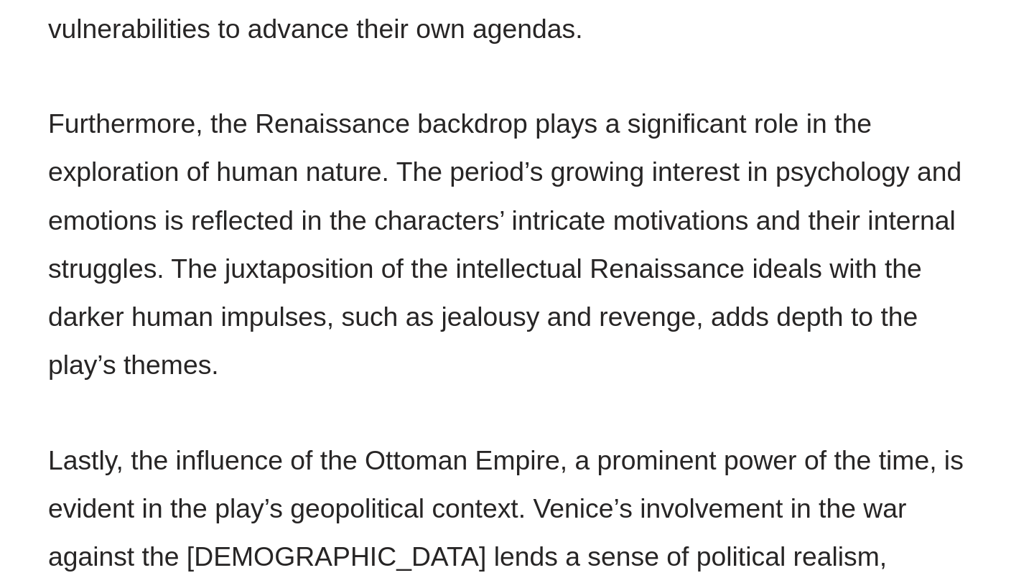
click at [210, 508] on p "Lastly, the influence of the Ottoman Empire, a prominent power of the time, is …" at bounding box center [362, 557] width 481 height 98
click at [251, 508] on p "Lastly, the influence of the Ottoman Empire, a prominent power of the time, is …" at bounding box center [362, 557] width 481 height 98
click at [216, 508] on p "Lastly, the influence of the Ottoman Empire, a prominent power of the time, is …" at bounding box center [362, 557] width 481 height 98
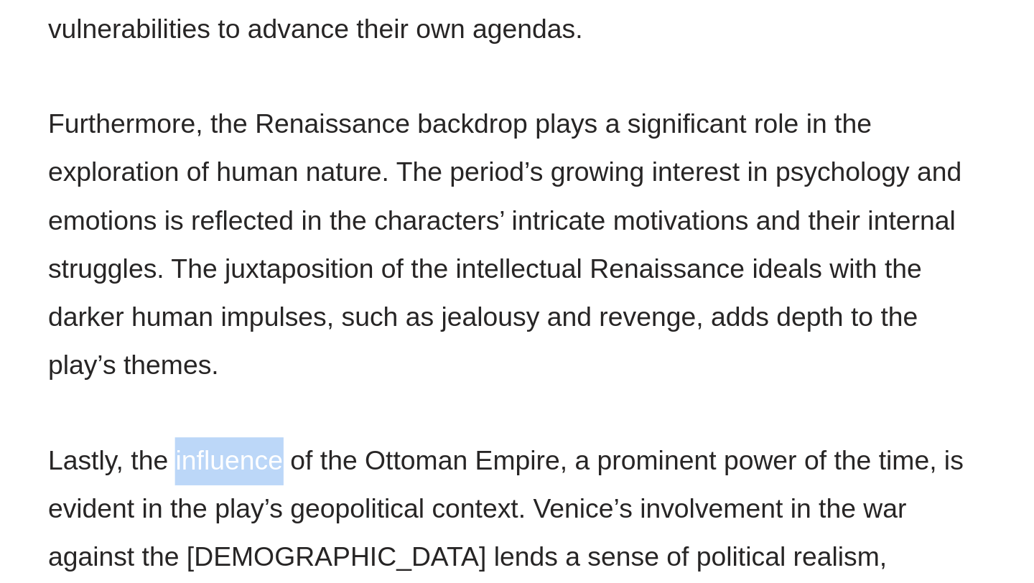
click at [265, 508] on p "Lastly, the influence of the Ottoman Empire, a prominent power of the time, is …" at bounding box center [362, 557] width 481 height 98
click at [274, 375] on p "Furthermore, the Renaissance backdrop plays a significant role in the explorati…" at bounding box center [362, 410] width 481 height 147
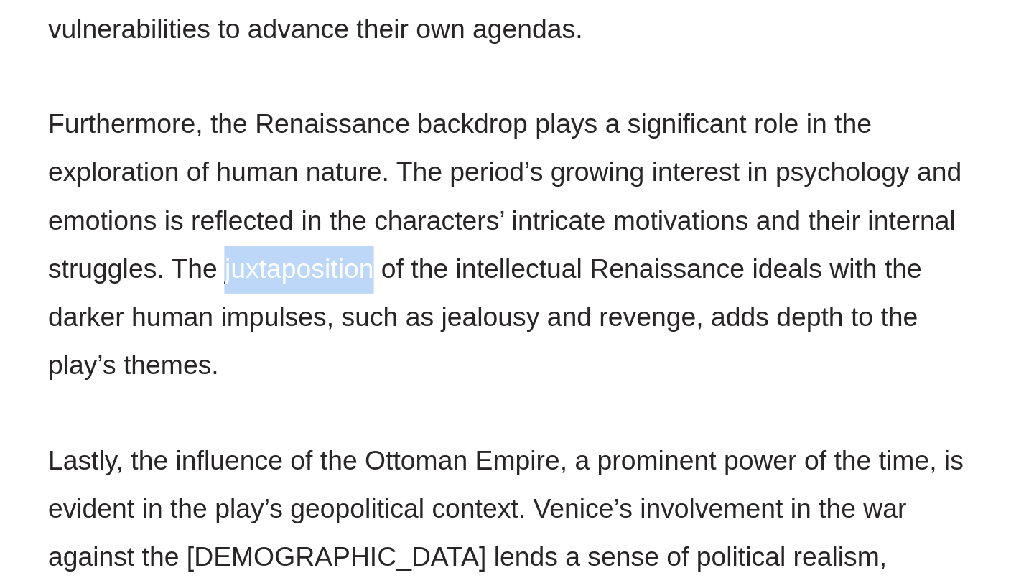
click at [328, 376] on p "Furthermore, the Renaissance backdrop plays a significant role in the explorati…" at bounding box center [362, 410] width 481 height 147
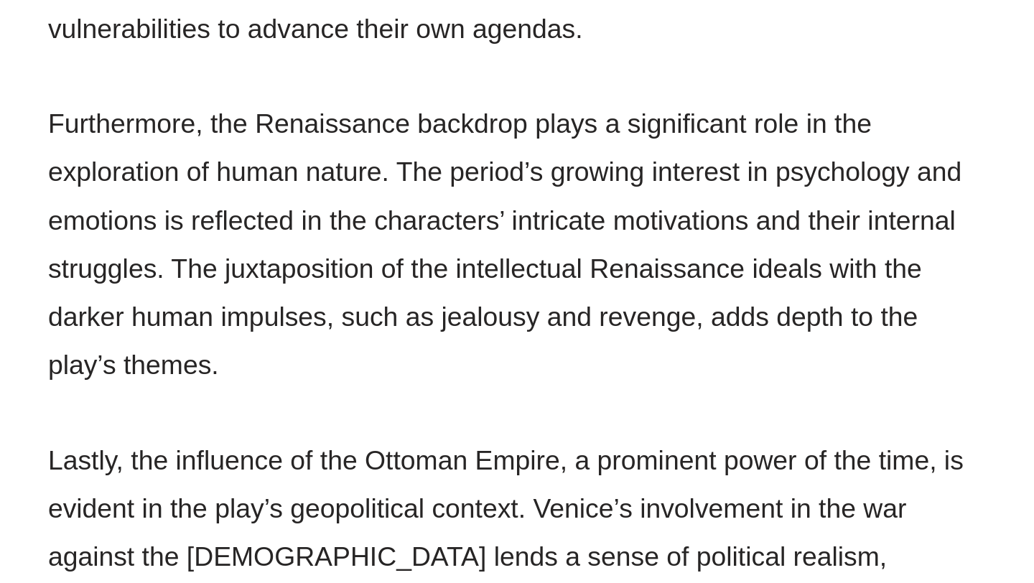
click at [319, 378] on p "Furthermore, the Renaissance backdrop plays a significant role in the explorati…" at bounding box center [362, 410] width 481 height 147
click at [345, 374] on p "Furthermore, the Renaissance backdrop plays a significant role in the explorati…" at bounding box center [362, 410] width 481 height 147
click at [424, 375] on p "Furthermore, the Renaissance backdrop plays a significant role in the explorati…" at bounding box center [362, 410] width 481 height 147
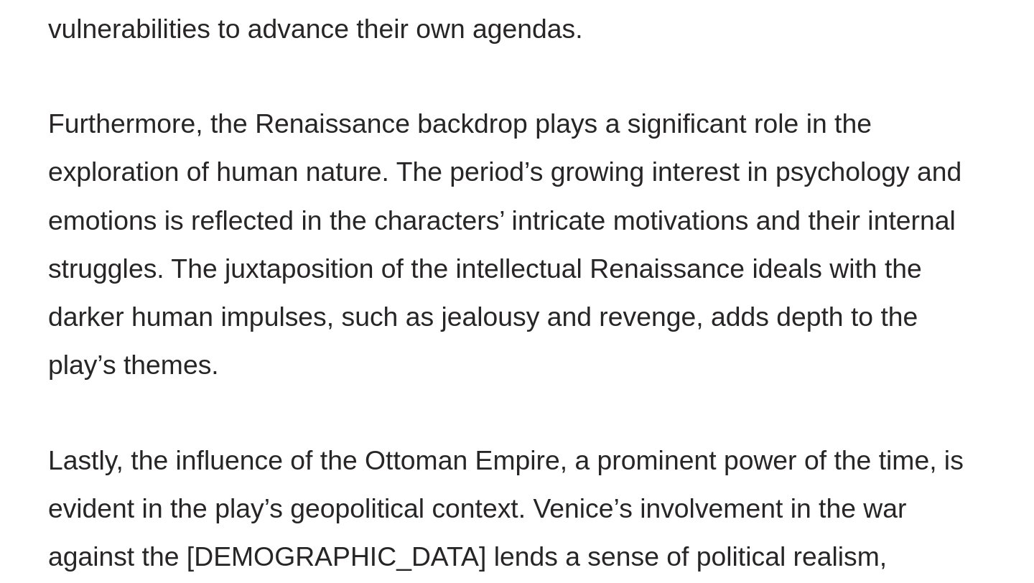
click at [424, 375] on p "Furthermore, the Renaissance backdrop plays a significant role in the explorati…" at bounding box center [362, 410] width 481 height 147
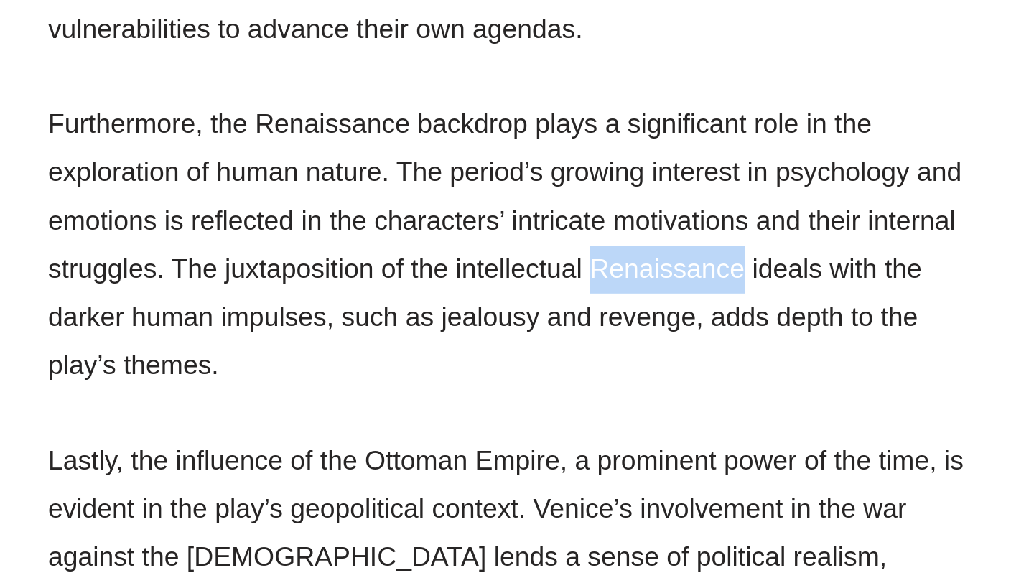
click at [391, 375] on p "Furthermore, the Renaissance backdrop plays a significant role in the explorati…" at bounding box center [362, 410] width 481 height 147
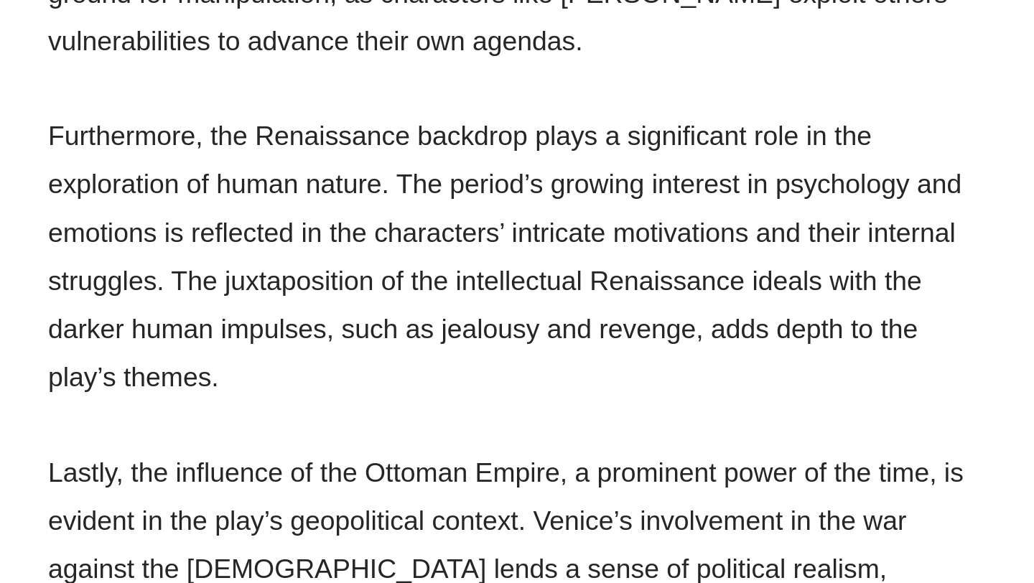
click at [482, 337] on p "Furthermore, the Renaissance backdrop plays a significant role in the explorati…" at bounding box center [362, 410] width 481 height 147
click at [466, 337] on p "Furthermore, the Renaissance backdrop plays a significant role in the explorati…" at bounding box center [362, 410] width 481 height 147
click at [513, 337] on p "Furthermore, the Renaissance backdrop plays a significant role in the explorati…" at bounding box center [362, 410] width 481 height 147
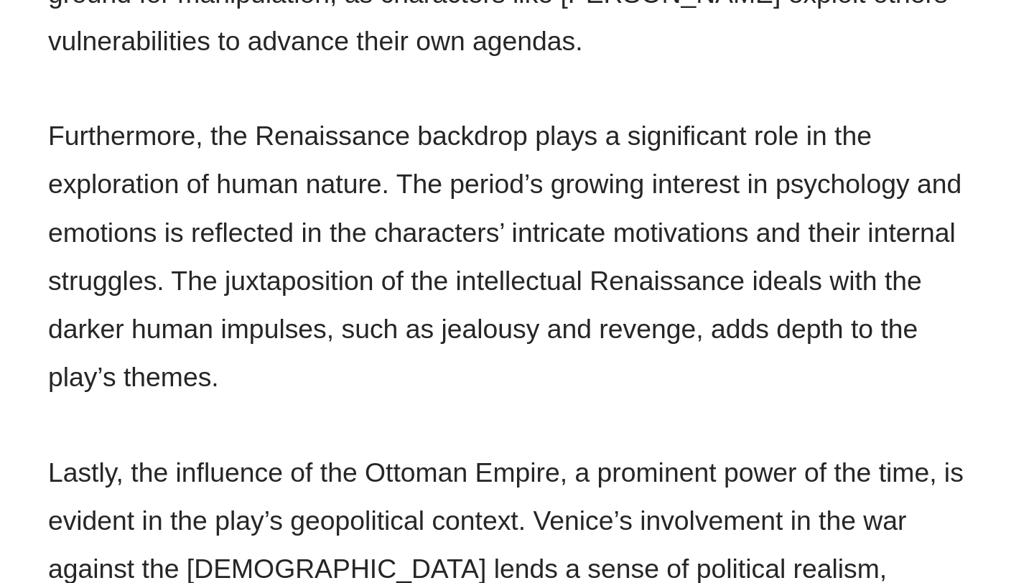
click at [513, 337] on p "Furthermore, the Renaissance backdrop plays a significant role in the explorati…" at bounding box center [362, 410] width 481 height 147
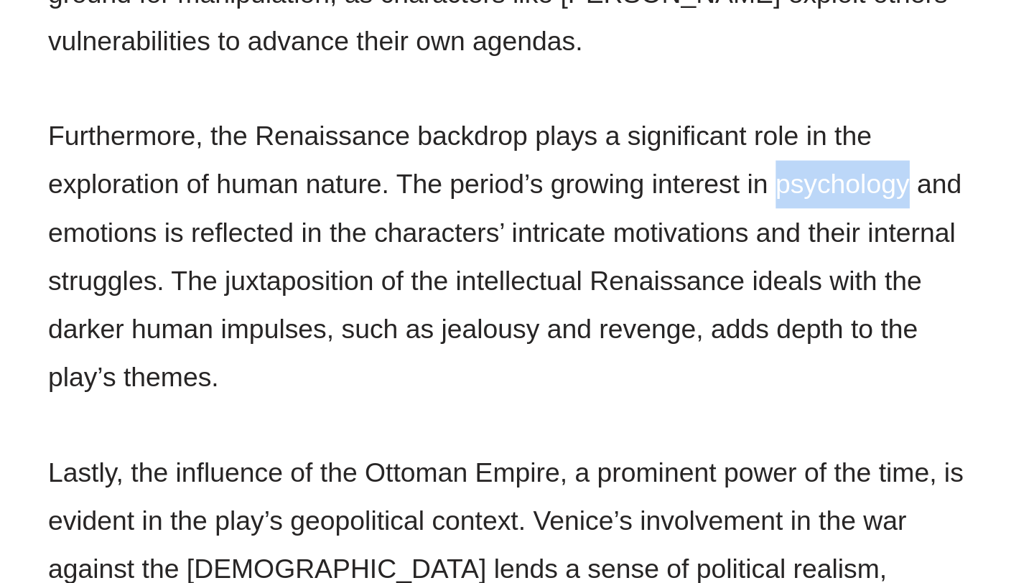
click at [469, 337] on p "Furthermore, the Renaissance backdrop plays a significant role in the explorati…" at bounding box center [362, 410] width 481 height 147
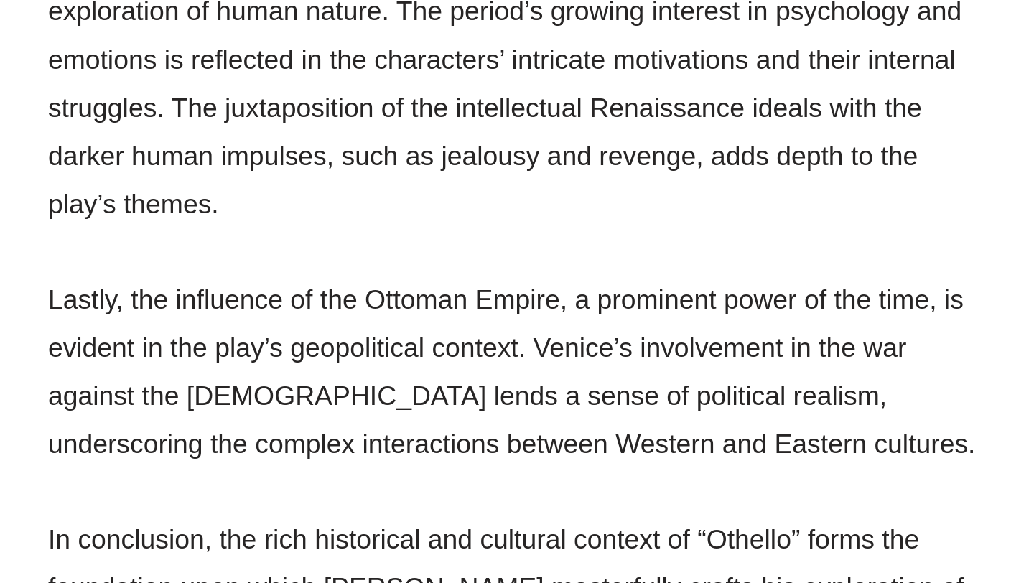
scroll to position [1808, 0]
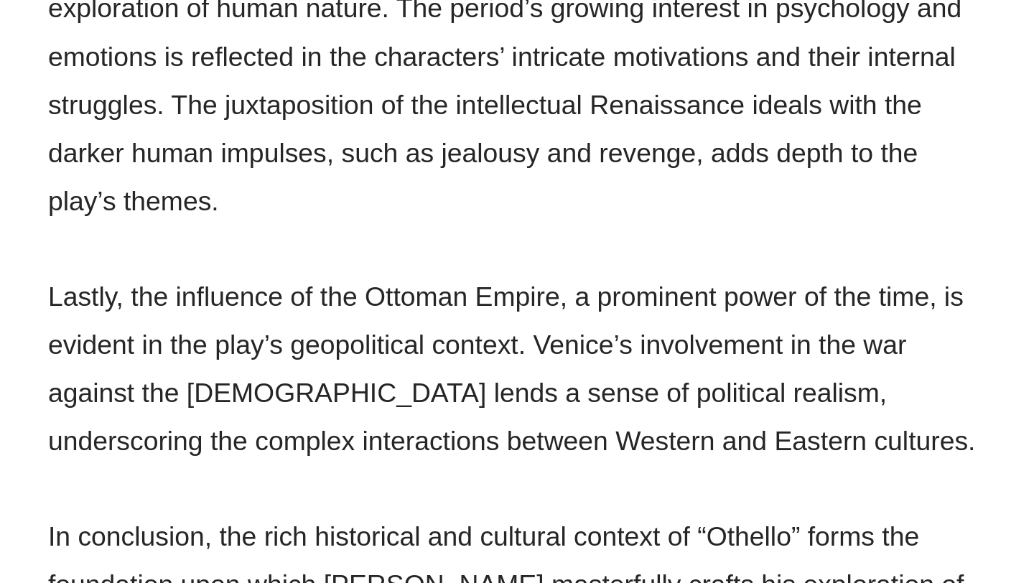
click at [241, 425] on p "Lastly, the influence of the Ottoman Empire, a prominent power of the time, is …" at bounding box center [362, 474] width 481 height 98
click at [297, 425] on p "Lastly, the influence of the Ottoman Empire, a prominent power of the time, is …" at bounding box center [362, 474] width 481 height 98
click at [355, 425] on p "Lastly, the influence of the Ottoman Empire, a prominent power of the time, is …" at bounding box center [362, 474] width 481 height 98
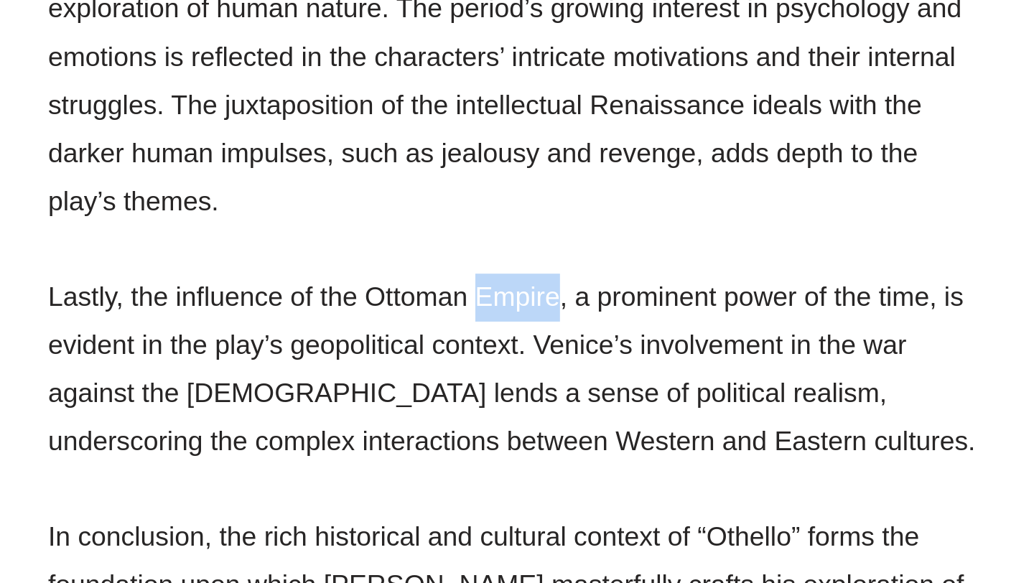
click at [425, 425] on p "Lastly, the influence of the Ottoman Empire, a prominent power of the time, is …" at bounding box center [362, 474] width 481 height 98
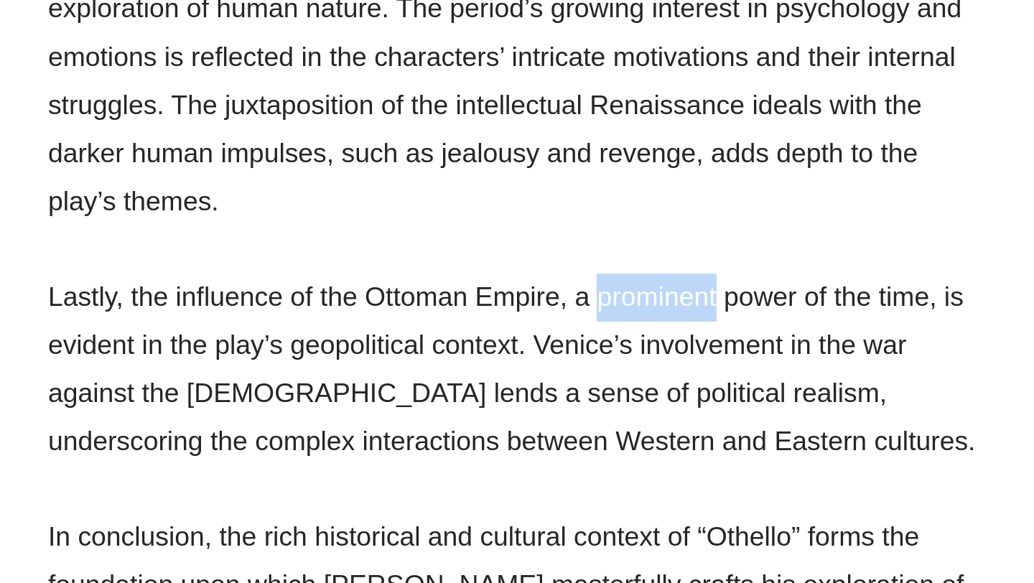
click at [441, 425] on p "Lastly, the influence of the Ottoman Empire, a prominent power of the time, is …" at bounding box center [362, 474] width 481 height 98
click at [278, 425] on p "Lastly, the influence of the Ottoman Empire, a prominent power of the time, is …" at bounding box center [362, 474] width 481 height 98
click at [303, 425] on p "Lastly, the influence of the Ottoman Empire, a prominent power of the time, is …" at bounding box center [362, 474] width 481 height 98
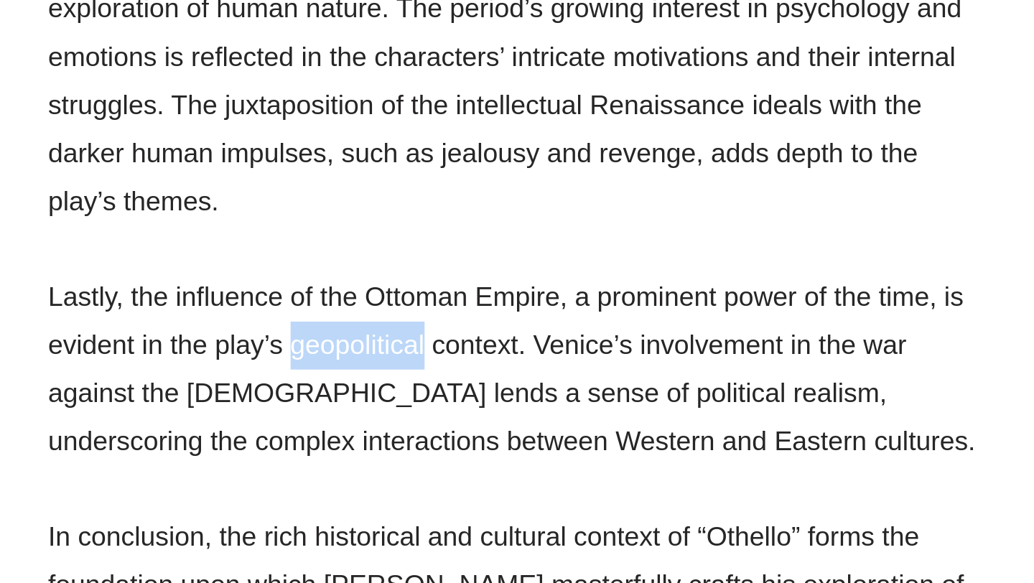
click at [342, 425] on p "Lastly, the influence of the Ottoman Empire, a prominent power of the time, is …" at bounding box center [362, 474] width 481 height 98
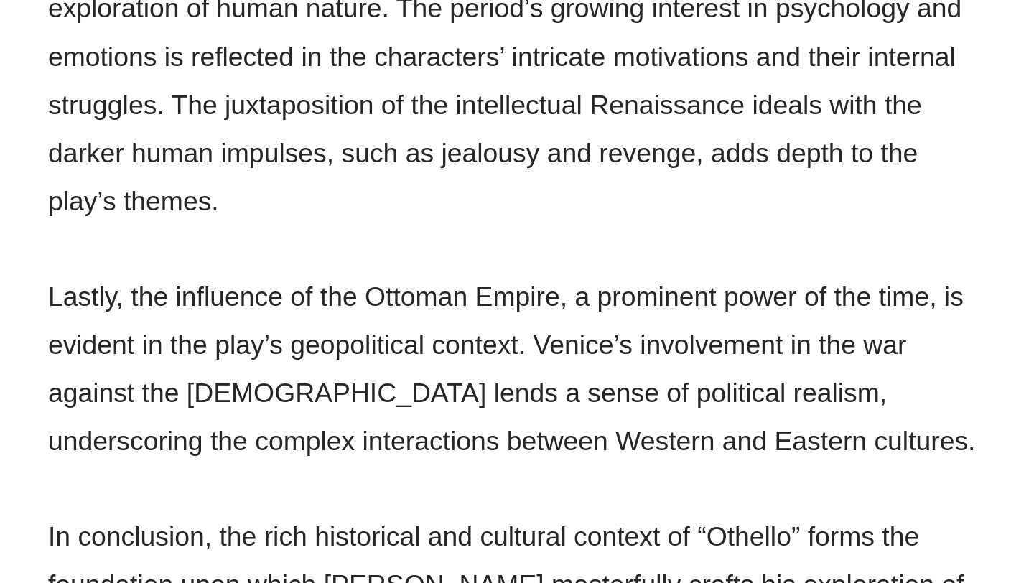
click at [342, 425] on p "Lastly, the influence of the Ottoman Empire, a prominent power of the time, is …" at bounding box center [362, 474] width 481 height 98
click at [372, 425] on p "Lastly, the influence of the Ottoman Empire, a prominent power of the time, is …" at bounding box center [362, 474] width 481 height 98
click at [403, 425] on p "Lastly, the influence of the Ottoman Empire, a prominent power of the time, is …" at bounding box center [362, 474] width 481 height 98
click at [454, 425] on p "Lastly, the influence of the Ottoman Empire, a prominent power of the time, is …" at bounding box center [362, 474] width 481 height 98
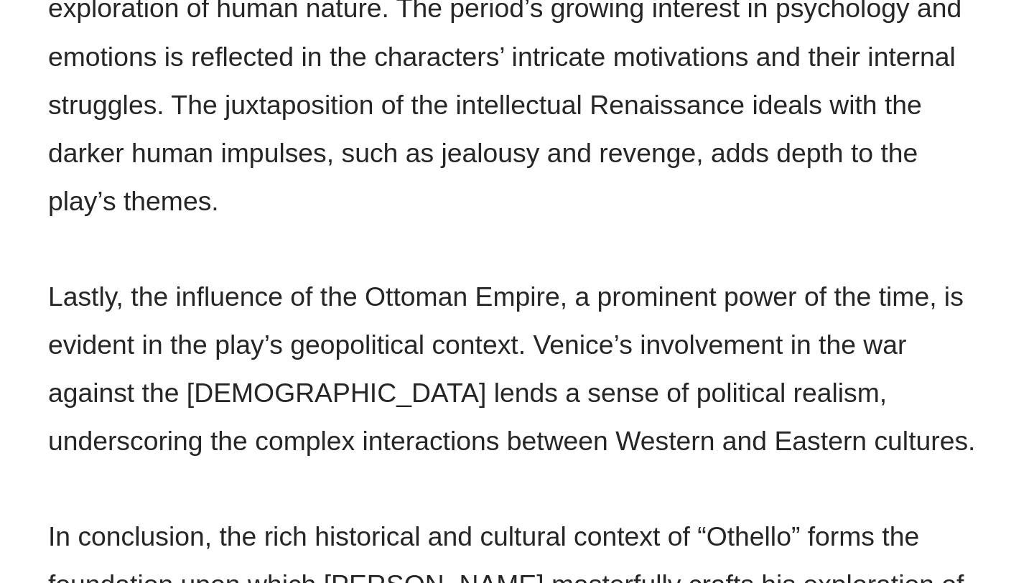
click at [454, 425] on p "Lastly, the influence of the Ottoman Empire, a prominent power of the time, is …" at bounding box center [362, 474] width 481 height 98
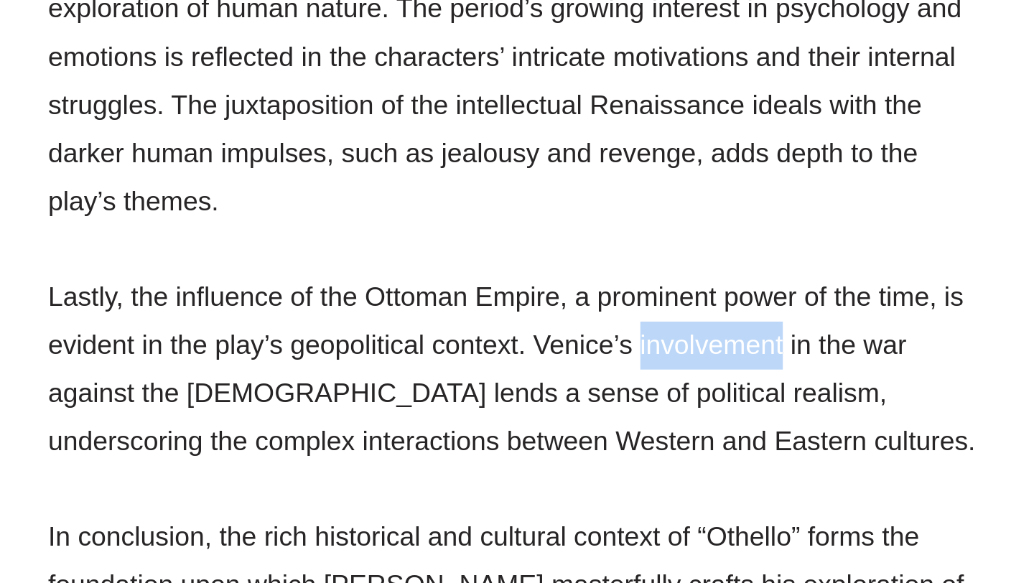
click at [482, 425] on p "Lastly, the influence of the Ottoman Empire, a prominent power of the time, is …" at bounding box center [362, 474] width 481 height 98
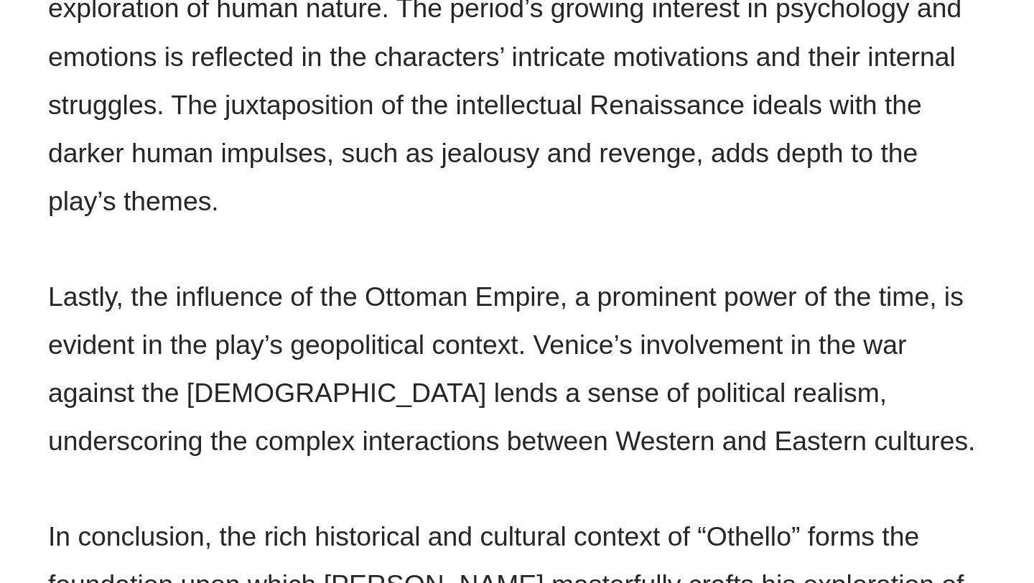
click at [241, 434] on p "Lastly, the influence of the Ottoman Empire, a prominent power of the time, is …" at bounding box center [362, 474] width 481 height 98
click at [269, 435] on p "Lastly, the influence of the Ottoman Empire, a prominent power of the time, is …" at bounding box center [362, 474] width 481 height 98
click at [307, 431] on p "Lastly, the influence of the Ottoman Empire, a prominent power of the time, is …" at bounding box center [362, 474] width 481 height 98
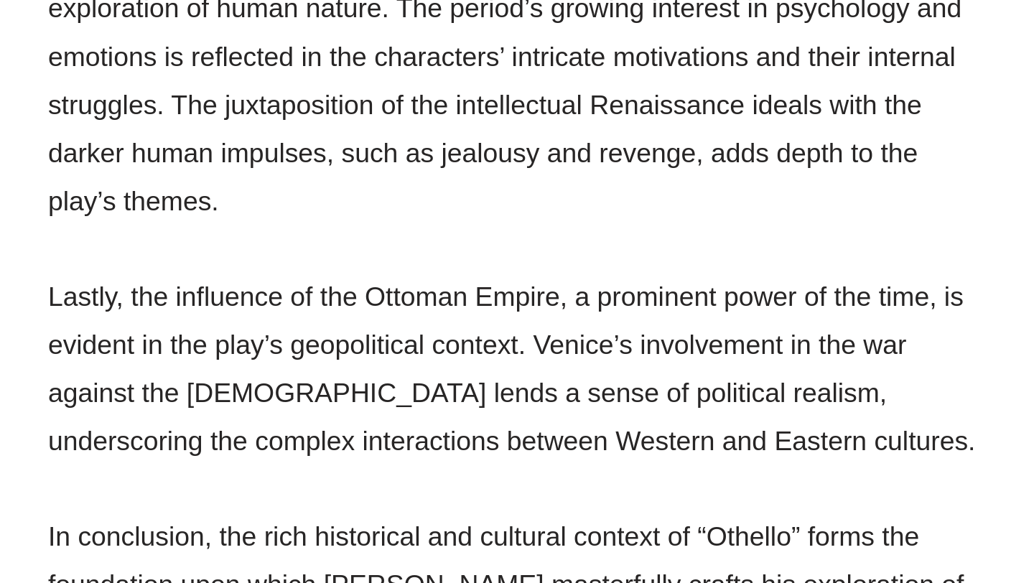
click at [335, 433] on p "Lastly, the influence of the Ottoman Empire, a prominent power of the time, is …" at bounding box center [362, 474] width 481 height 98
click at [387, 437] on p "Lastly, the influence of the Ottoman Empire, a prominent power of the time, is …" at bounding box center [362, 474] width 481 height 98
click at [425, 436] on p "Lastly, the influence of the Ottoman Empire, a prominent power of the time, is …" at bounding box center [362, 474] width 481 height 98
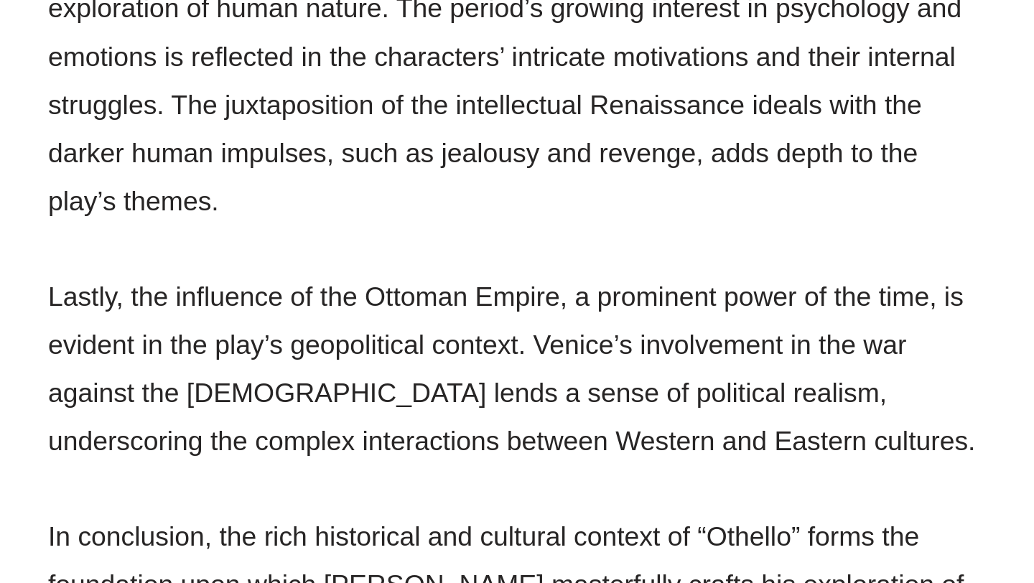
click at [425, 436] on p "Lastly, the influence of the Ottoman Empire, a prominent power of the time, is …" at bounding box center [362, 474] width 481 height 98
click at [475, 434] on p "Lastly, the influence of the Ottoman Empire, a prominent power of the time, is …" at bounding box center [362, 474] width 481 height 98
click at [164, 459] on p "Lastly, the influence of the Ottoman Empire, a prominent power of the time, is …" at bounding box center [362, 474] width 481 height 98
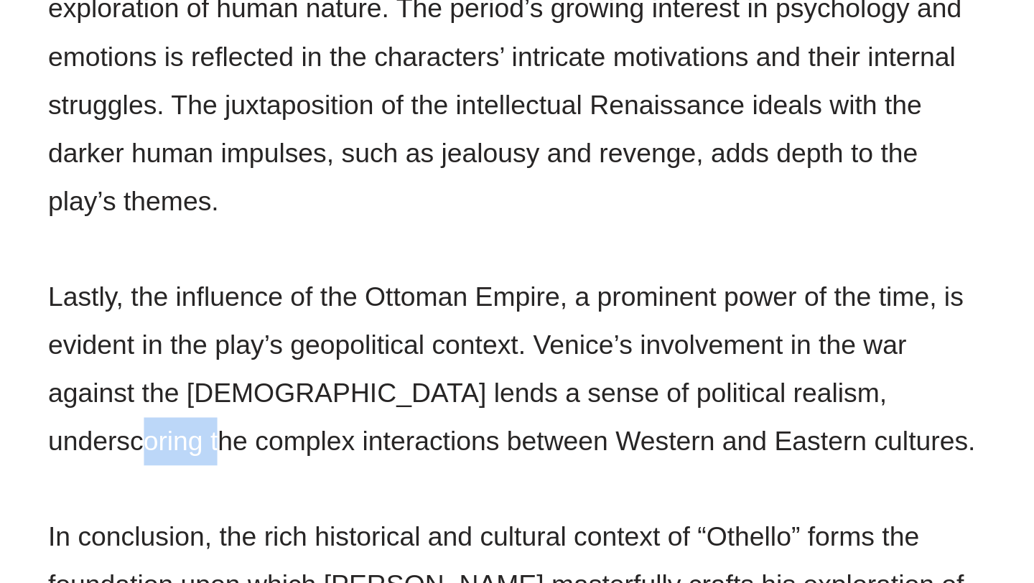
click at [198, 462] on p "Lastly, the influence of the Ottoman Empire, a prominent power of the time, is …" at bounding box center [362, 474] width 481 height 98
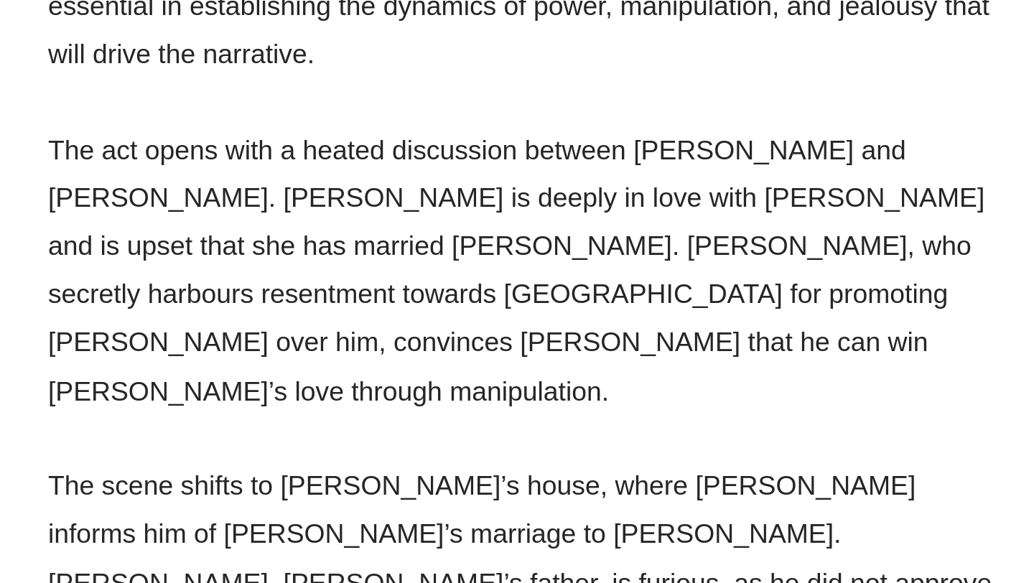
scroll to position [2697, 0]
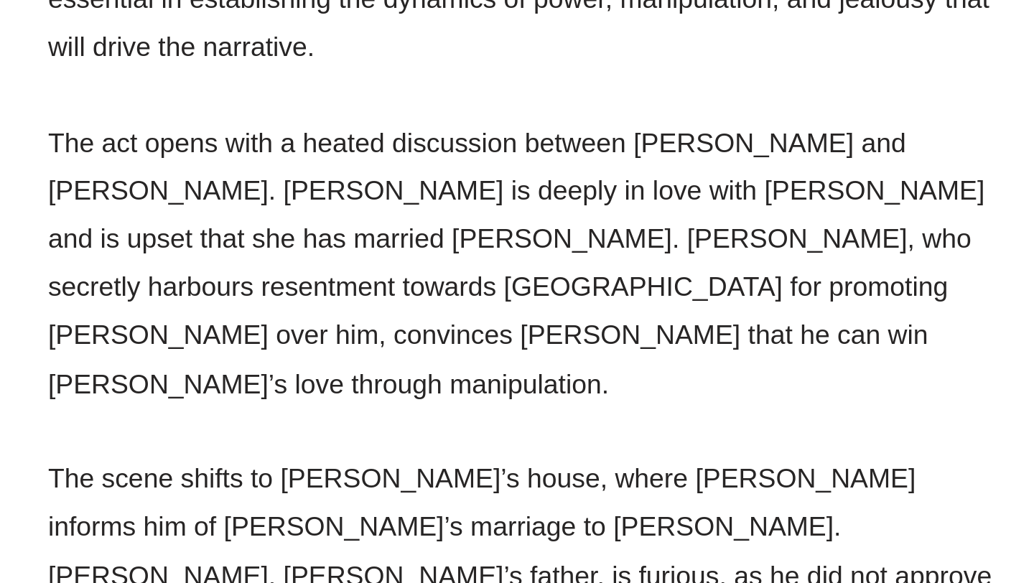
click at [391, 363] on p "The act opens with a heated discussion between [PERSON_NAME] and [PERSON_NAME].…" at bounding box center [362, 420] width 481 height 147
click at [426, 363] on p "The act opens with a heated discussion between [PERSON_NAME] and [PERSON_NAME].…" at bounding box center [362, 420] width 481 height 147
click at [335, 387] on p "The act opens with a heated discussion between [PERSON_NAME] and [PERSON_NAME].…" at bounding box center [362, 420] width 481 height 147
click at [356, 387] on p "The act opens with a heated discussion between [PERSON_NAME] and [PERSON_NAME].…" at bounding box center [362, 420] width 481 height 147
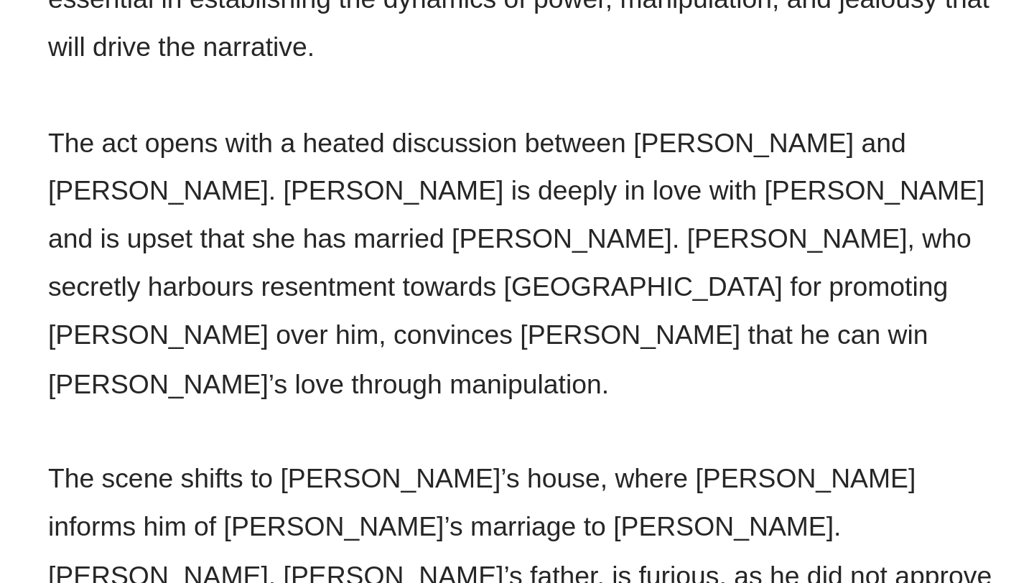
click at [356, 387] on p "The act opens with a heated discussion between [PERSON_NAME] and [PERSON_NAME].…" at bounding box center [362, 420] width 481 height 147
click at [335, 403] on p "The act opens with a heated discussion between [PERSON_NAME] and [PERSON_NAME].…" at bounding box center [362, 420] width 481 height 147
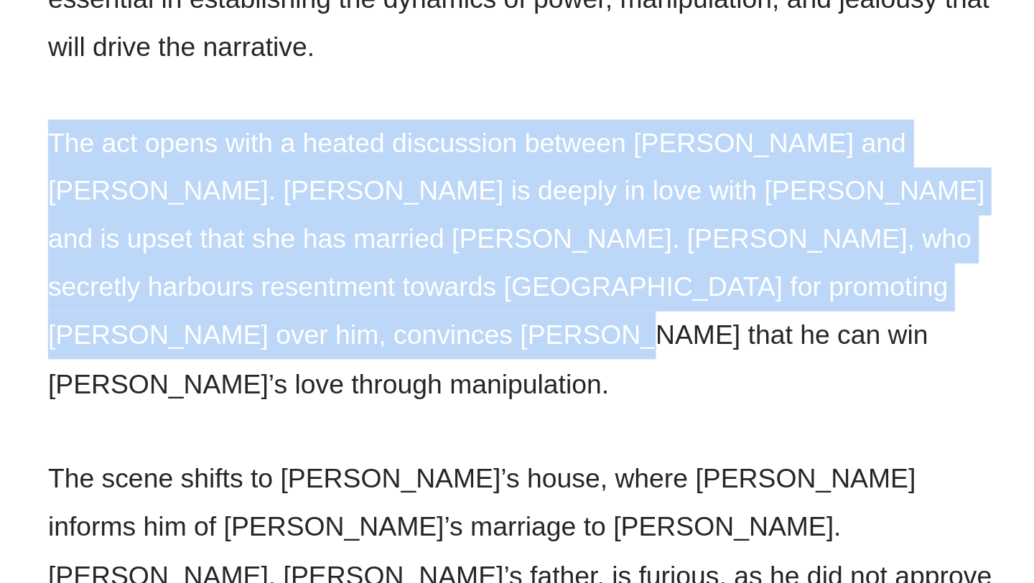
drag, startPoint x: 285, startPoint y: 409, endPoint x: 110, endPoint y: 308, distance: 202.3
click at [141, 347] on p "The act opens with a heated discussion between [PERSON_NAME] and [PERSON_NAME].…" at bounding box center [362, 420] width 481 height 147
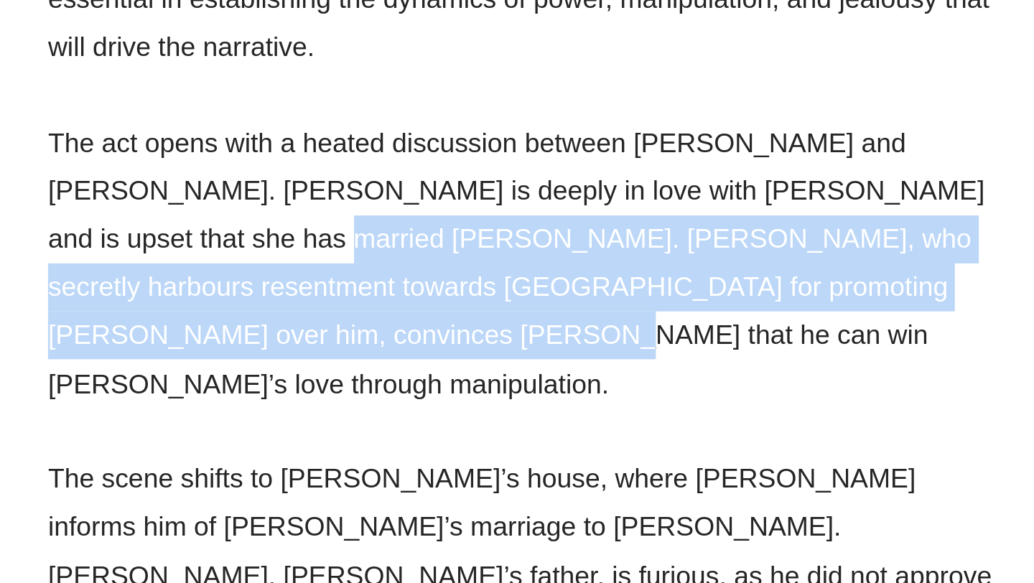
drag, startPoint x: 232, startPoint y: 407, endPoint x: 157, endPoint y: 362, distance: 87.9
click at [157, 362] on p "The act opens with a heated discussion between [PERSON_NAME] and [PERSON_NAME].…" at bounding box center [362, 420] width 481 height 147
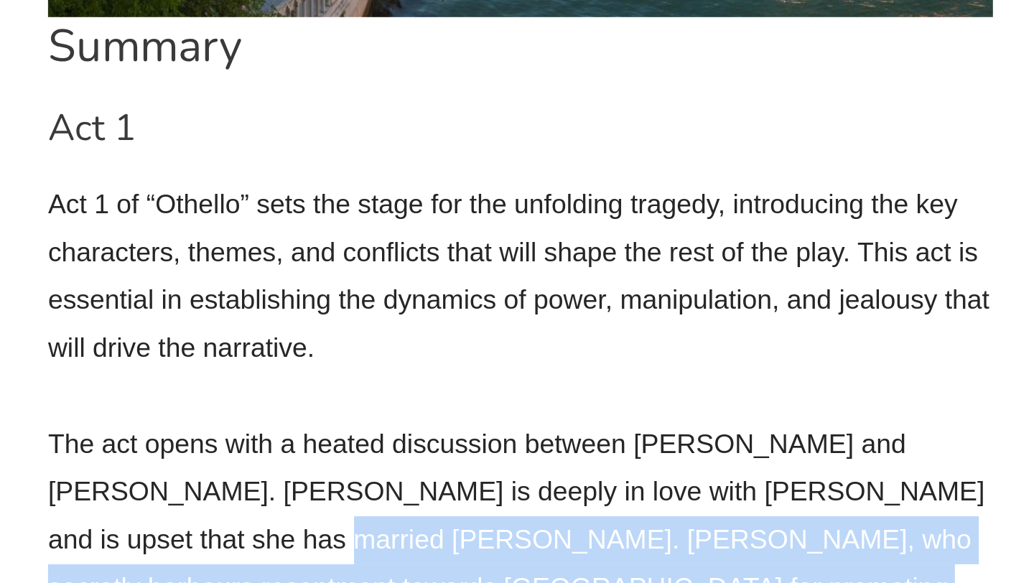
scroll to position [2826, 0]
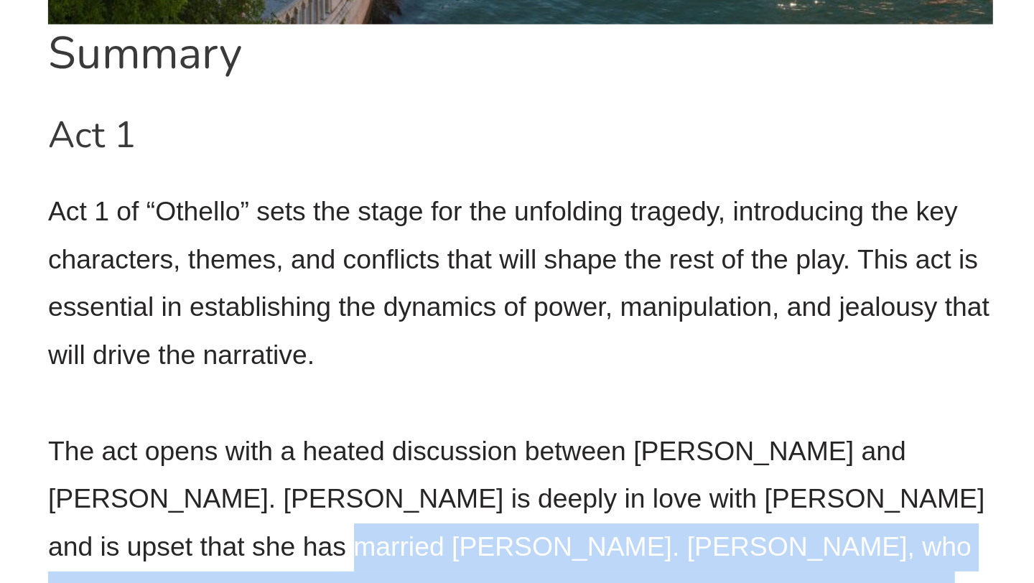
click at [294, 100] on p "Act 1 of “Othello” sets the stage for the unfolding tragedy, introducing the ke…" at bounding box center [362, 144] width 481 height 98
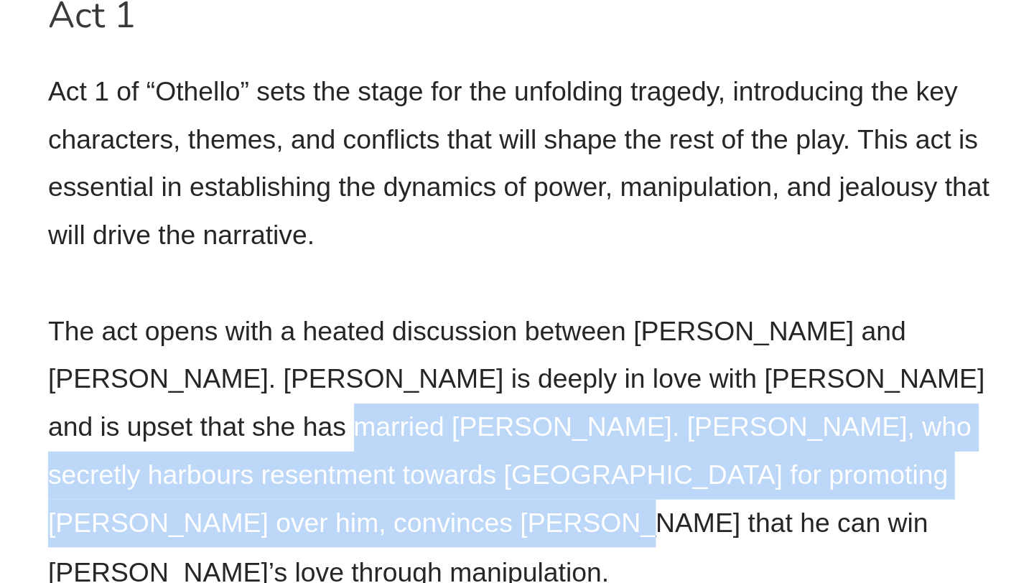
drag, startPoint x: 156, startPoint y: 232, endPoint x: 293, endPoint y: 274, distance: 143.5
click at [293, 274] on p "The act opens with a heated discussion between [PERSON_NAME] and [PERSON_NAME].…" at bounding box center [362, 291] width 481 height 147
copy p "who secretly harbours resentment towards [GEOGRAPHIC_DATA] for promoting [PERSO…"
click at [293, 274] on p "The act opens with a heated discussion between [PERSON_NAME] and [PERSON_NAME].…" at bounding box center [362, 291] width 481 height 147
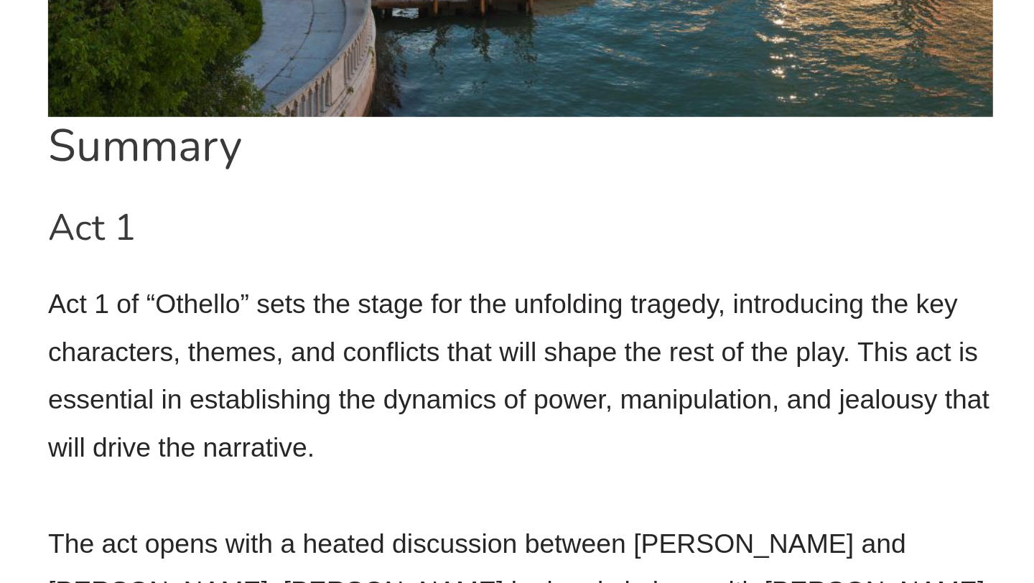
scroll to position [2775, 0]
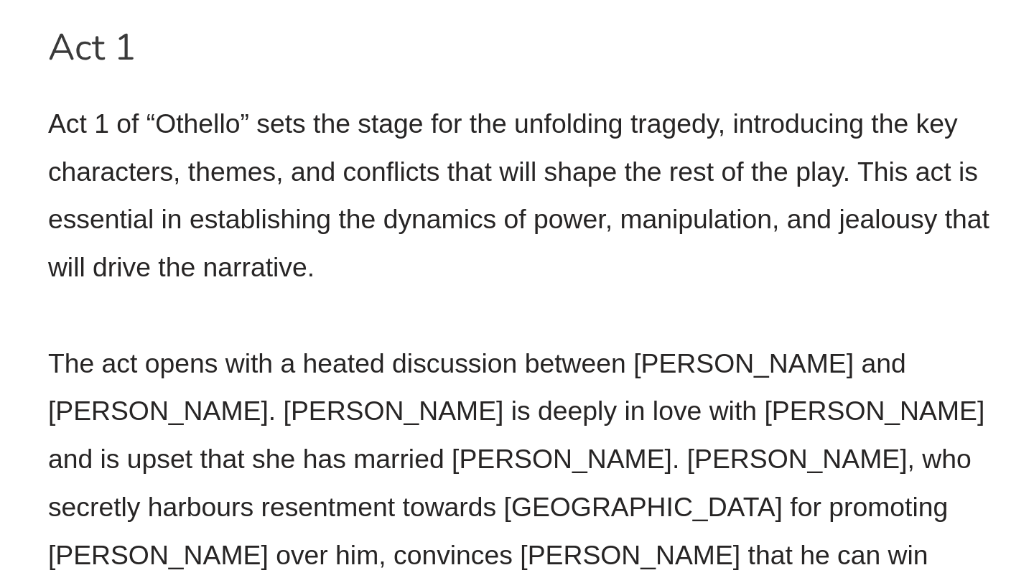
click at [210, 292] on p "The act opens with a heated discussion between [PERSON_NAME] and [PERSON_NAME].…" at bounding box center [362, 342] width 481 height 147
click at [238, 286] on p "The act opens with a heated discussion between [PERSON_NAME] and [PERSON_NAME].…" at bounding box center [362, 342] width 481 height 147
click at [270, 289] on p "The act opens with a heated discussion between [PERSON_NAME] and [PERSON_NAME].…" at bounding box center [362, 342] width 481 height 147
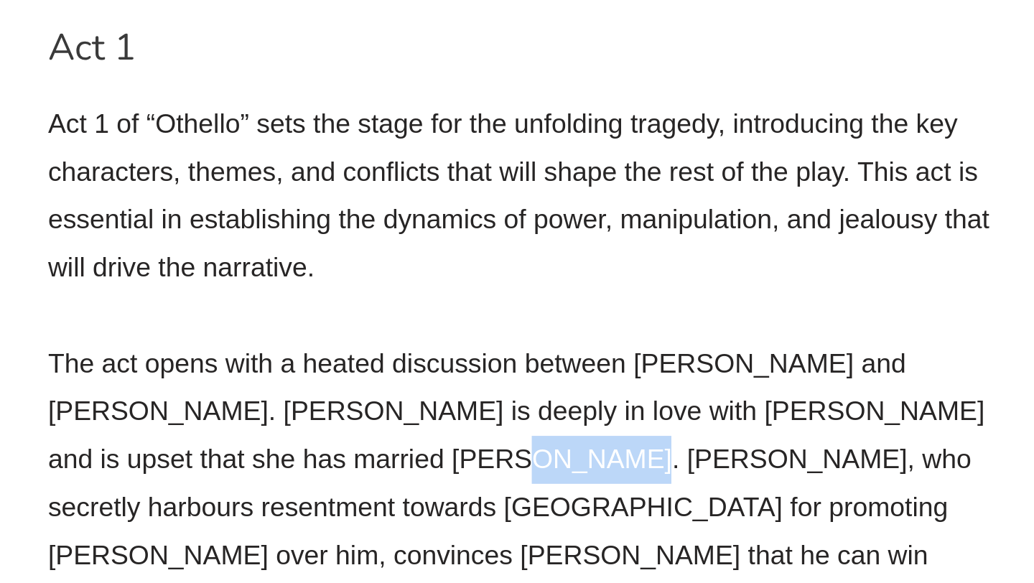
click at [294, 289] on p "The act opens with a heated discussion between [PERSON_NAME] and [PERSON_NAME].…" at bounding box center [362, 342] width 481 height 147
click at [327, 269] on p "The act opens with a heated discussion between [PERSON_NAME] and [PERSON_NAME].…" at bounding box center [362, 342] width 481 height 147
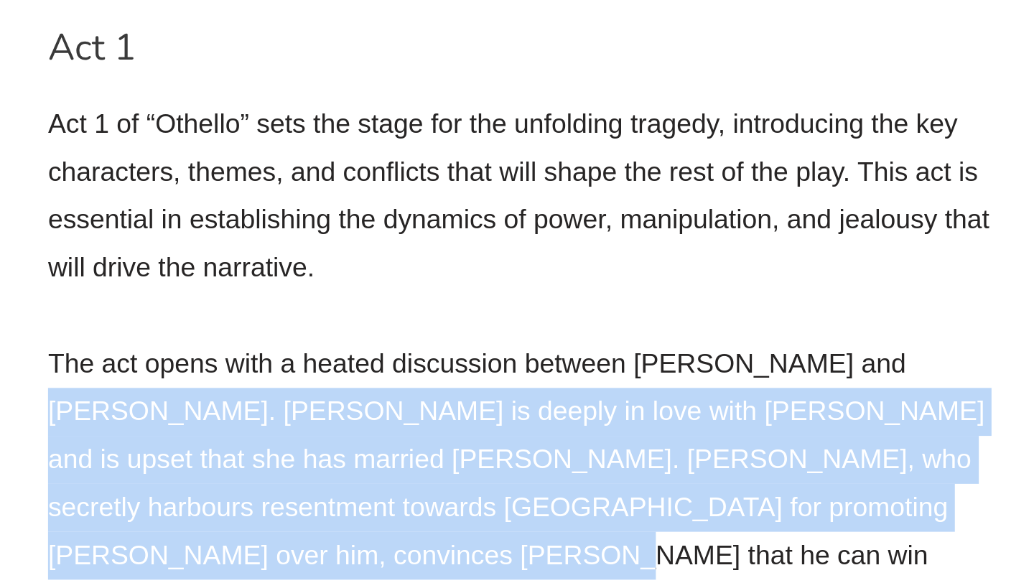
drag, startPoint x: 537, startPoint y: 232, endPoint x: 302, endPoint y: 324, distance: 252.8
click at [302, 324] on p "The act opens with a heated discussion between [PERSON_NAME] and [PERSON_NAME].…" at bounding box center [362, 342] width 481 height 147
copy p "[PERSON_NAME] is deeply in love with [PERSON_NAME] and is upset that she has ma…"
